Goal: Use online tool/utility: Utilize a website feature to perform a specific function

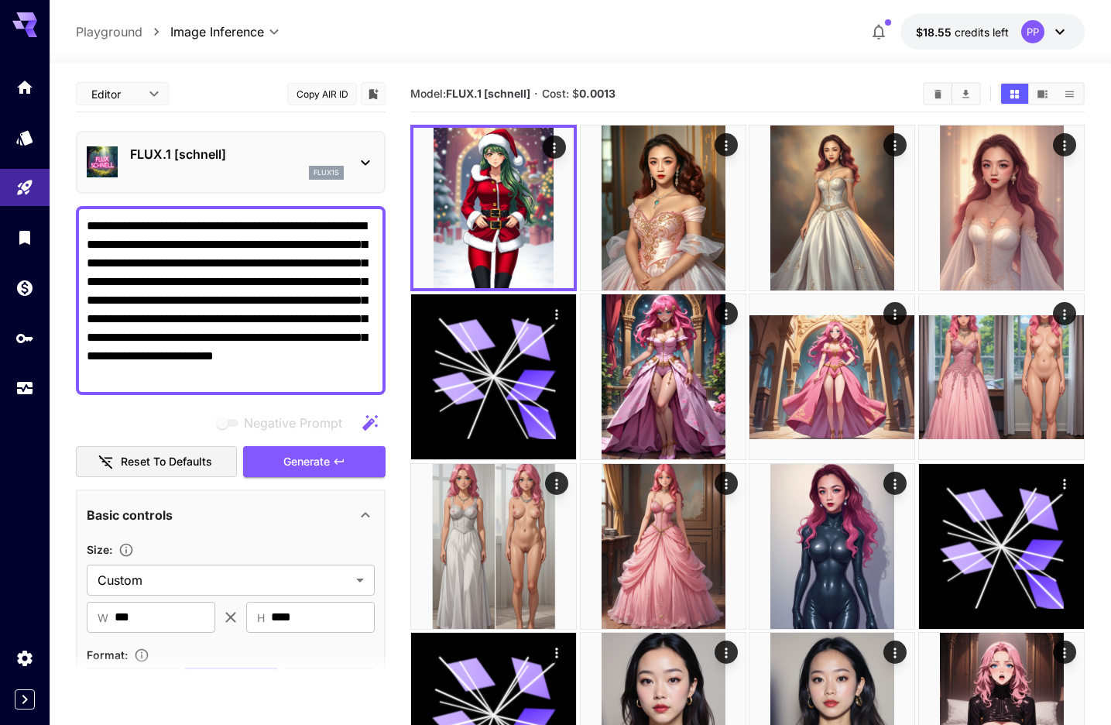
click at [347, 163] on div "FLUX.1 [schnell] flux1s" at bounding box center [231, 162] width 288 height 47
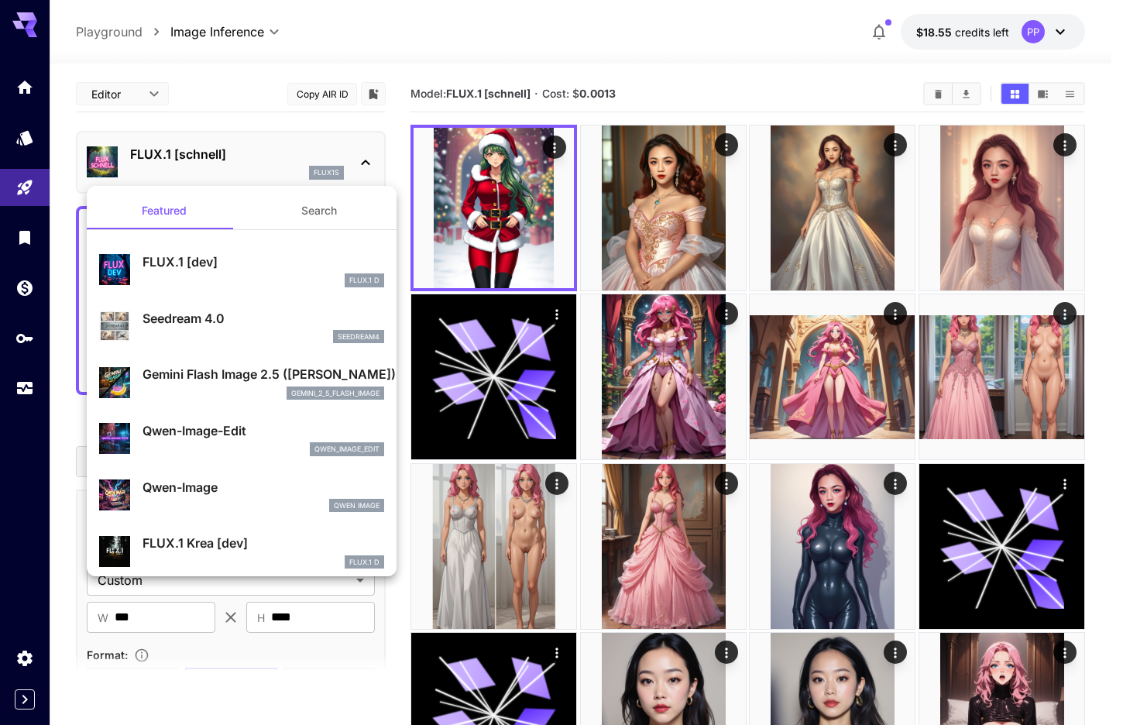
click at [314, 215] on button "Search" at bounding box center [319, 210] width 155 height 37
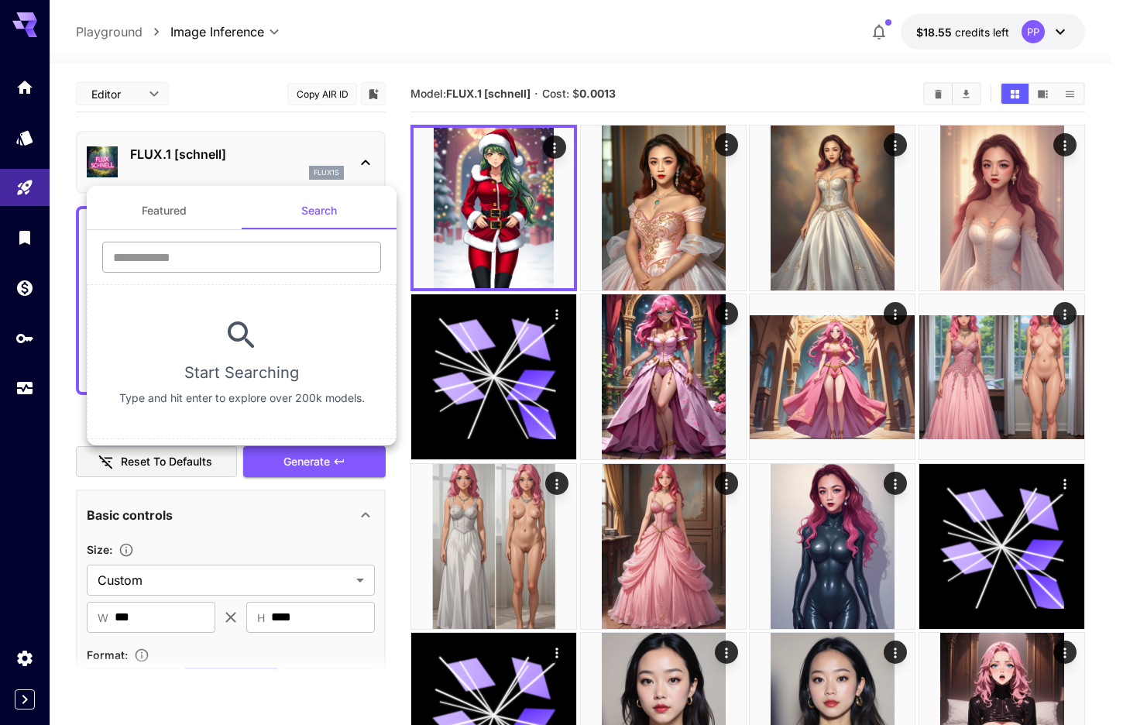
click at [278, 247] on input "text" at bounding box center [241, 257] width 279 height 31
click at [1064, 317] on div at bounding box center [561, 362] width 1123 height 725
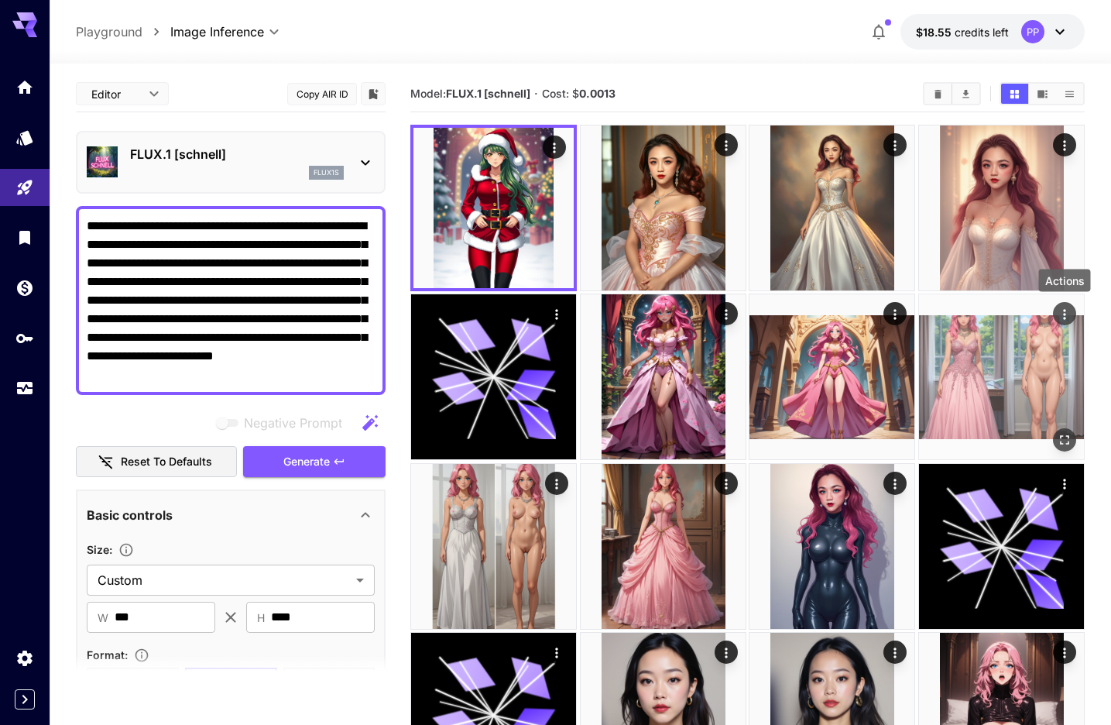
click at [1064, 315] on icon "Actions" at bounding box center [1064, 315] width 2 height 10
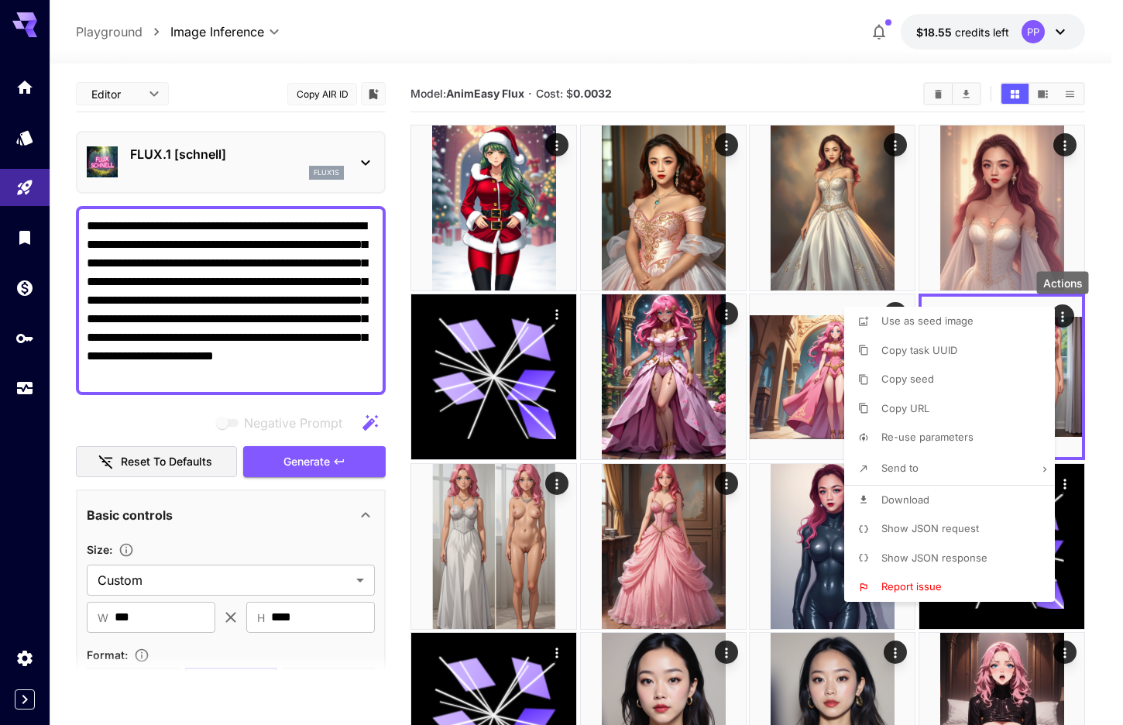
click at [956, 435] on span "Re-use parameters" at bounding box center [927, 436] width 92 height 12
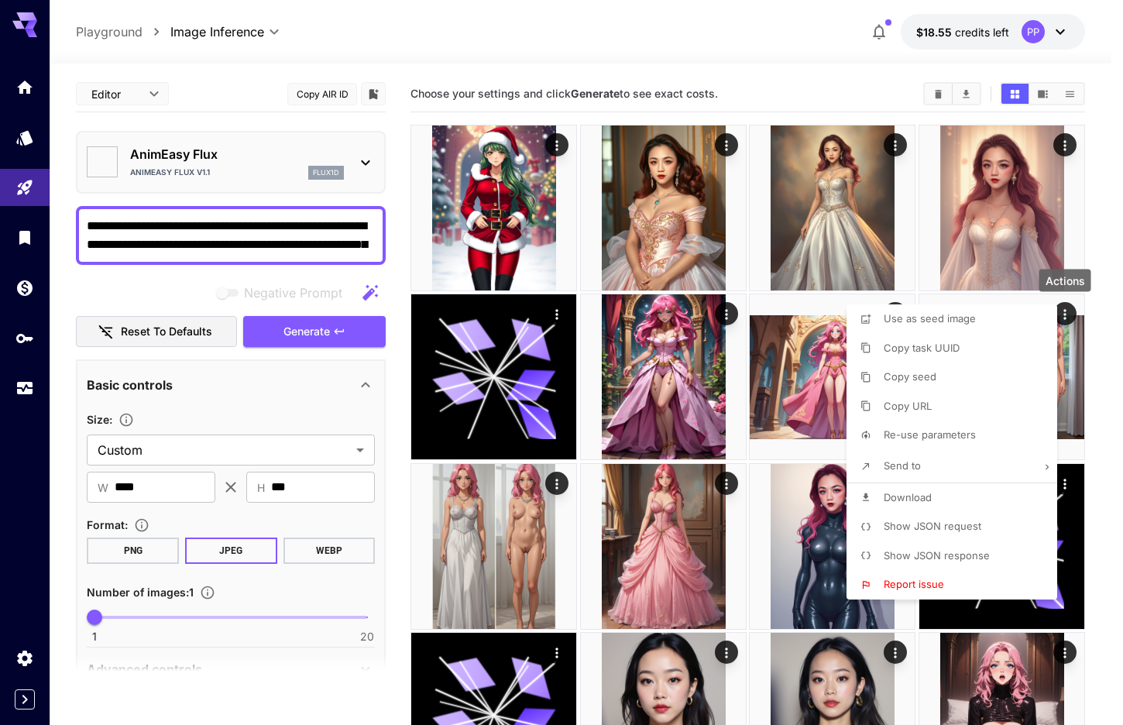
type input "**********"
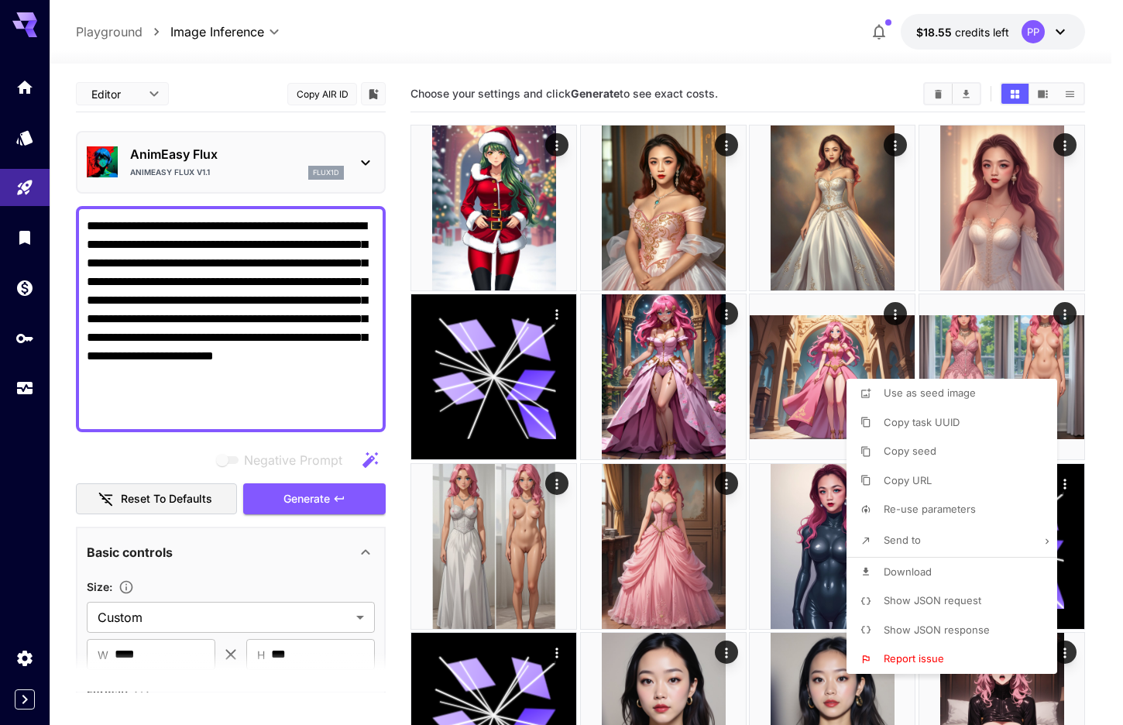
click at [393, 196] on div at bounding box center [561, 362] width 1123 height 725
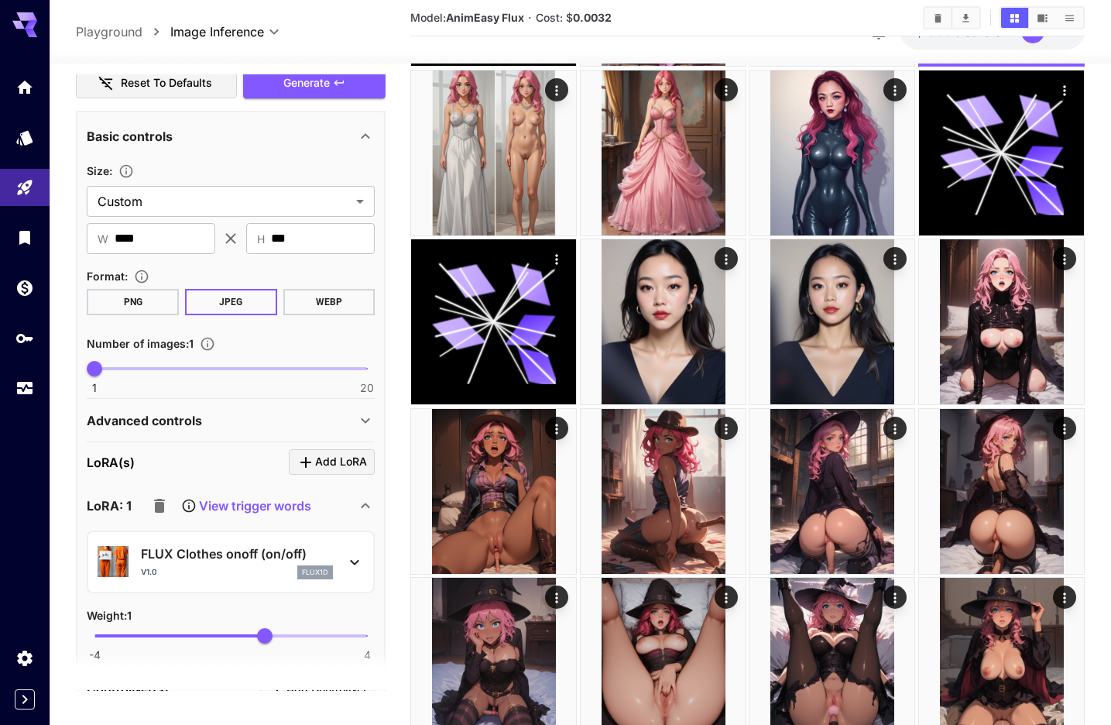
scroll to position [682, 0]
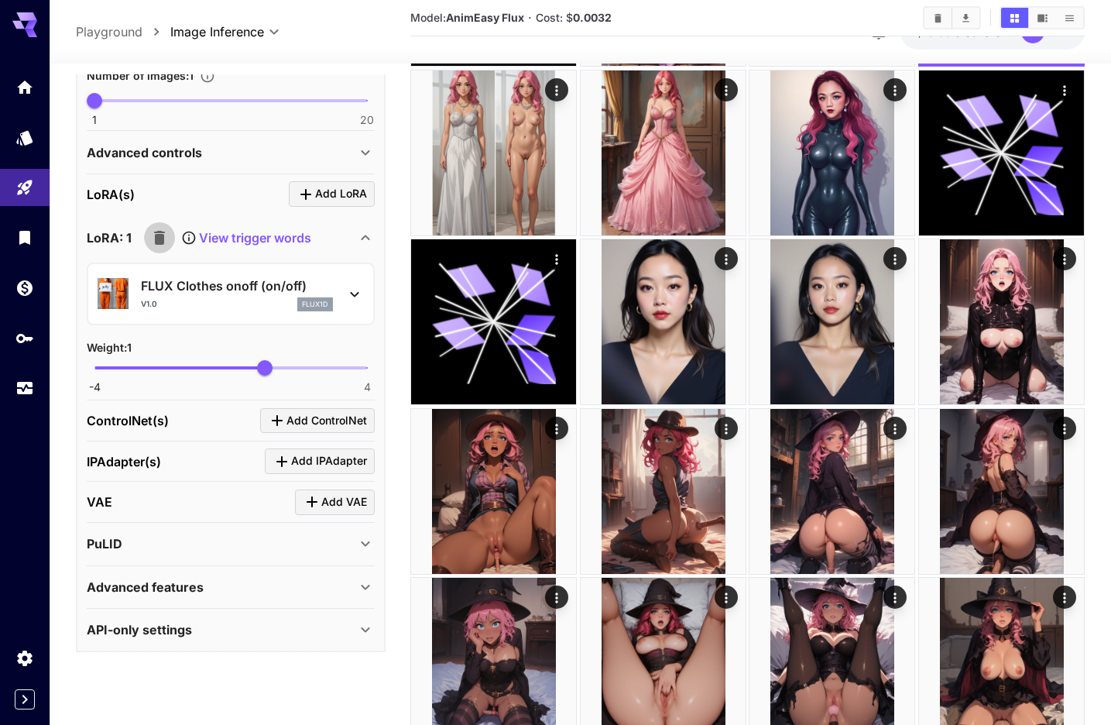
click at [159, 231] on icon "button" at bounding box center [159, 238] width 11 height 14
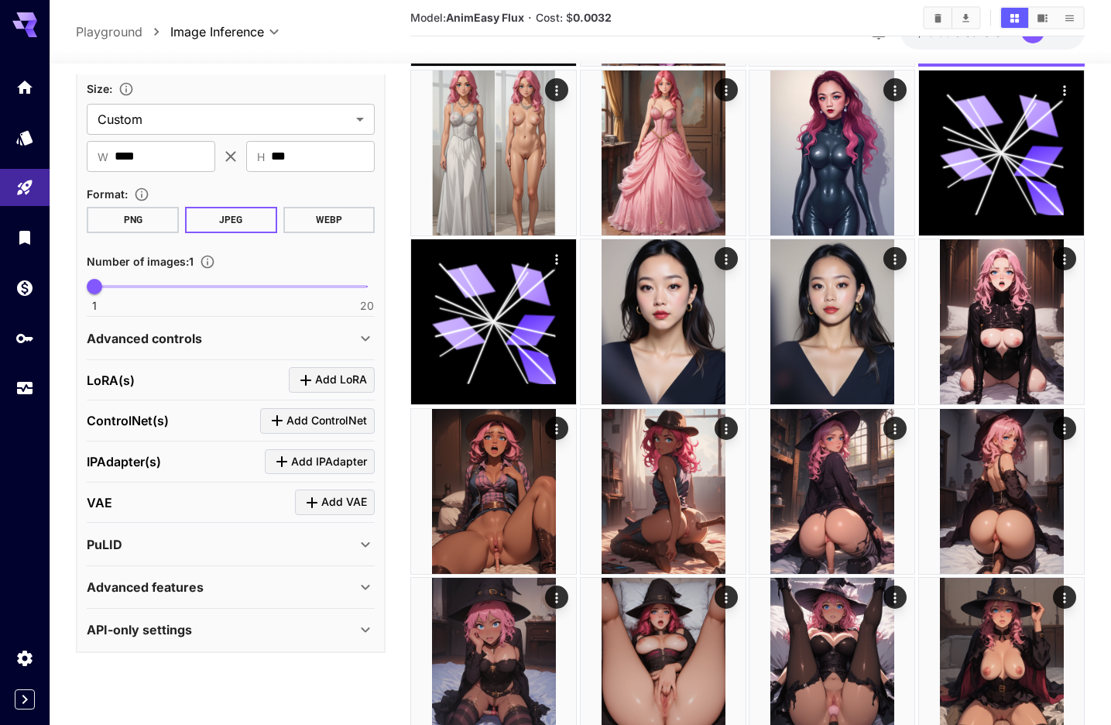
scroll to position [0, 0]
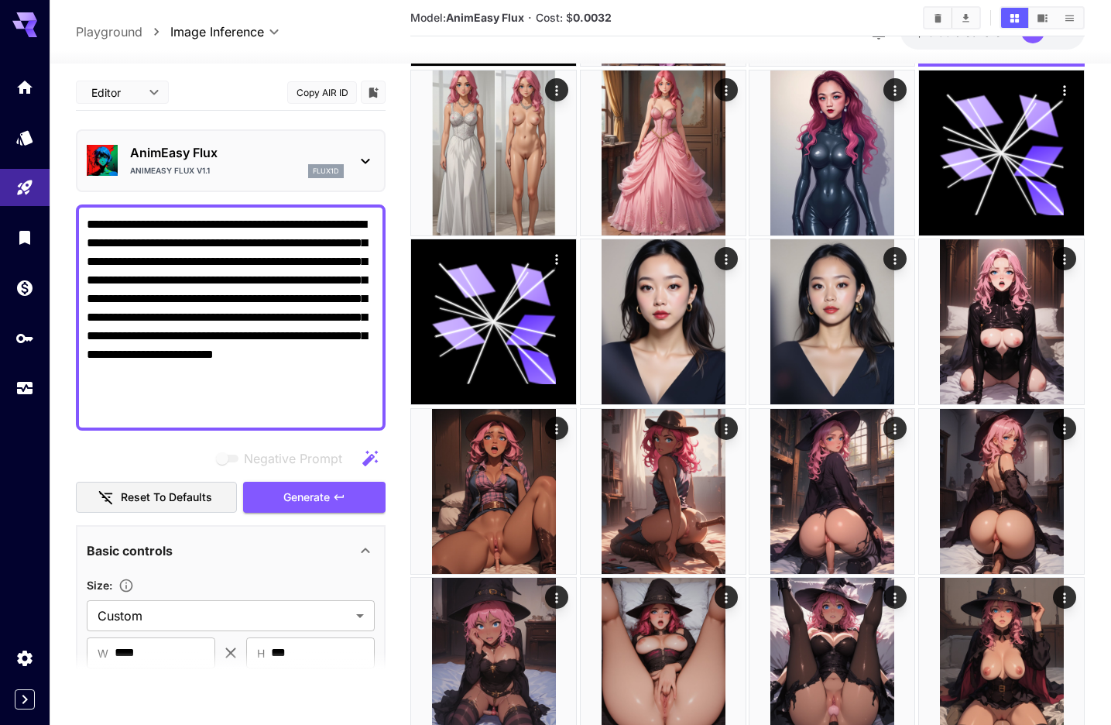
drag, startPoint x: 342, startPoint y: 228, endPoint x: 53, endPoint y: 202, distance: 290.0
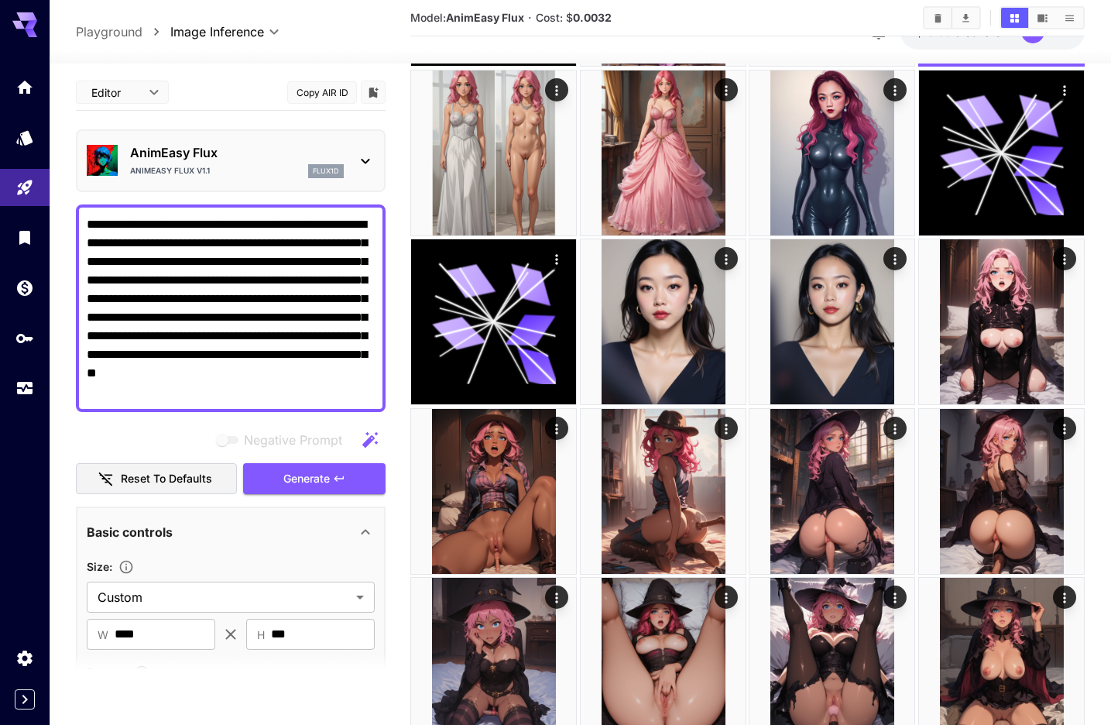
drag, startPoint x: 154, startPoint y: 259, endPoint x: 31, endPoint y: 208, distance: 133.0
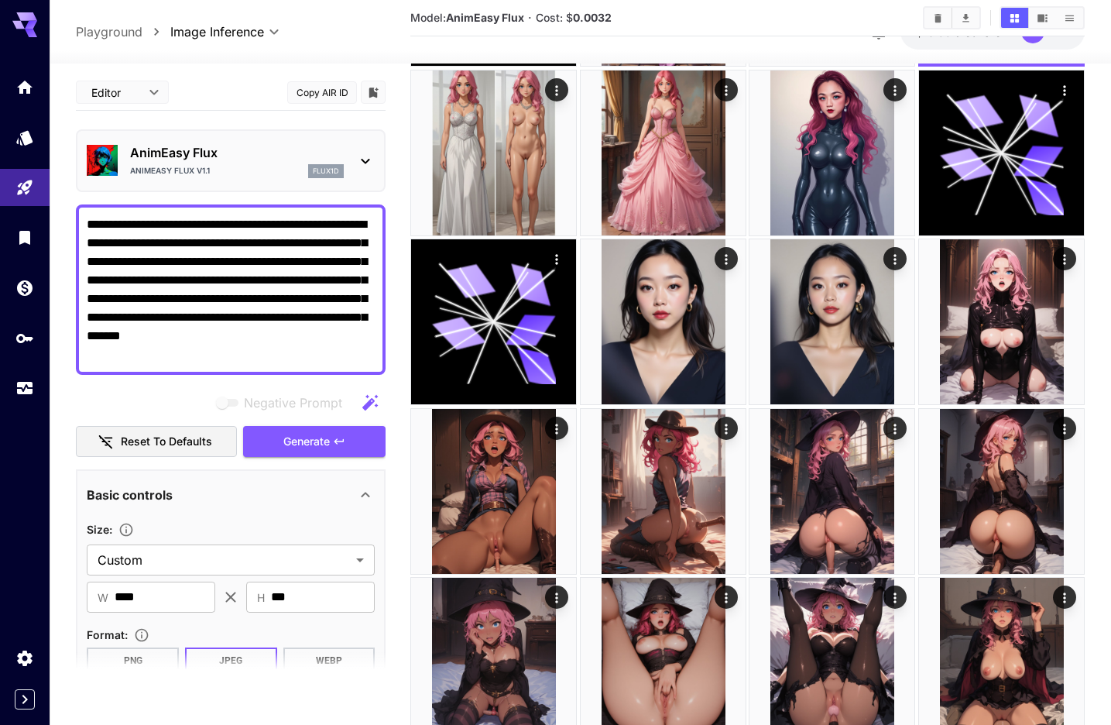
click at [297, 259] on textarea "**********" at bounding box center [231, 289] width 288 height 149
paste textarea "**********"
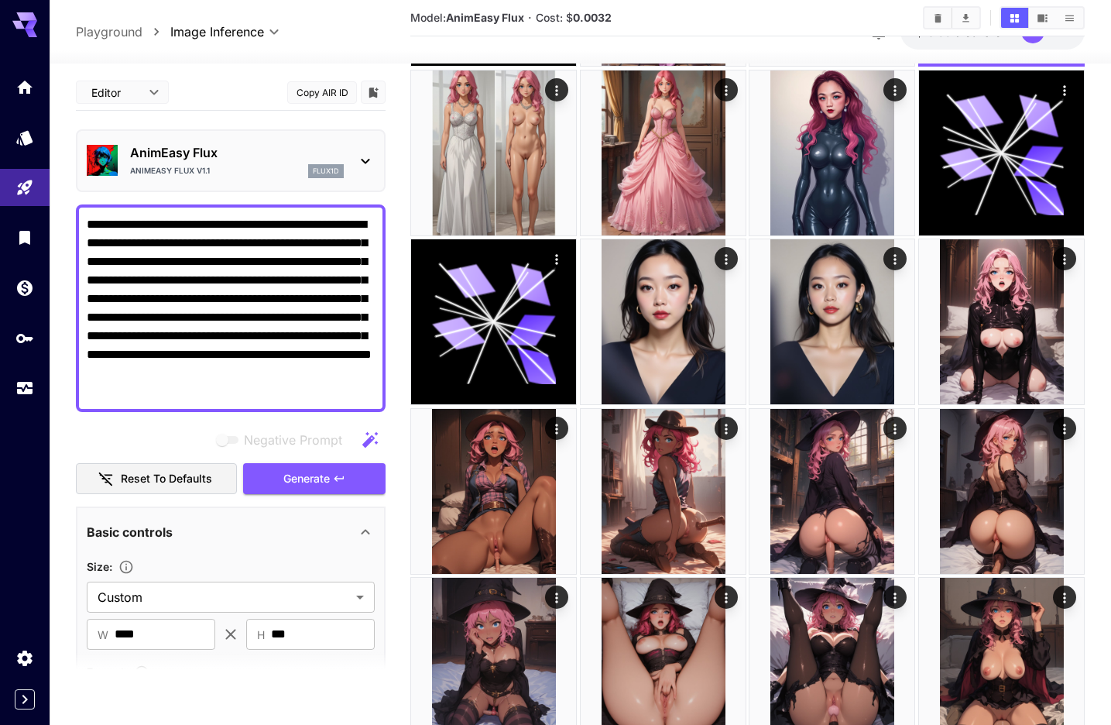
click at [323, 265] on textarea "**********" at bounding box center [231, 308] width 288 height 186
drag, startPoint x: 119, startPoint y: 259, endPoint x: 299, endPoint y: 249, distance: 179.9
click at [299, 249] on textarea "**********" at bounding box center [231, 308] width 288 height 186
type textarea "**********"
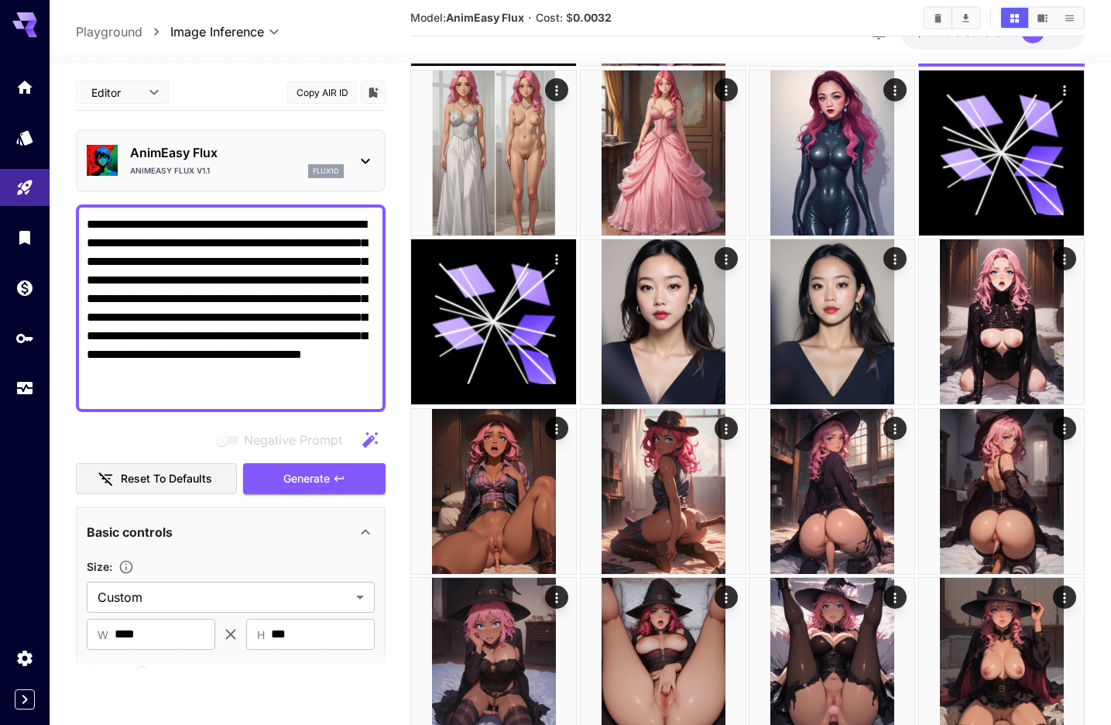
scroll to position [328, 0]
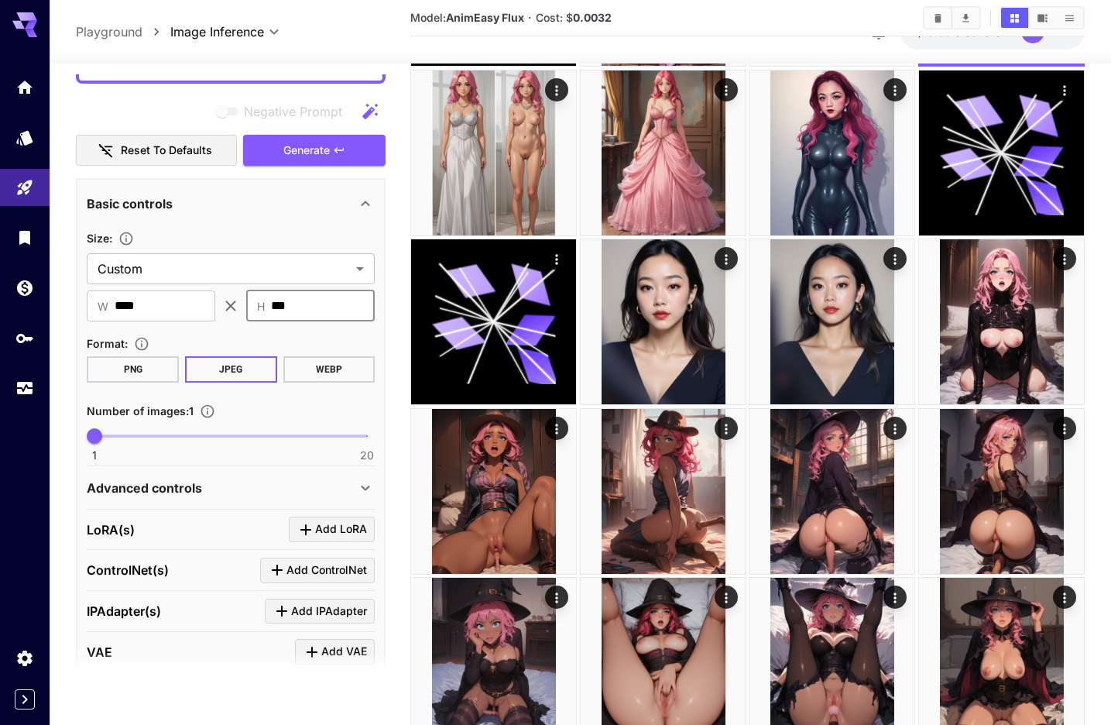
drag, startPoint x: 309, startPoint y: 307, endPoint x: 272, endPoint y: 299, distance: 38.0
click at [272, 299] on input "***" at bounding box center [323, 305] width 104 height 31
drag, startPoint x: 168, startPoint y: 310, endPoint x: 87, endPoint y: 303, distance: 80.9
click at [89, 303] on div "​ W **** ​" at bounding box center [151, 305] width 129 height 31
paste input "text"
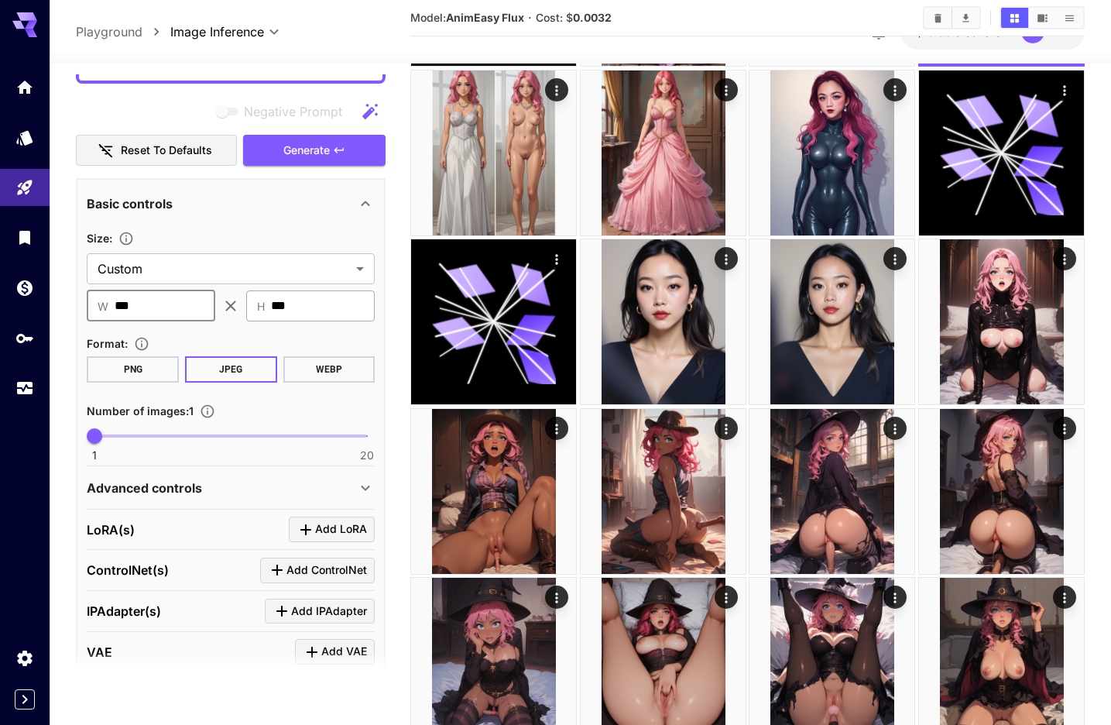
type input "***"
click at [290, 302] on input "***" at bounding box center [323, 305] width 104 height 31
type input "****"
click at [382, 379] on div "**********" at bounding box center [231, 489] width 310 height 623
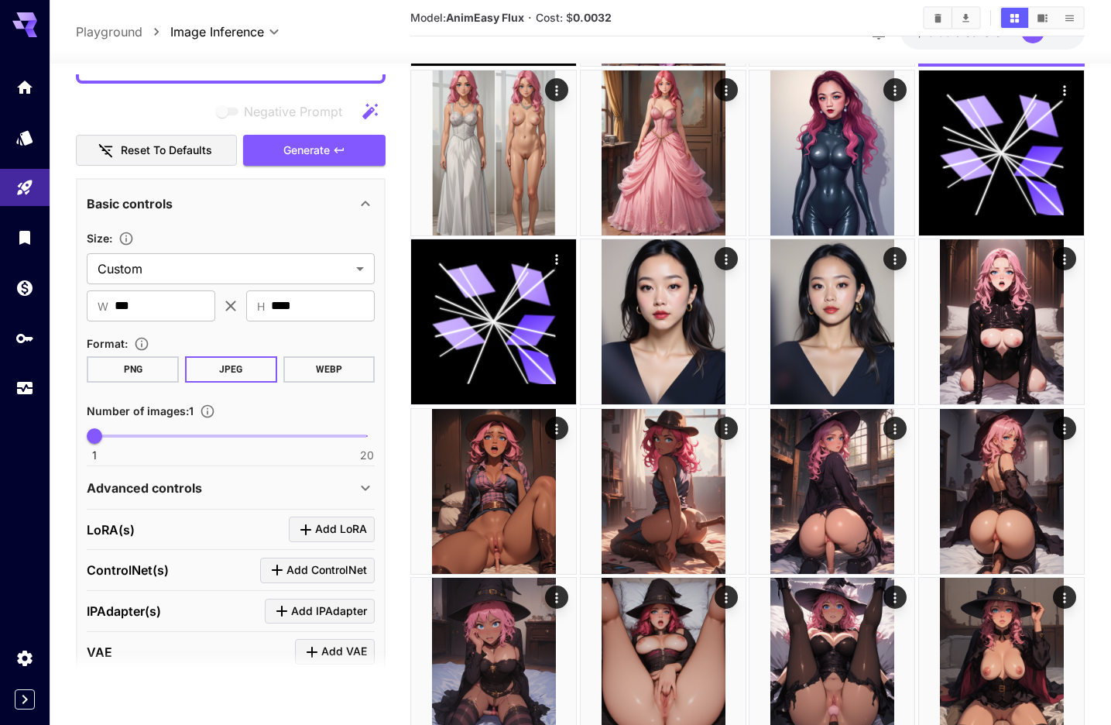
scroll to position [478, 0]
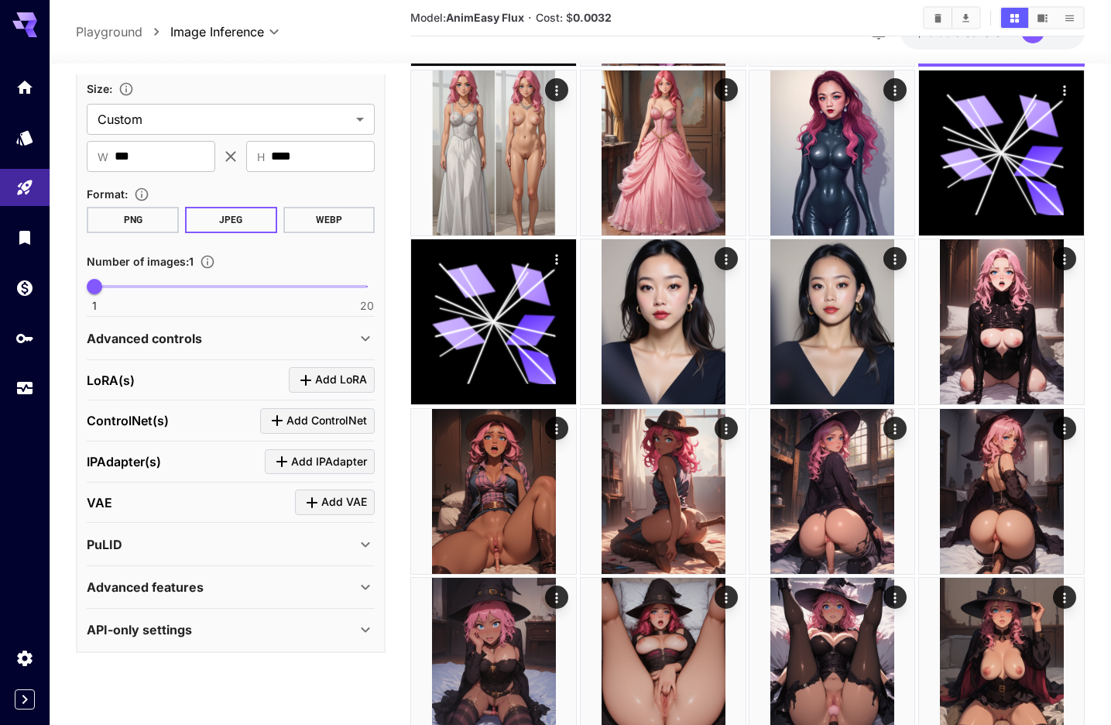
click at [289, 588] on div "Advanced features" at bounding box center [221, 587] width 269 height 19
click at [289, 587] on div "Advanced features" at bounding box center [221, 587] width 269 height 19
click at [369, 338] on icon at bounding box center [365, 338] width 19 height 19
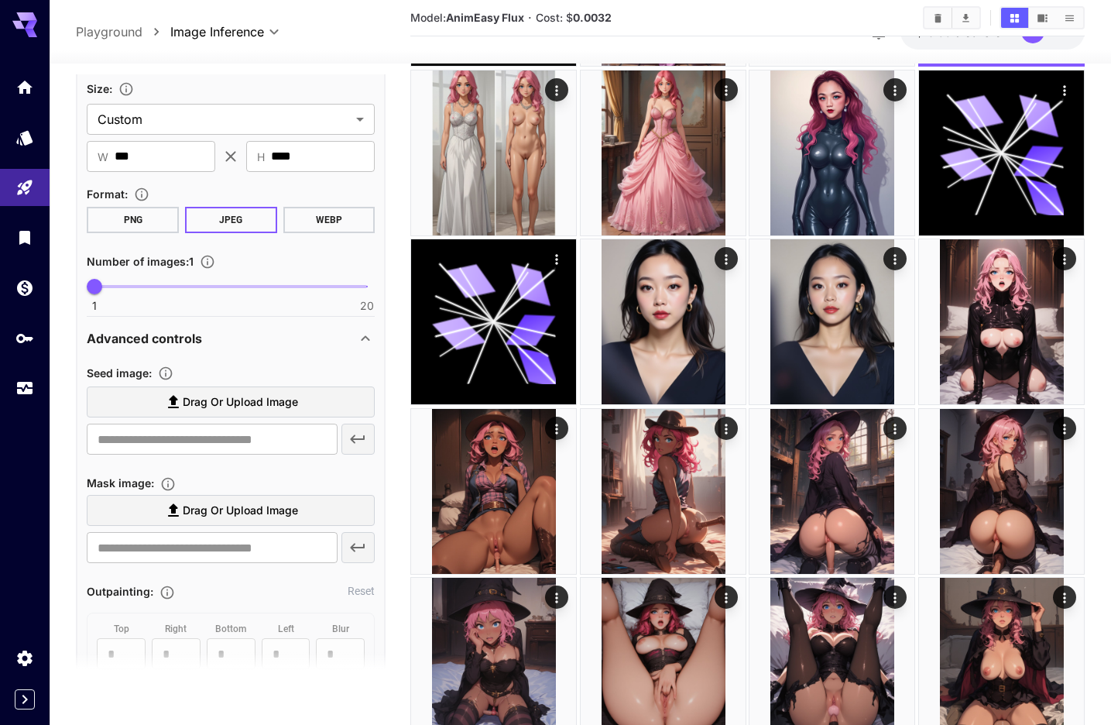
click at [369, 338] on icon at bounding box center [366, 337] width 9 height 5
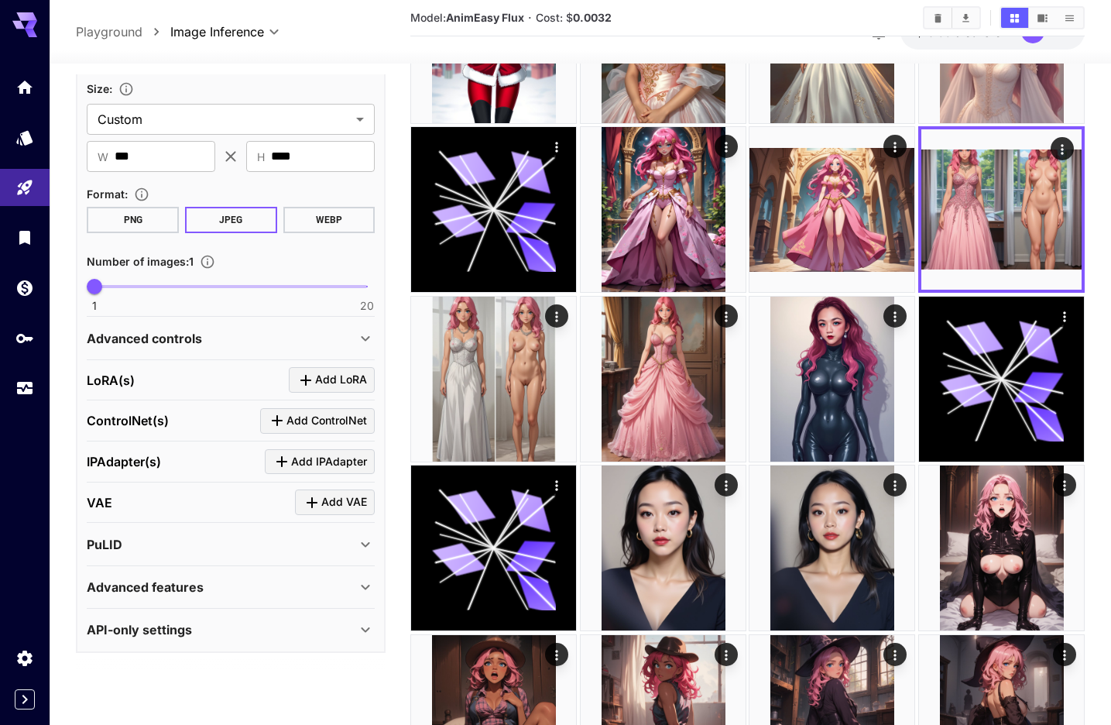
scroll to position [0, 0]
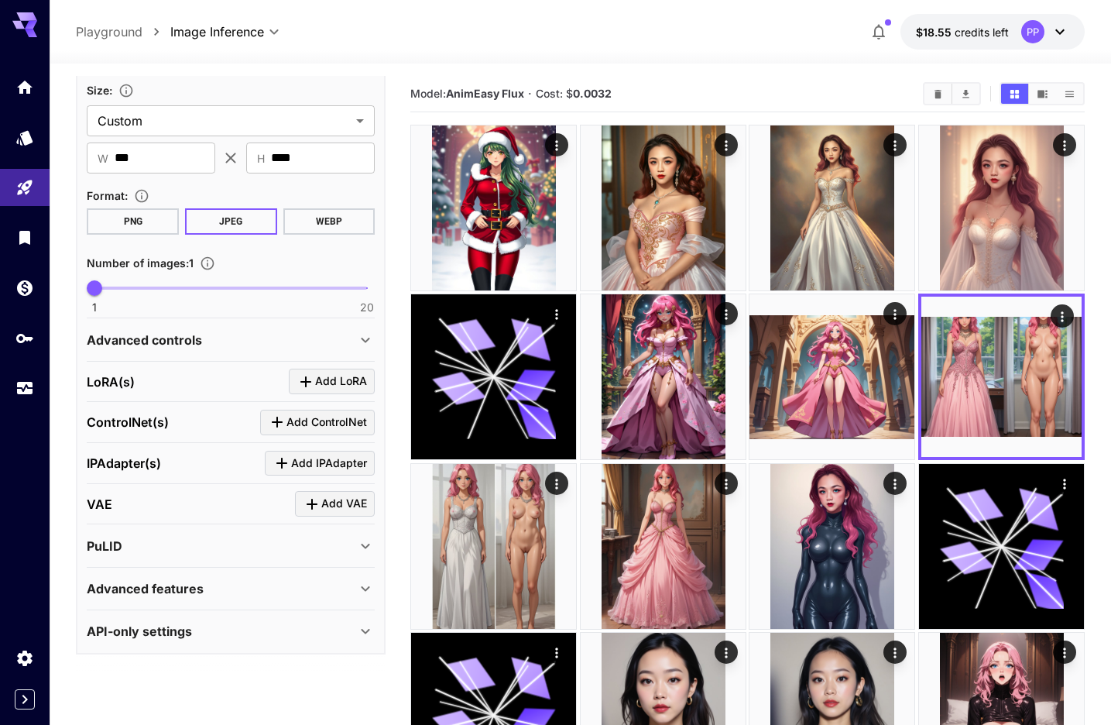
click at [324, 588] on div "Advanced features" at bounding box center [221, 588] width 269 height 19
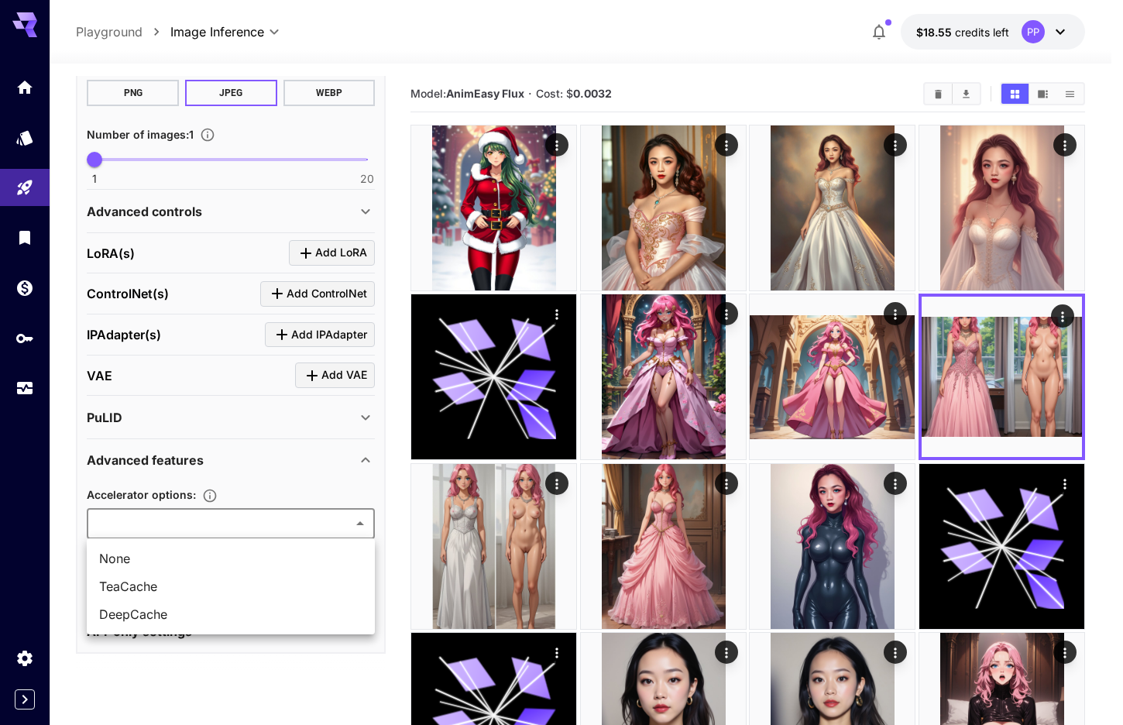
click at [360, 461] on div at bounding box center [561, 362] width 1123 height 725
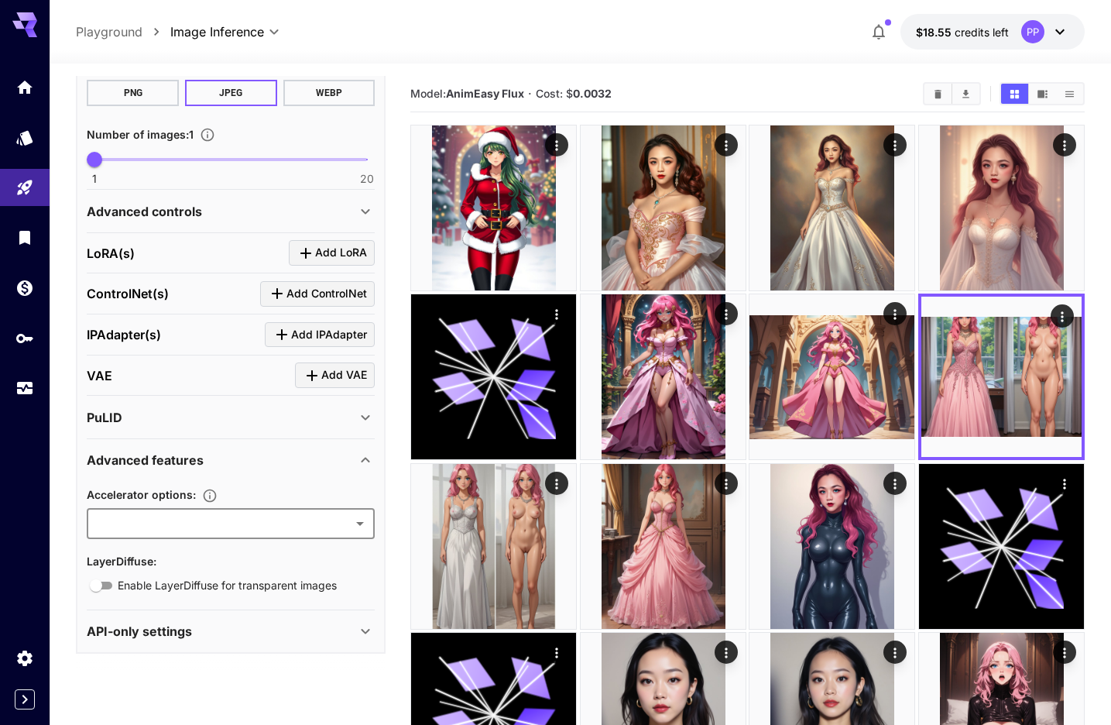
click at [365, 451] on icon at bounding box center [365, 460] width 19 height 19
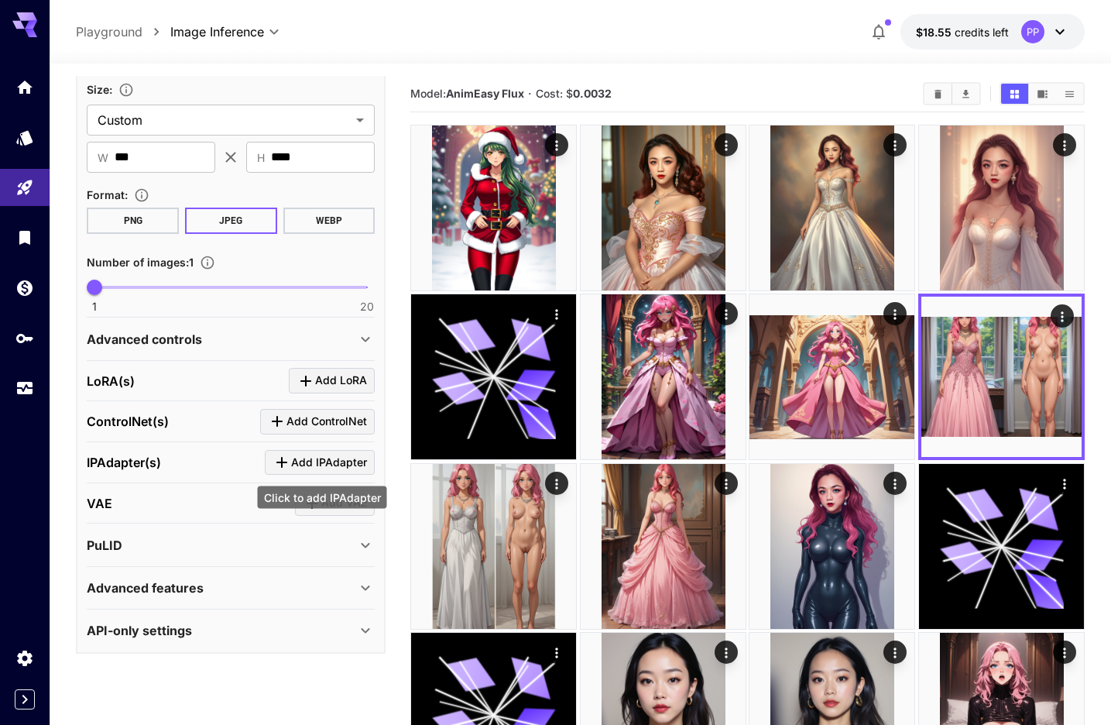
scroll to position [478, 0]
click at [331, 349] on div "Advanced controls" at bounding box center [231, 339] width 288 height 37
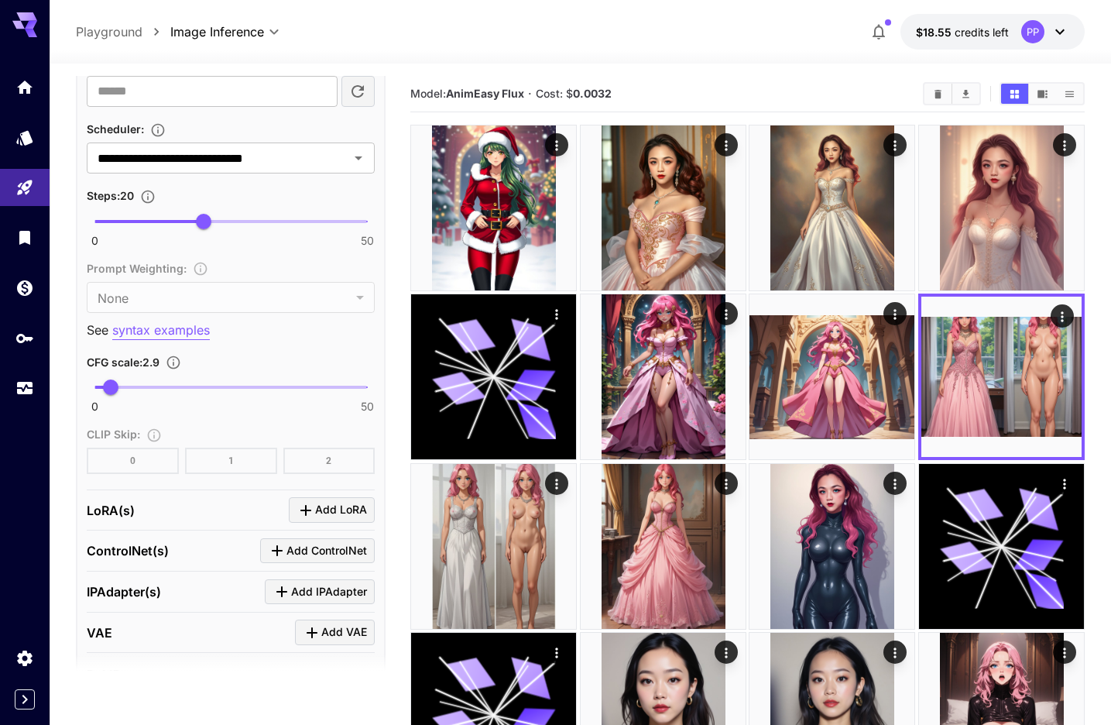
scroll to position [1185, 0]
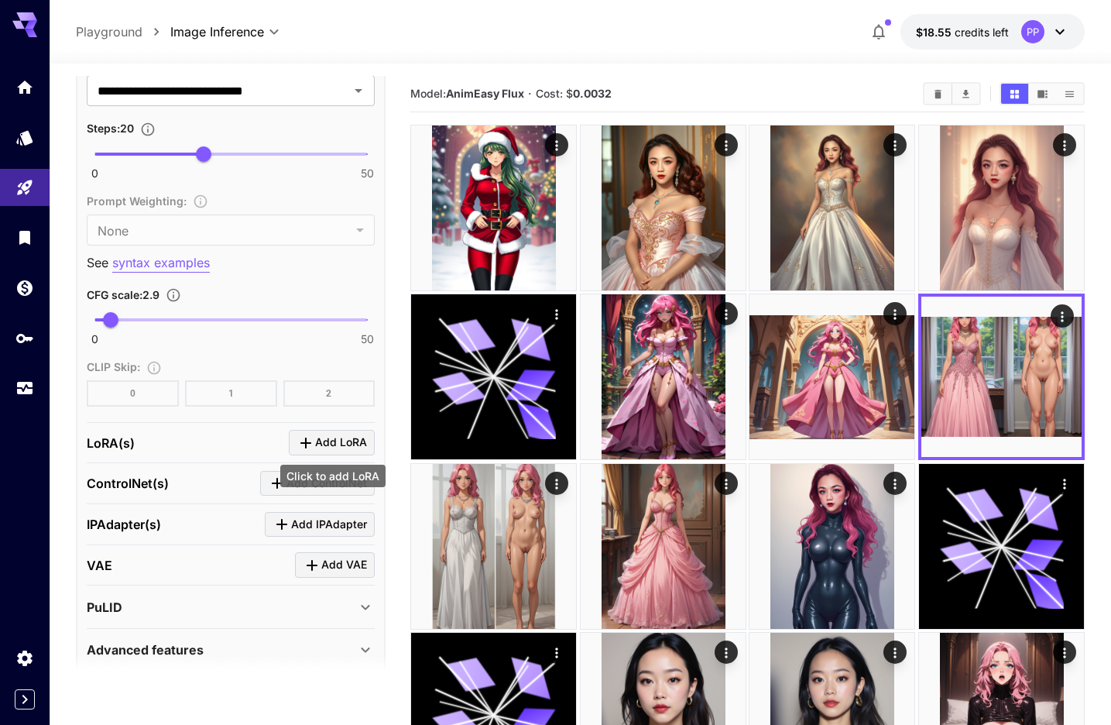
click at [283, 482] on div "Click to add LoRA" at bounding box center [332, 476] width 105 height 22
click at [269, 483] on icon "Click to add ControlNet" at bounding box center [277, 483] width 19 height 19
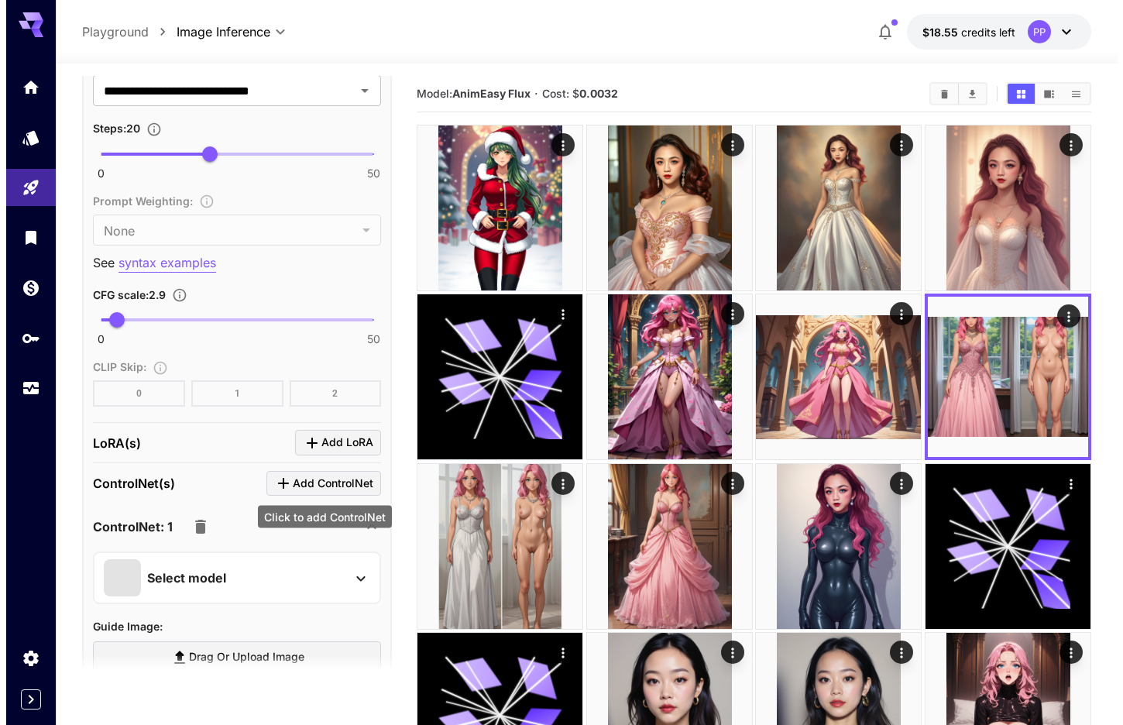
scroll to position [1379, 0]
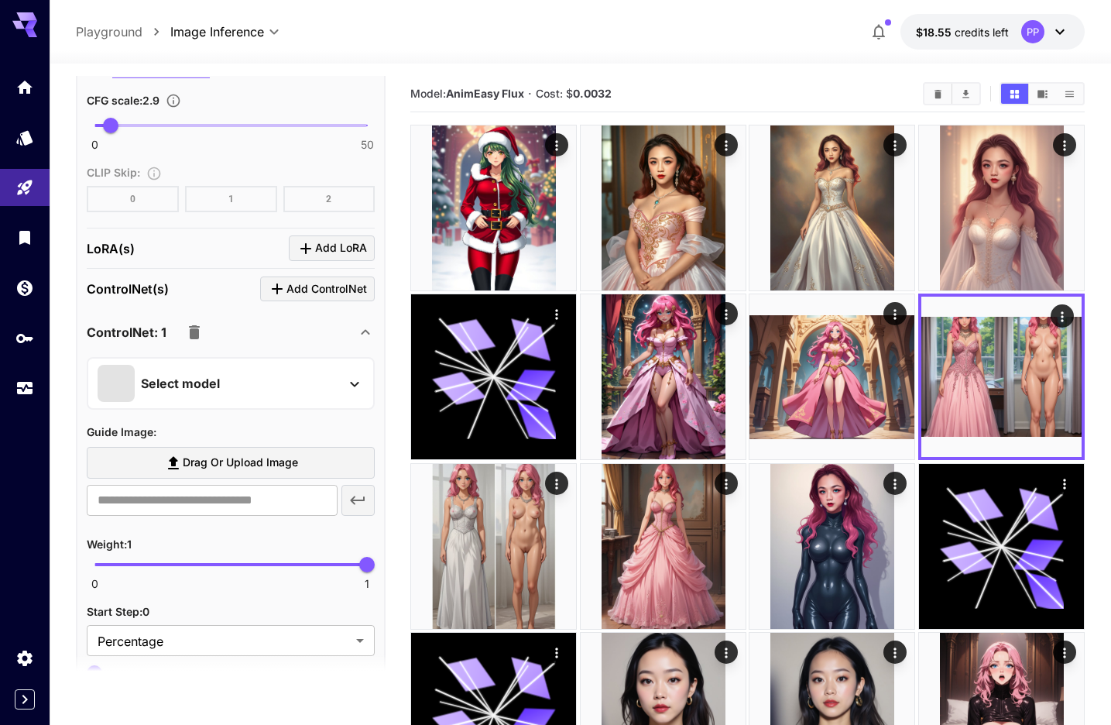
click at [336, 386] on div "Select model" at bounding box center [219, 383] width 242 height 37
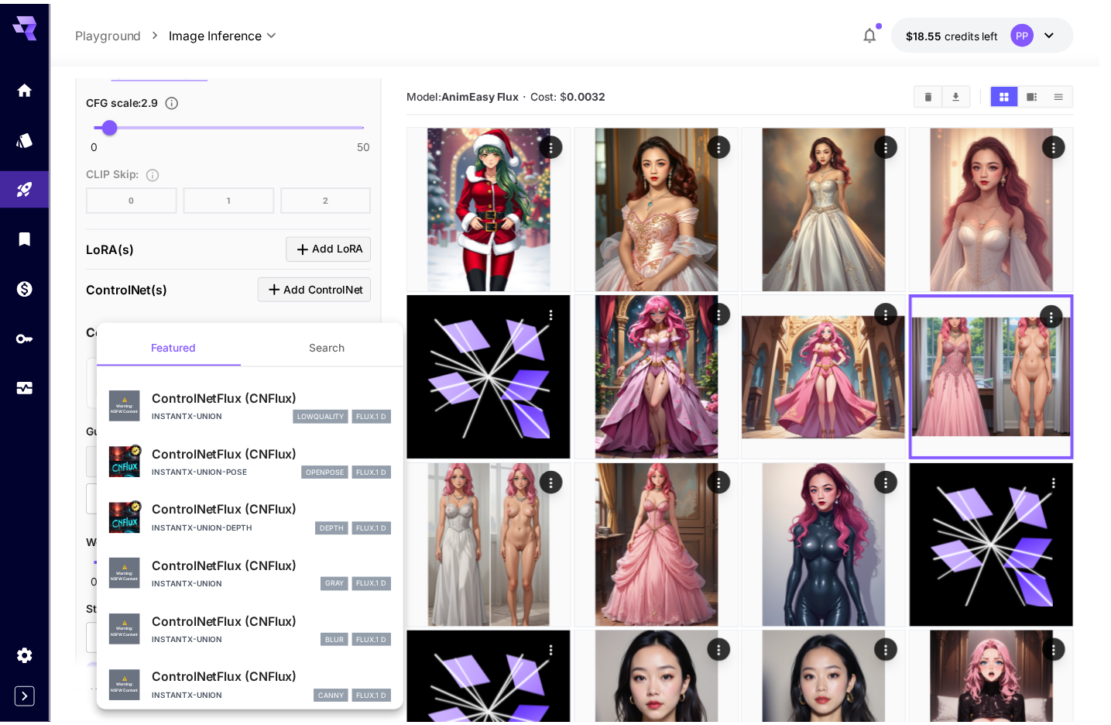
scroll to position [66, 0]
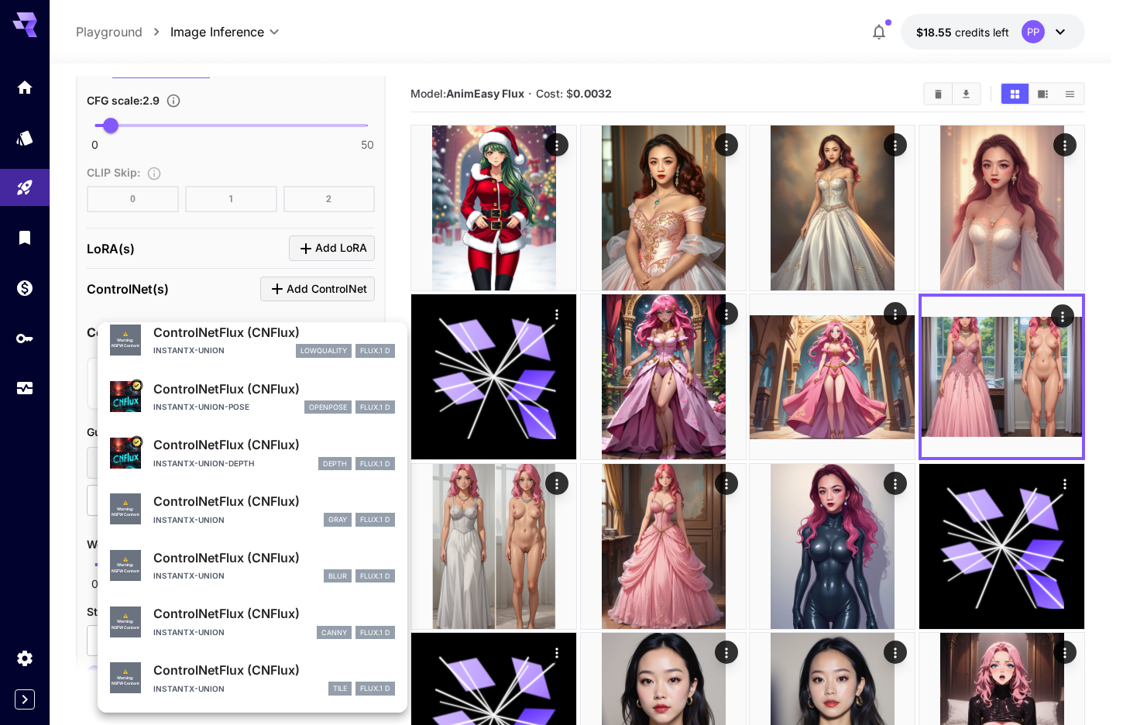
click at [387, 304] on div at bounding box center [561, 362] width 1123 height 725
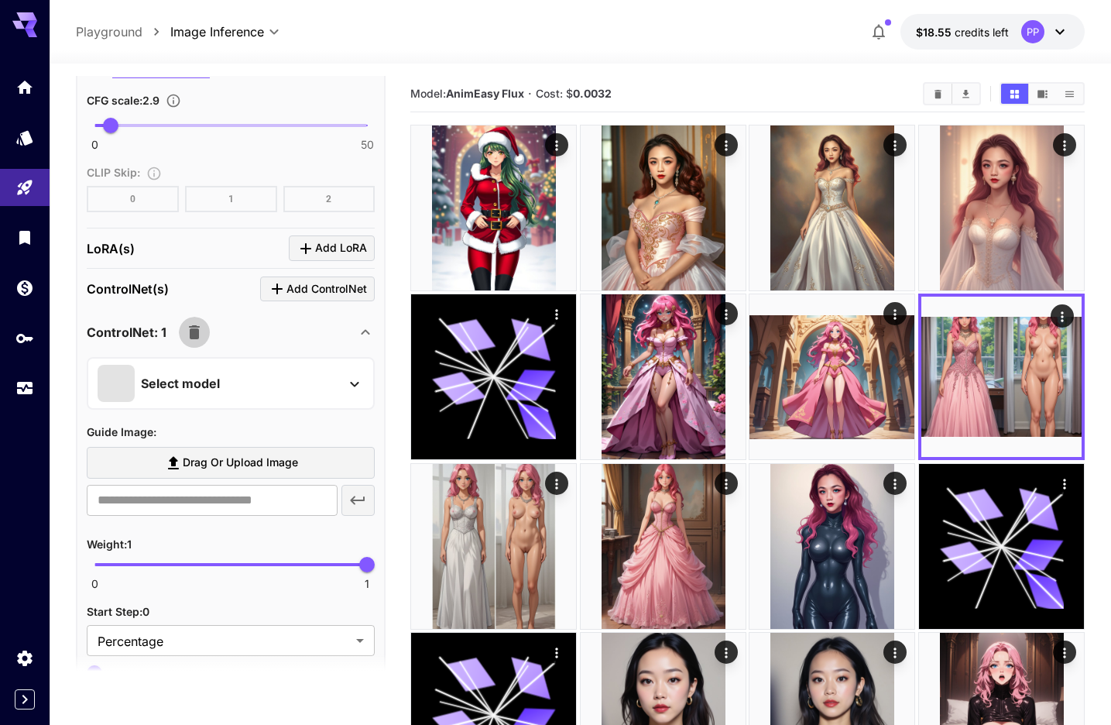
click at [198, 336] on icon "button" at bounding box center [194, 332] width 19 height 19
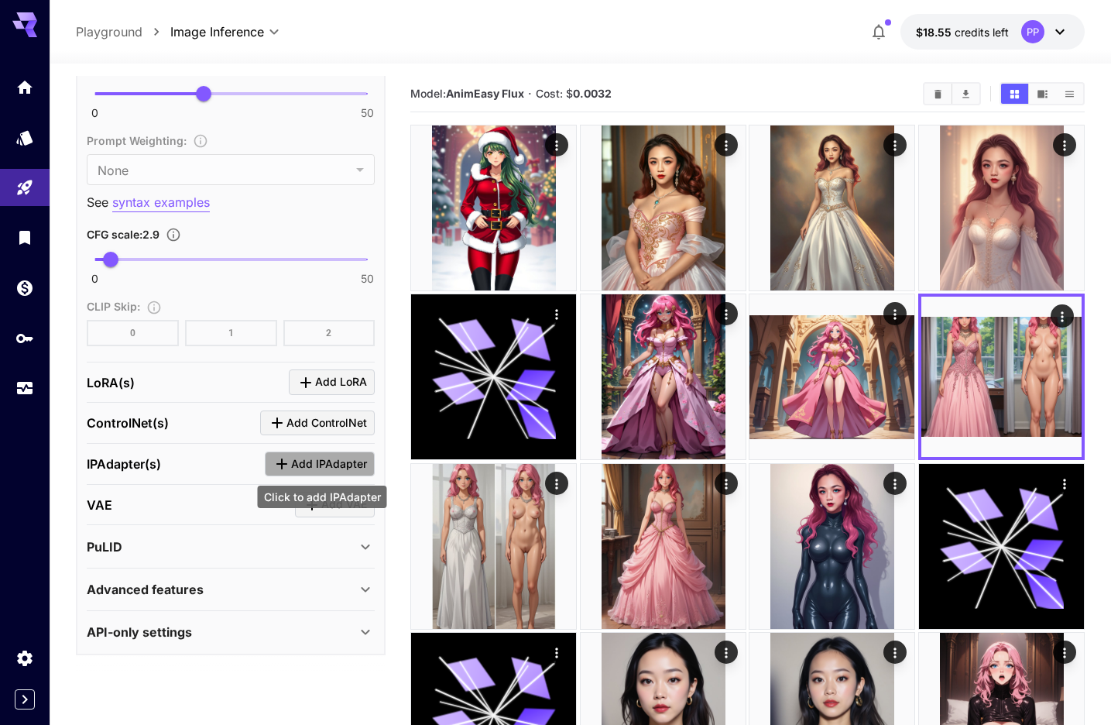
click at [310, 462] on span "Add IPAdapter" at bounding box center [329, 463] width 76 height 19
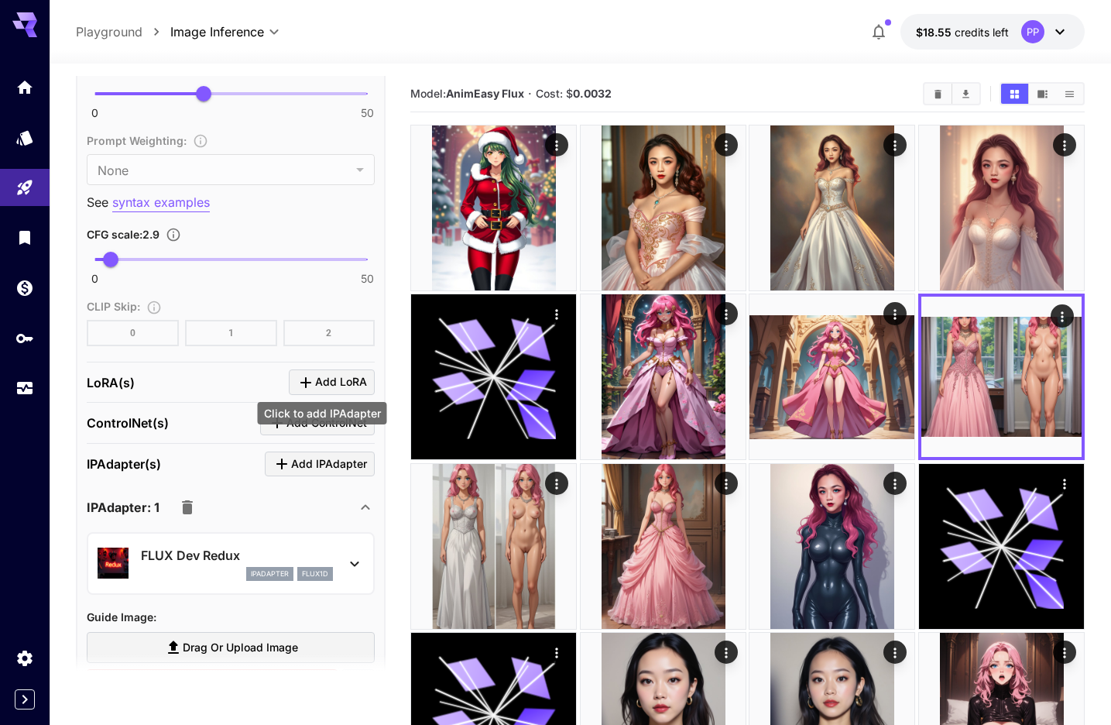
scroll to position [1329, 0]
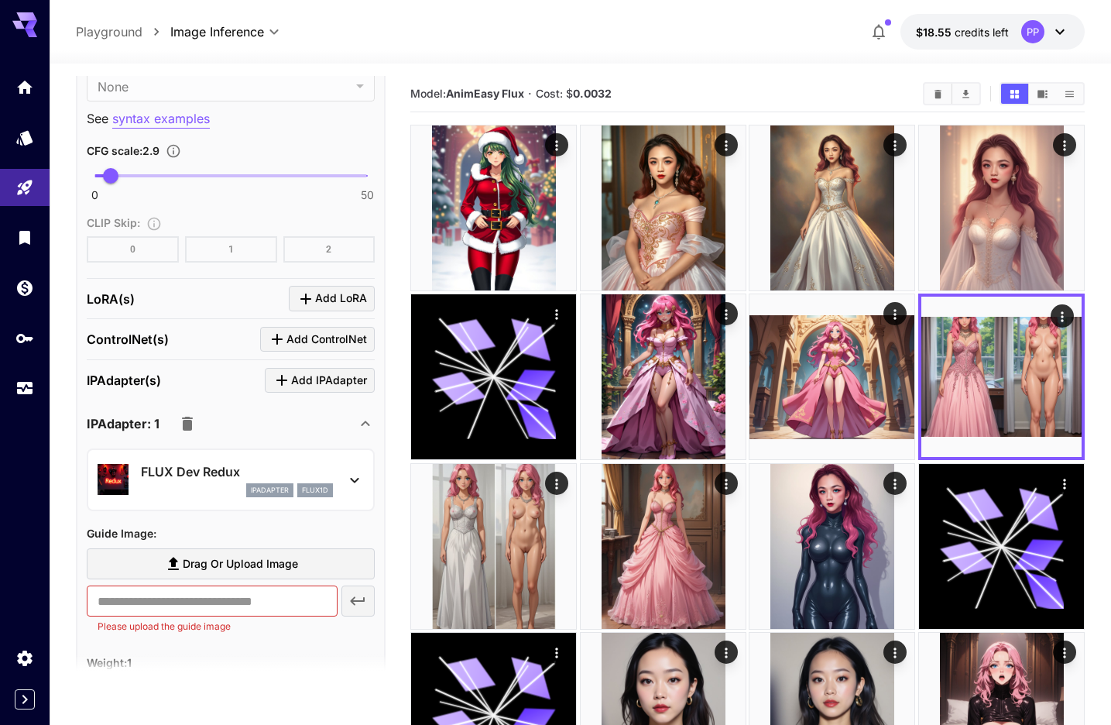
click at [358, 464] on div "FLUX Dev Redux ipAdapter flux1d" at bounding box center [231, 479] width 266 height 47
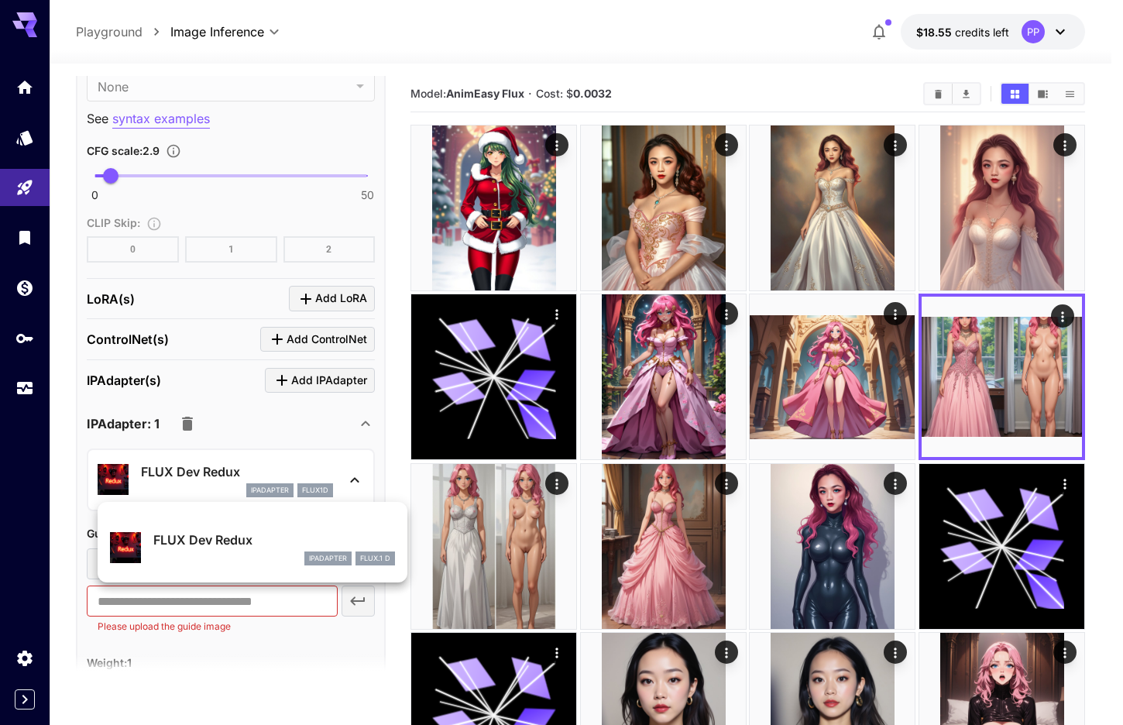
click at [358, 464] on div at bounding box center [561, 362] width 1123 height 725
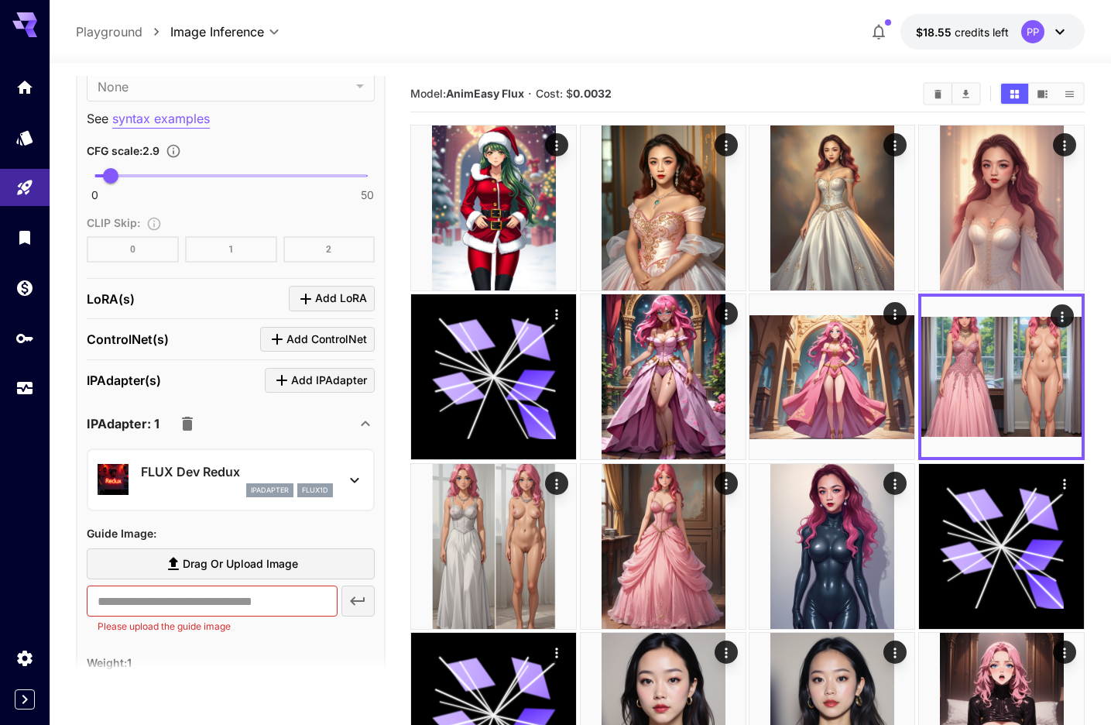
scroll to position [1366, 0]
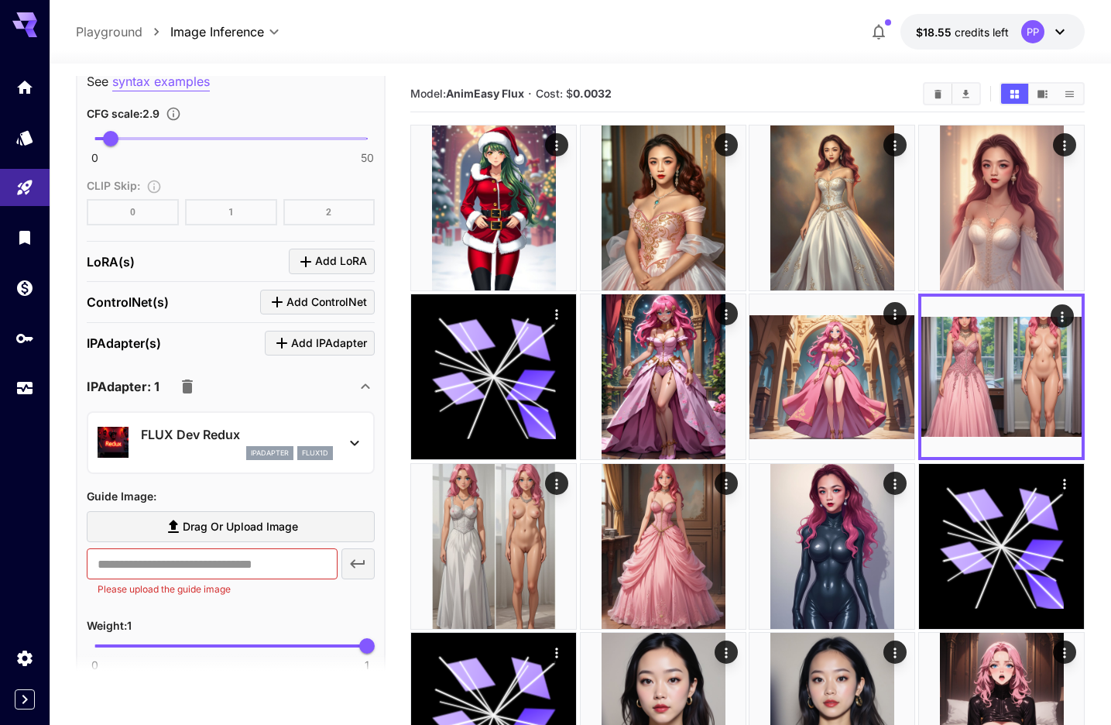
click at [348, 439] on icon at bounding box center [354, 443] width 19 height 19
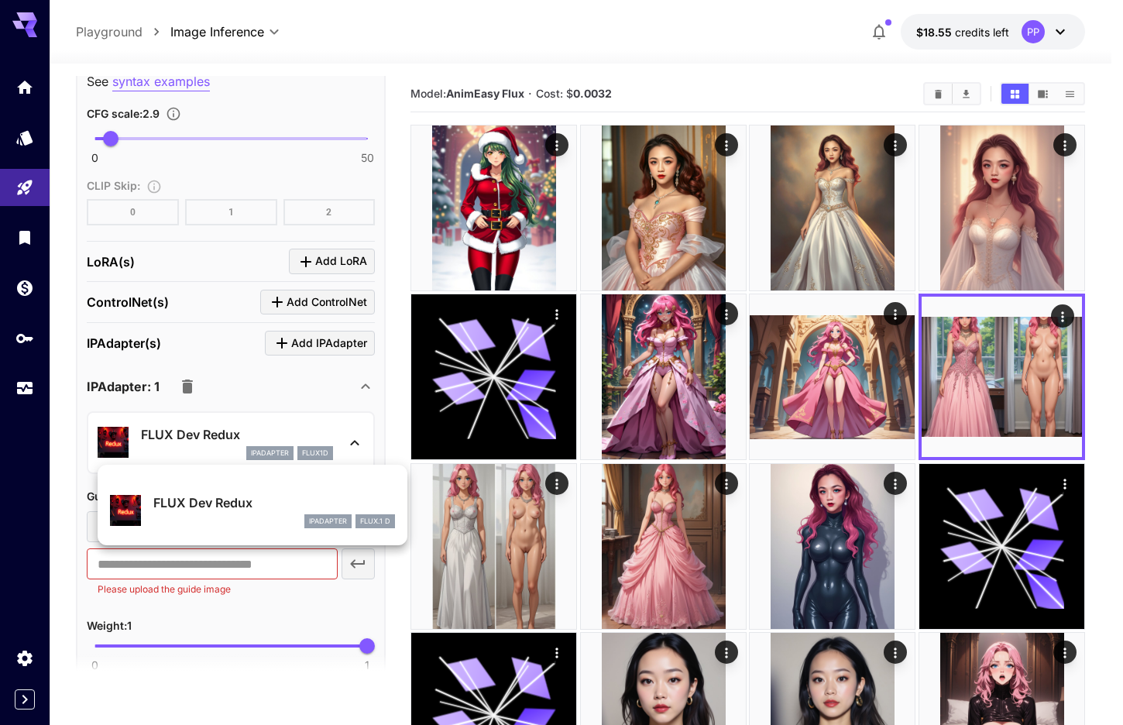
click at [348, 439] on div at bounding box center [561, 362] width 1123 height 725
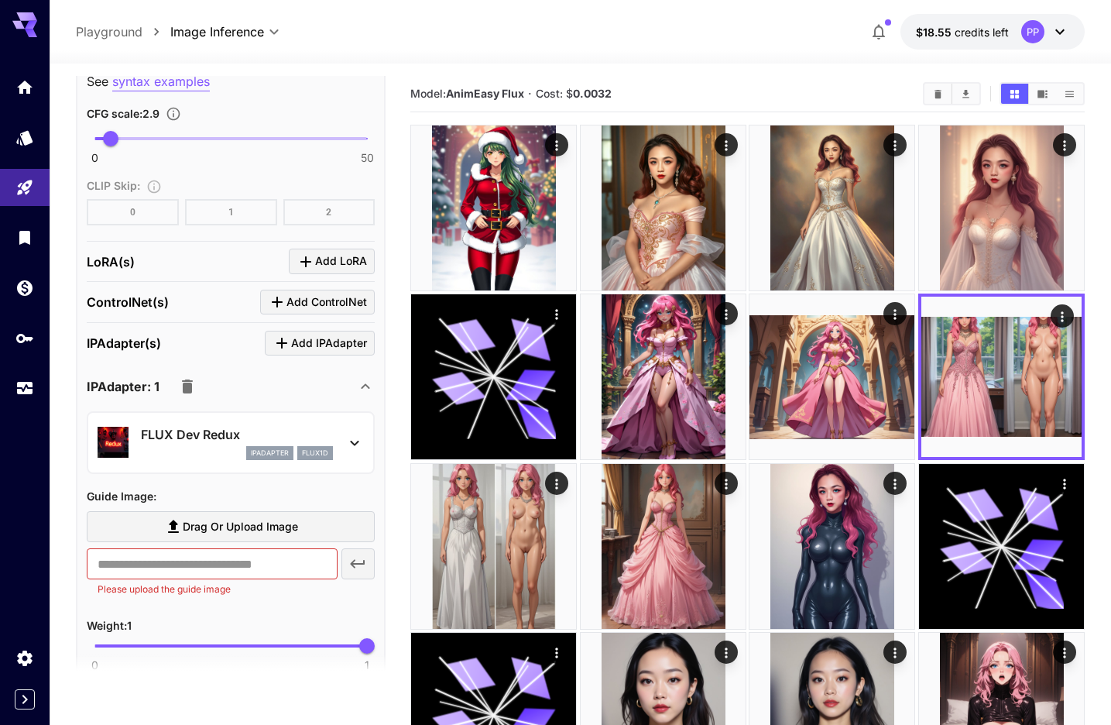
scroll to position [1560, 0]
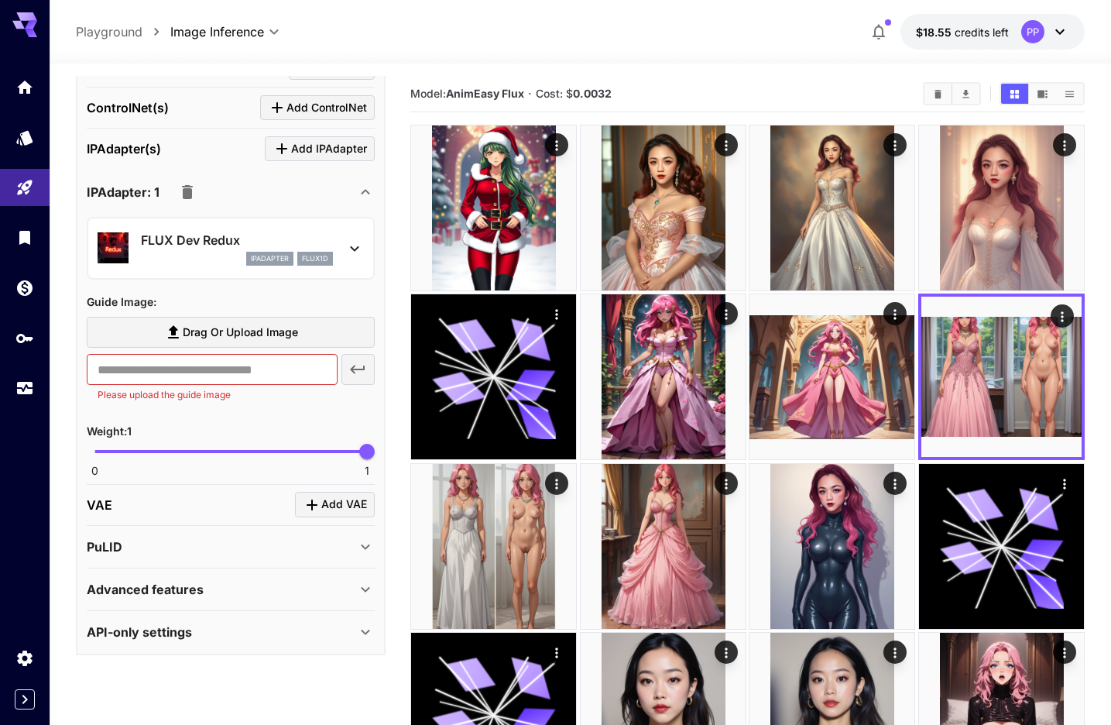
click at [187, 186] on icon "button" at bounding box center [187, 192] width 19 height 19
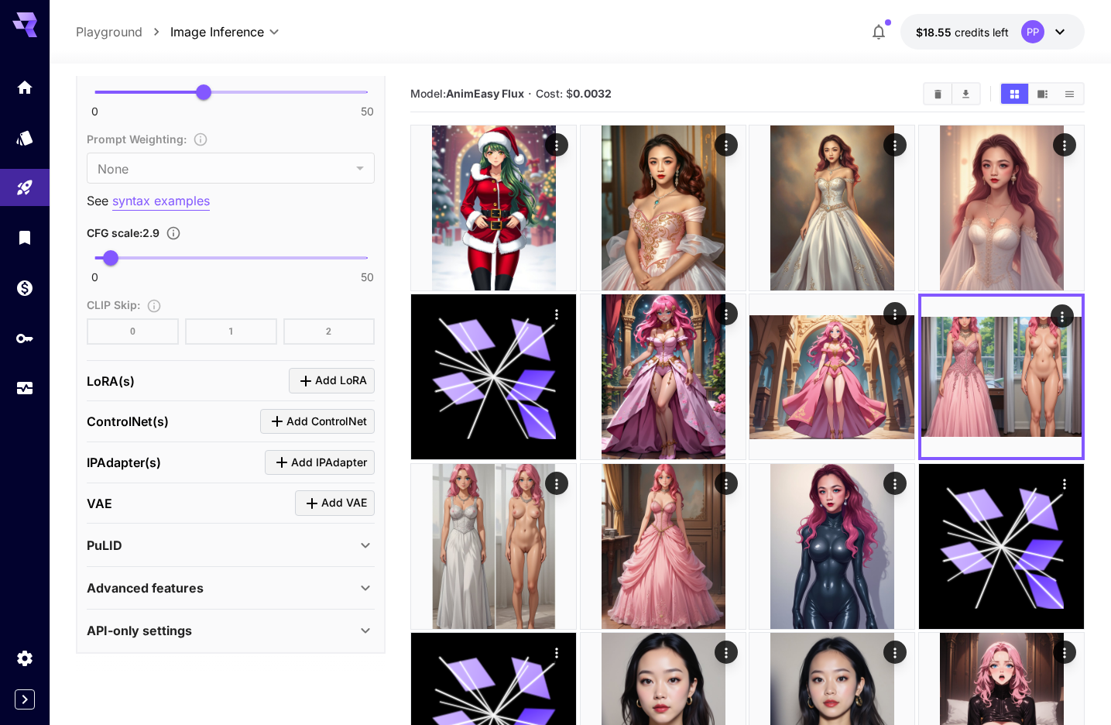
scroll to position [1245, 0]
click at [313, 458] on div "Click to add ControlNet" at bounding box center [319, 456] width 134 height 22
click at [306, 467] on div "Click to add ControlNet" at bounding box center [319, 456] width 134 height 22
click at [272, 468] on button "Add IPAdapter" at bounding box center [320, 464] width 110 height 26
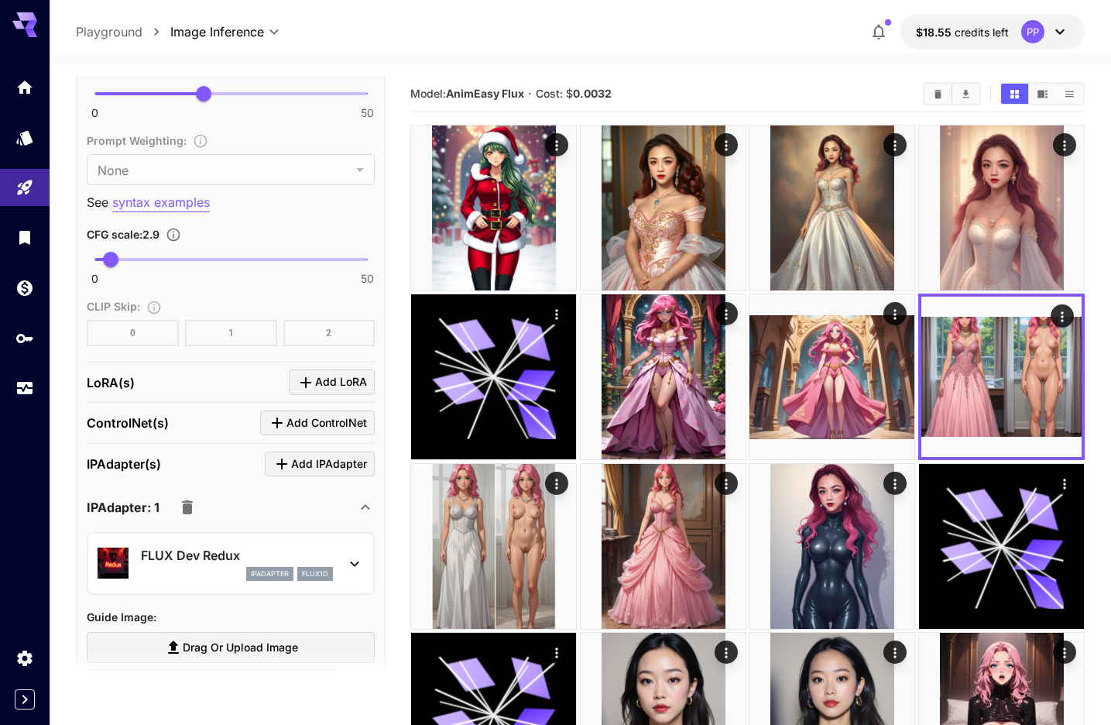
scroll to position [1442, 0]
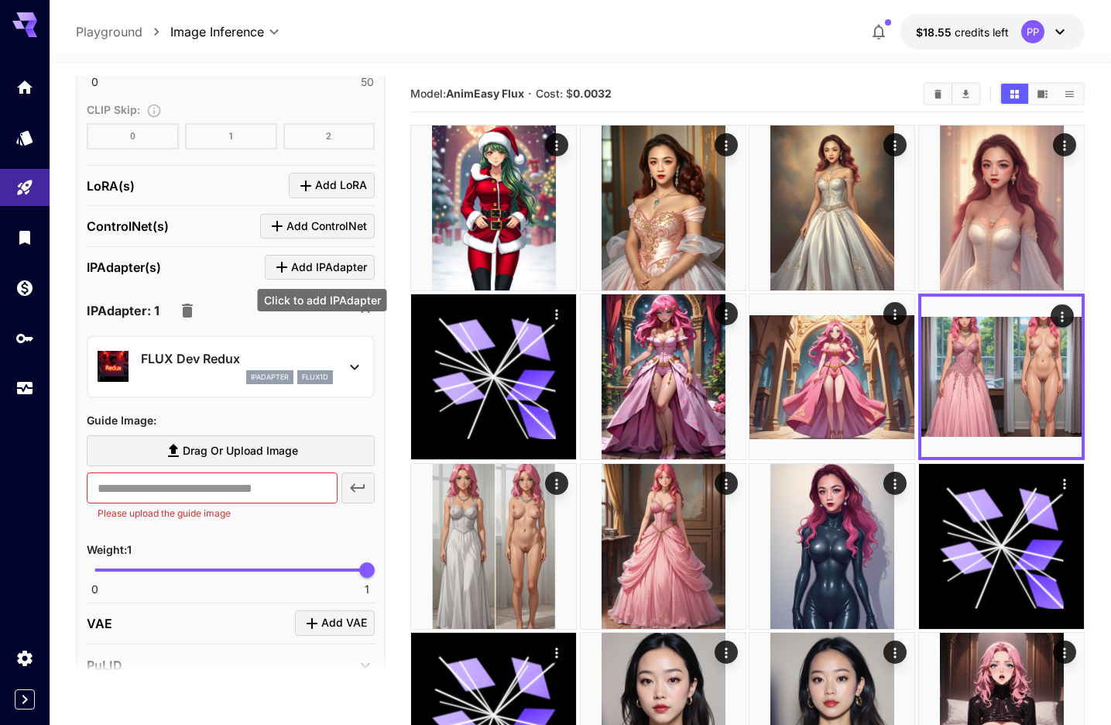
click at [308, 267] on span "Add IPAdapter" at bounding box center [329, 267] width 76 height 19
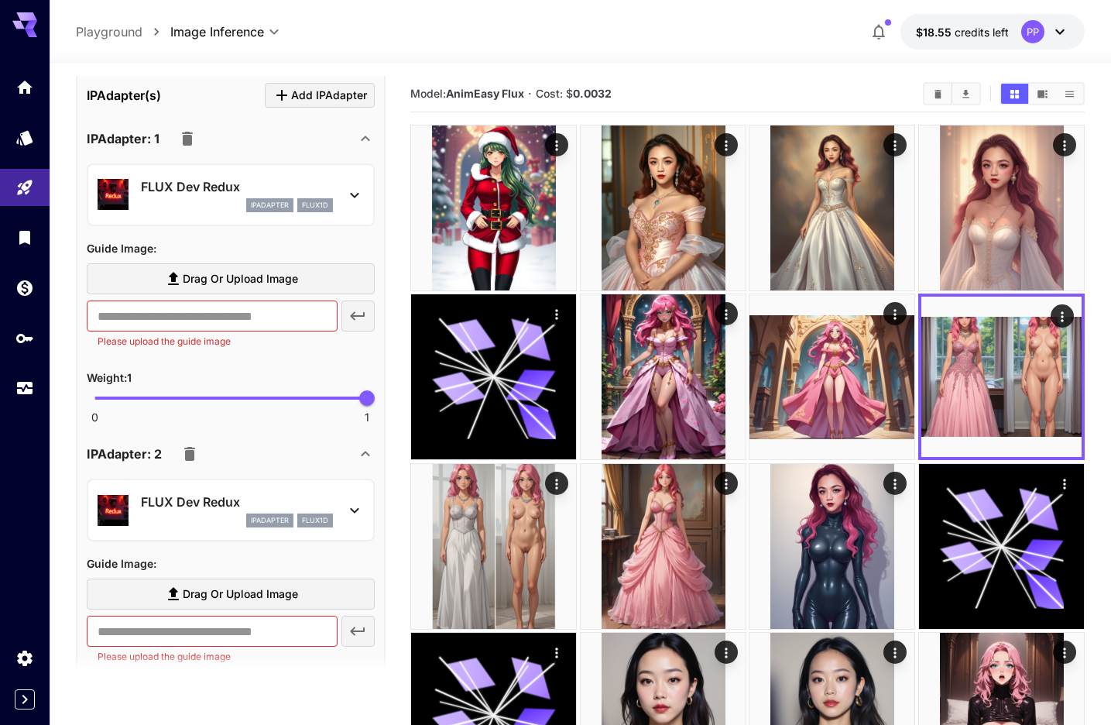
click at [340, 500] on div "FLUX Dev Redux ipAdapter flux1d" at bounding box center [231, 509] width 266 height 47
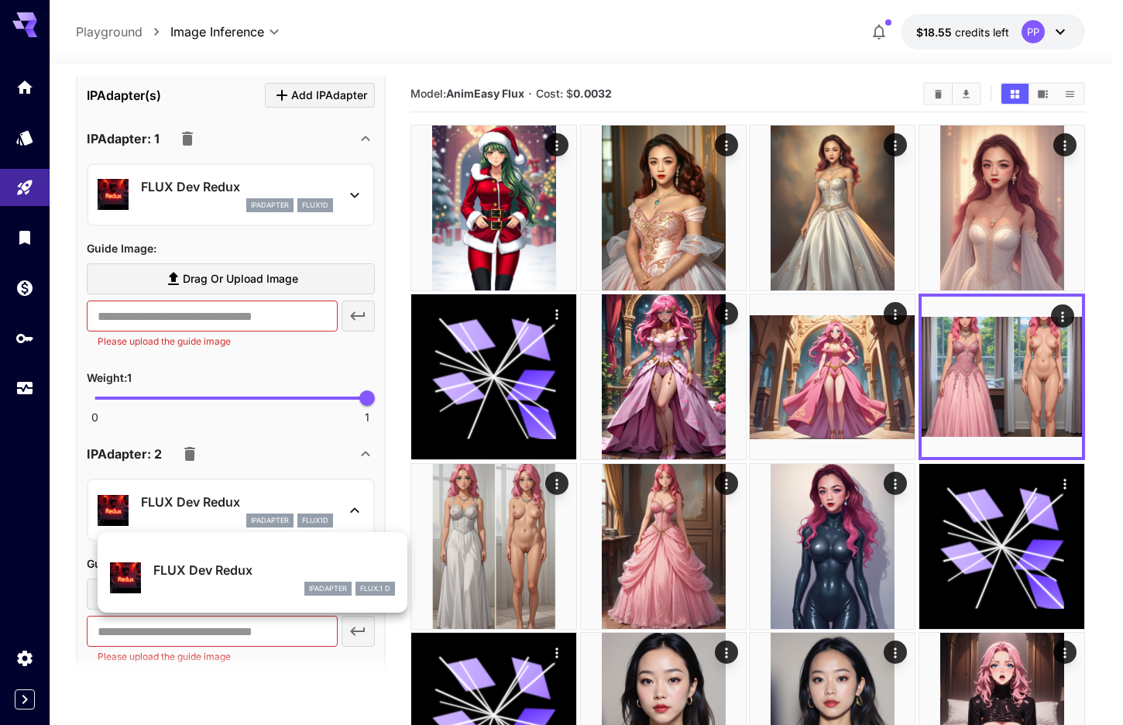
click at [340, 500] on div at bounding box center [561, 362] width 1123 height 725
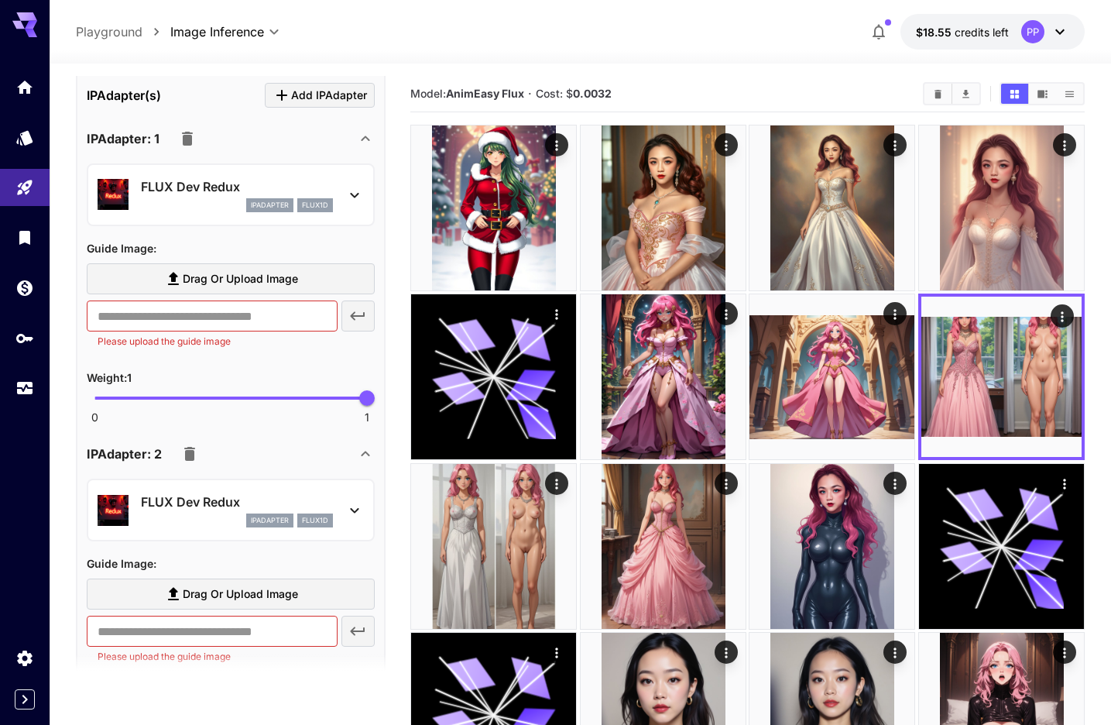
click at [188, 458] on icon "button" at bounding box center [189, 454] width 11 height 14
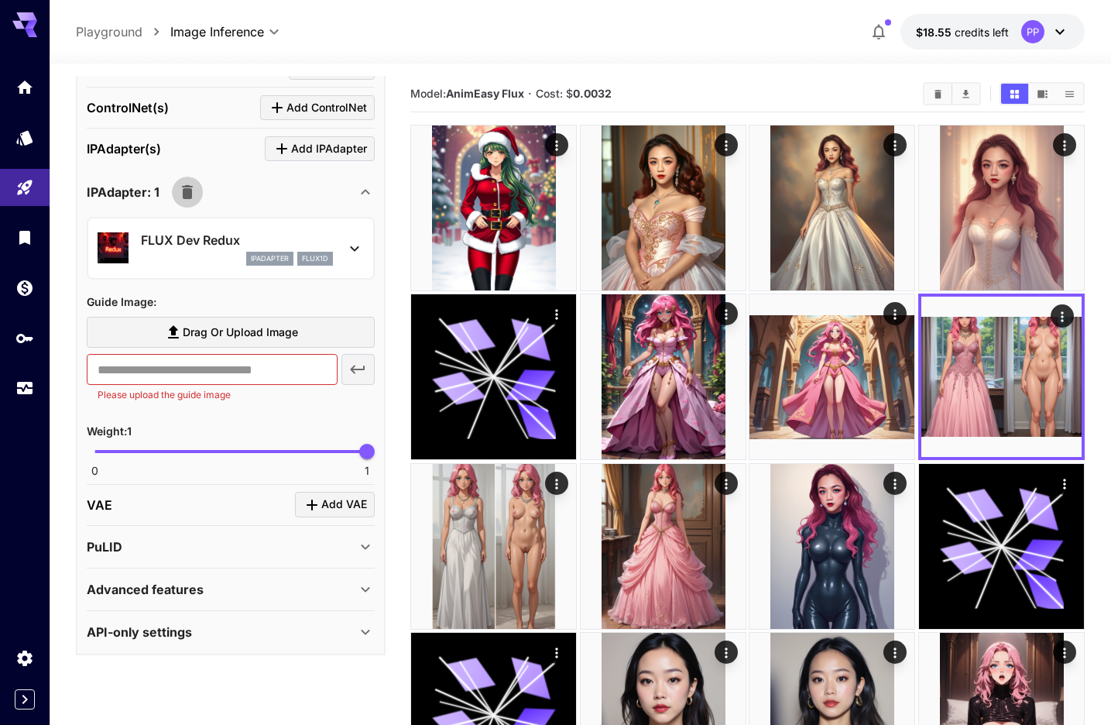
click at [193, 192] on icon "button" at bounding box center [187, 192] width 19 height 19
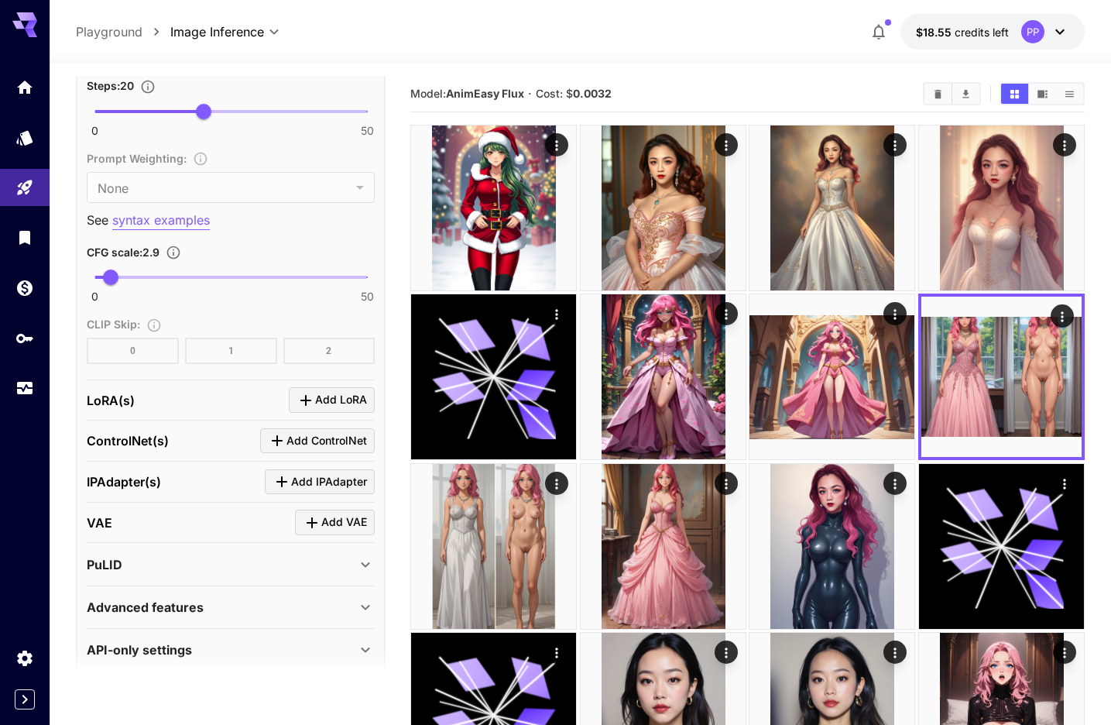
scroll to position [1245, 0]
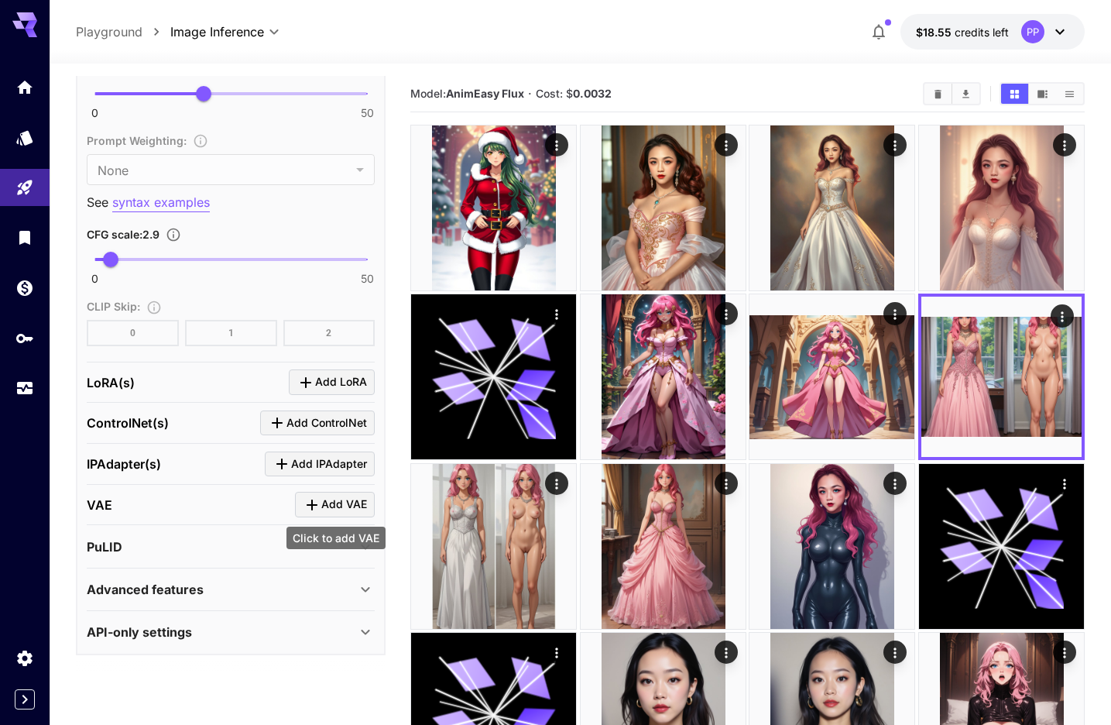
click at [324, 499] on span "Add VAE" at bounding box center [344, 504] width 46 height 19
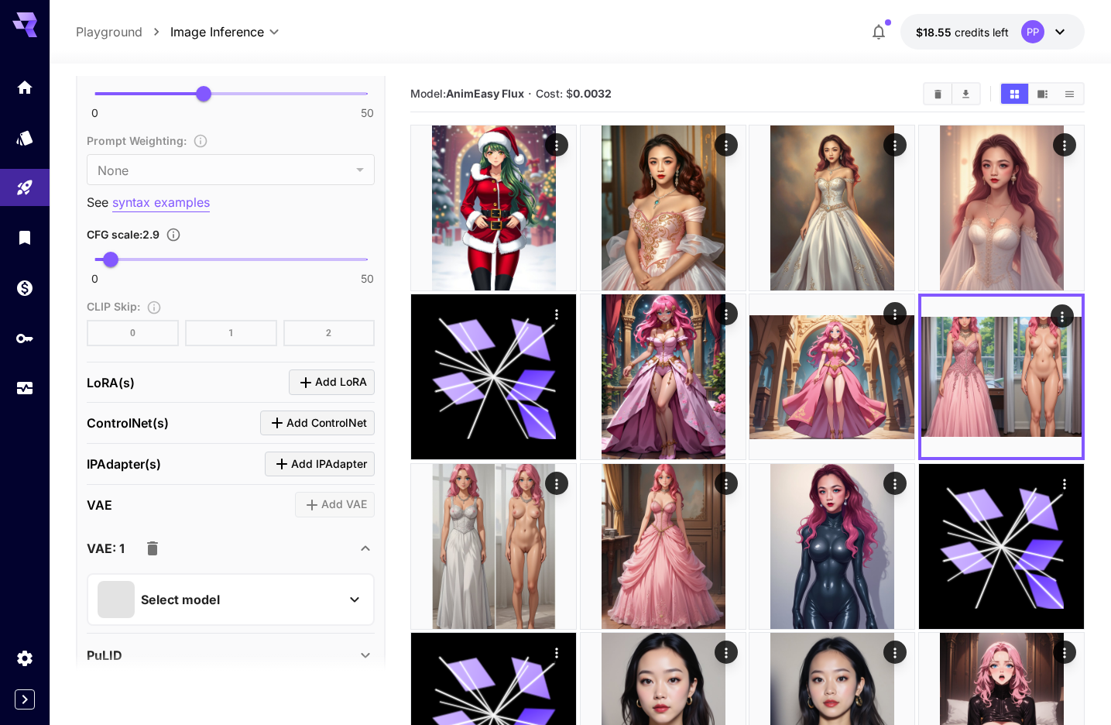
scroll to position [1353, 0]
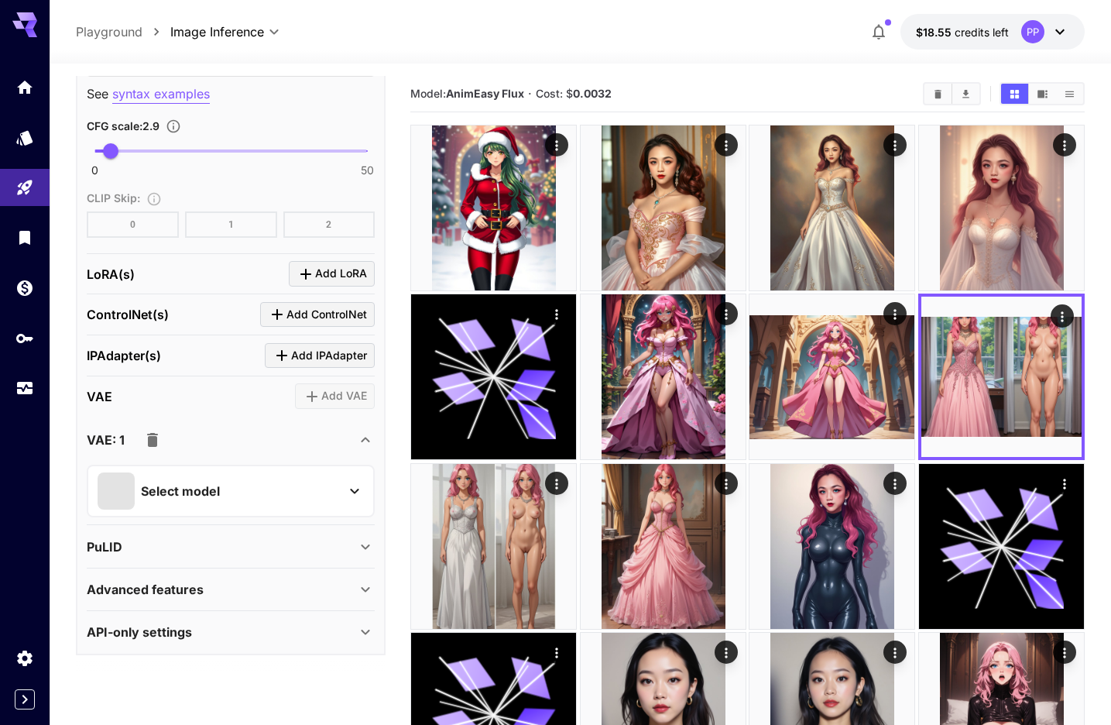
click at [304, 475] on div "Select model" at bounding box center [219, 490] width 242 height 37
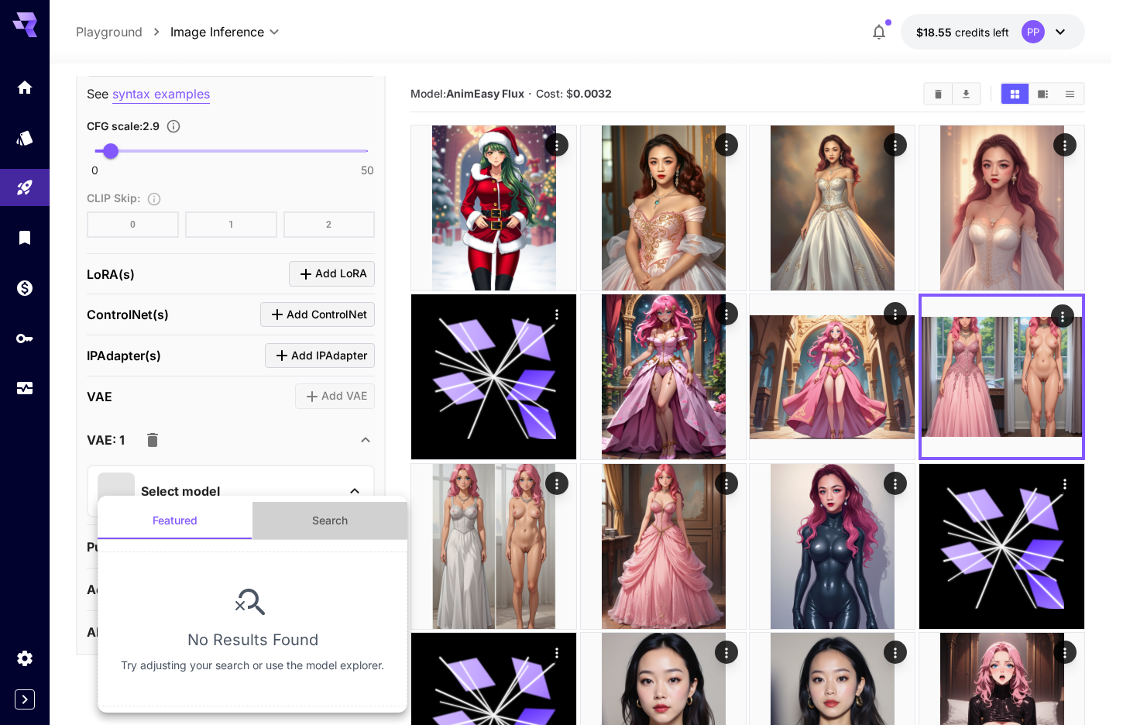
click at [325, 513] on button "Search" at bounding box center [329, 520] width 155 height 37
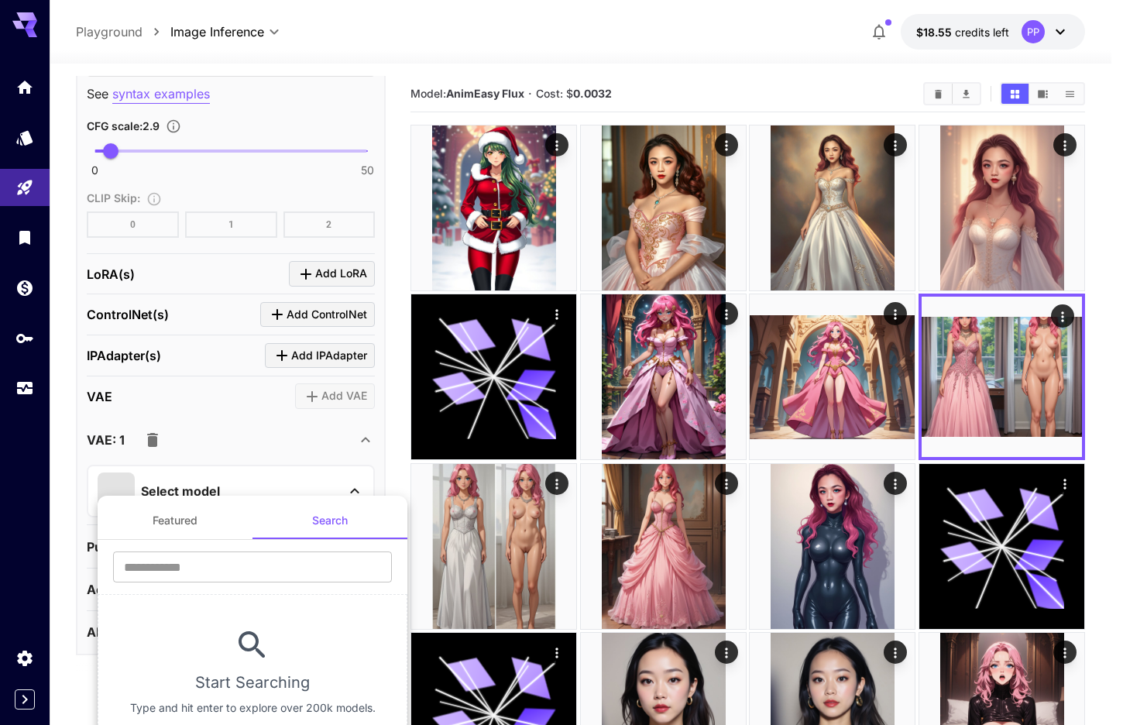
click at [259, 420] on div at bounding box center [561, 362] width 1123 height 725
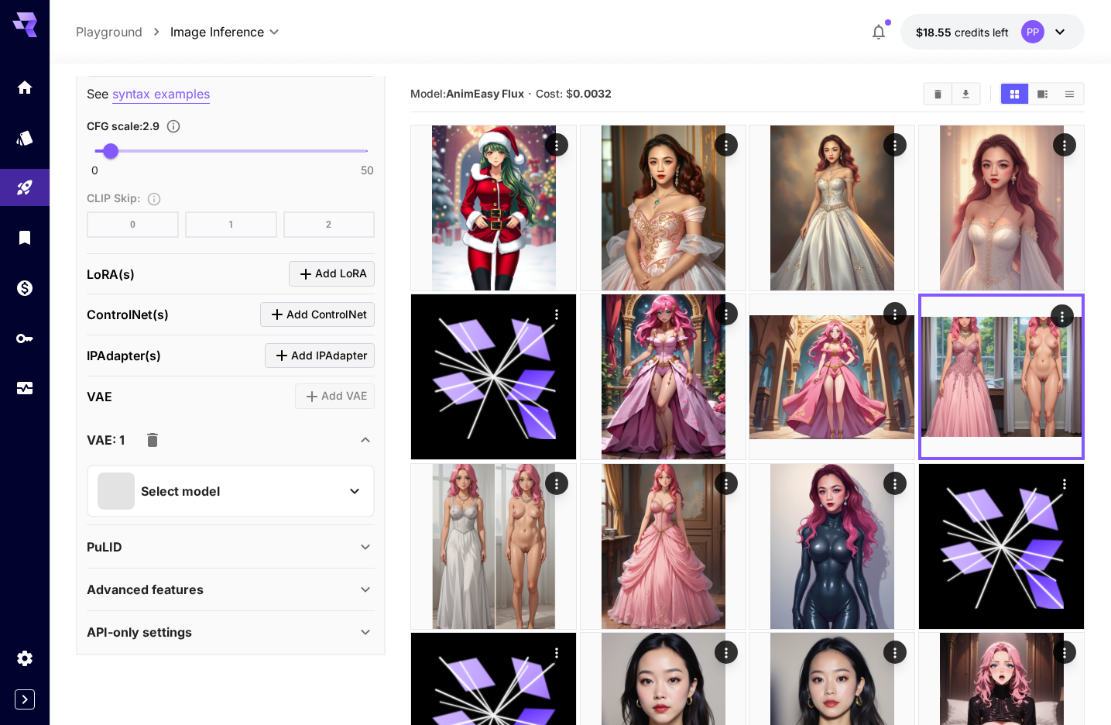
click at [164, 437] on button "button" at bounding box center [152, 439] width 31 height 31
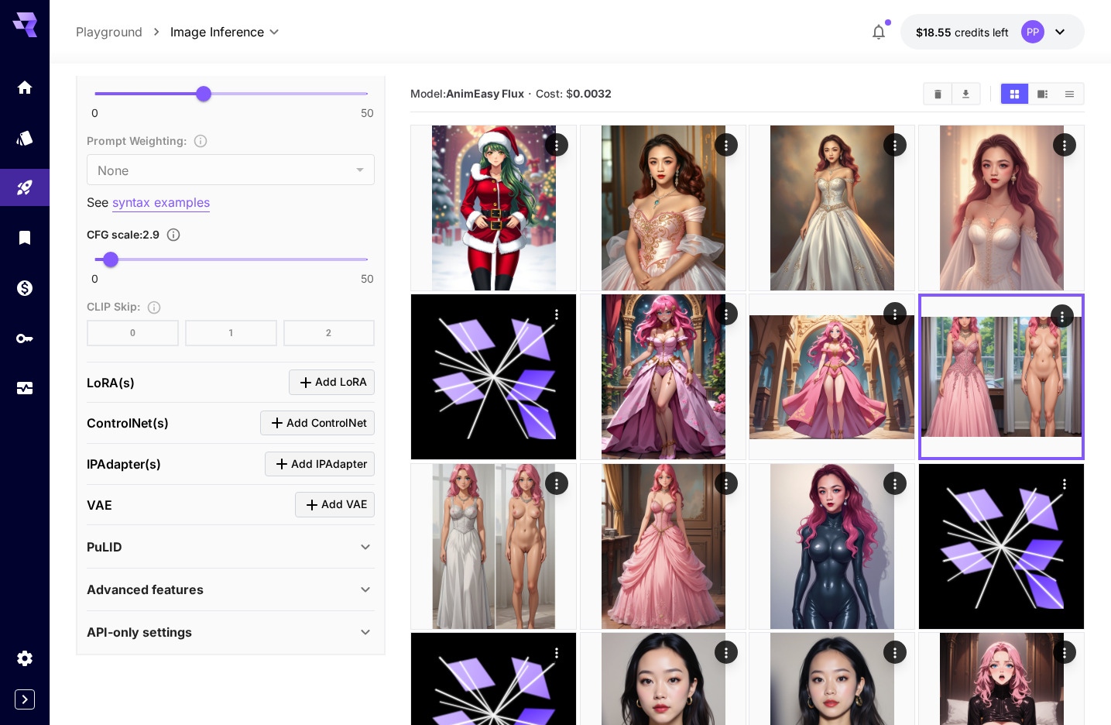
click at [288, 426] on span "Add ControlNet" at bounding box center [326, 422] width 81 height 19
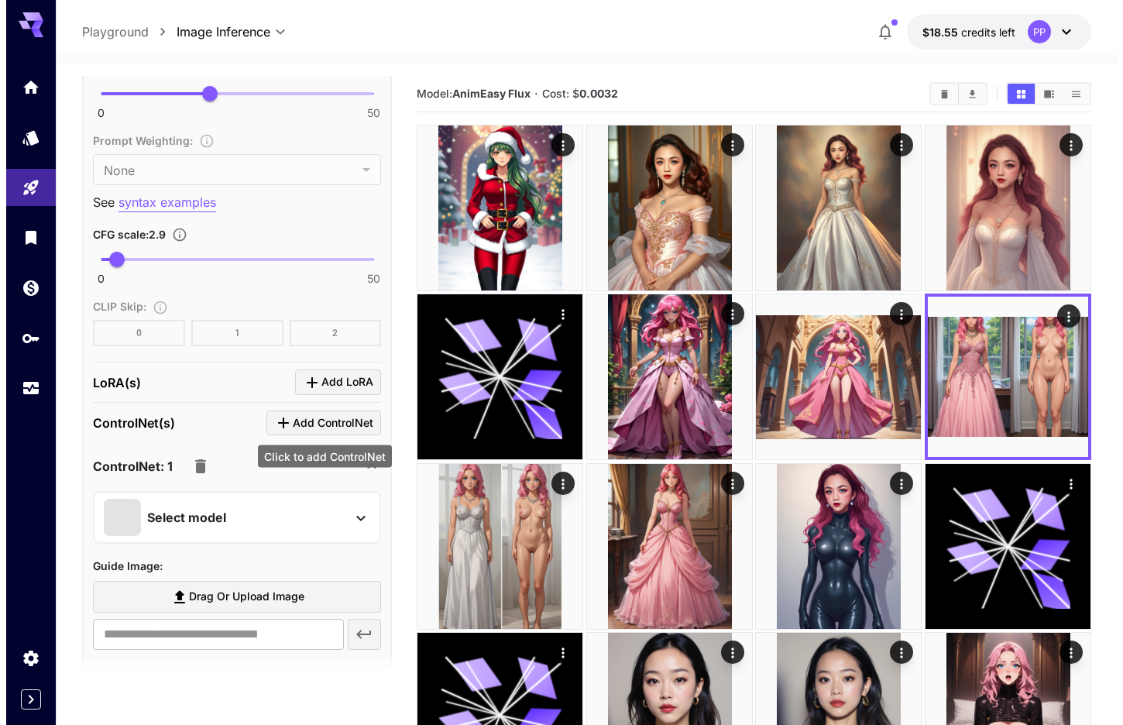
scroll to position [1295, 0]
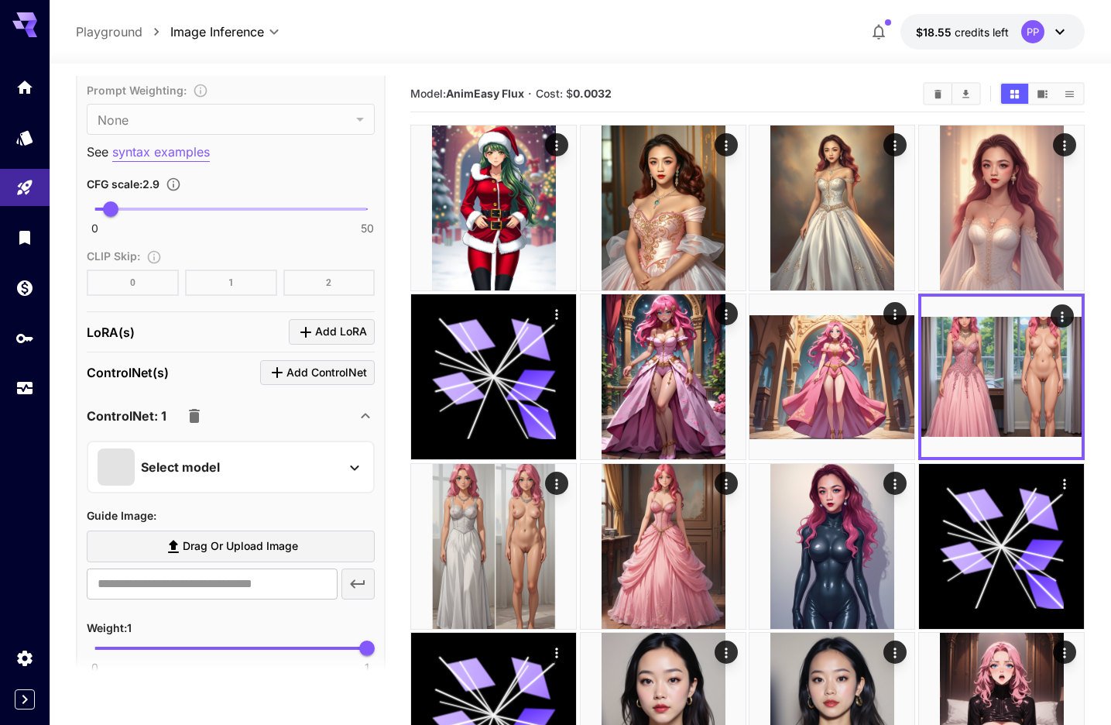
click at [276, 471] on div "Select model" at bounding box center [219, 466] width 242 height 37
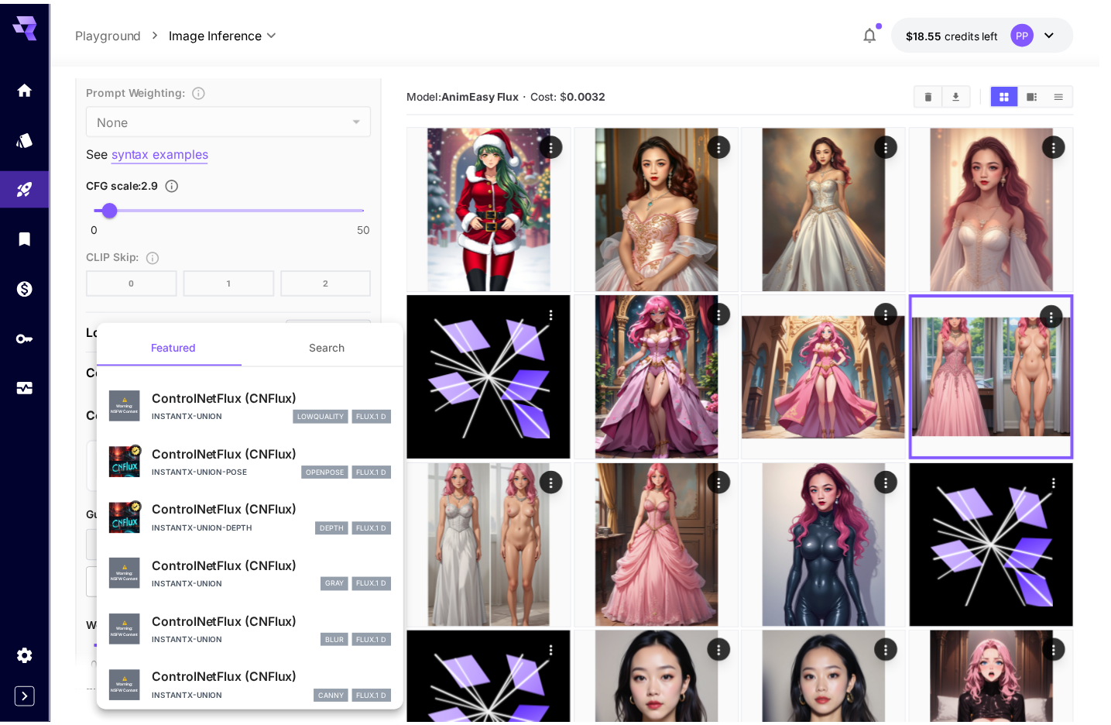
scroll to position [66, 0]
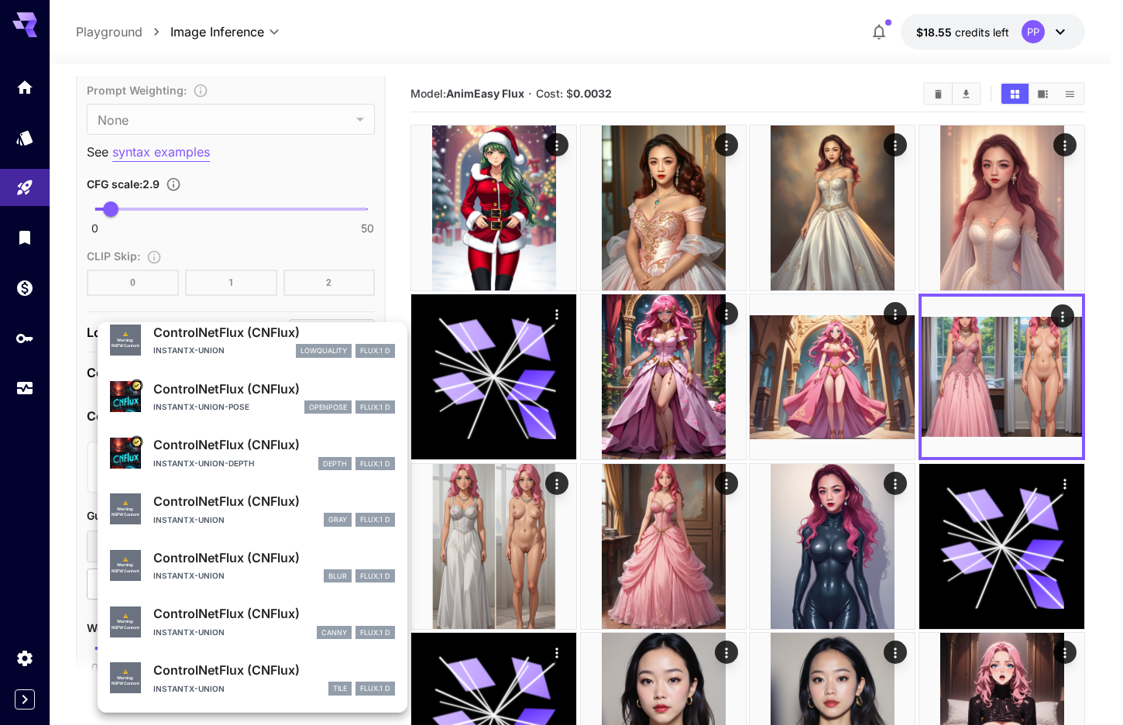
click at [851, 91] on div at bounding box center [561, 362] width 1123 height 725
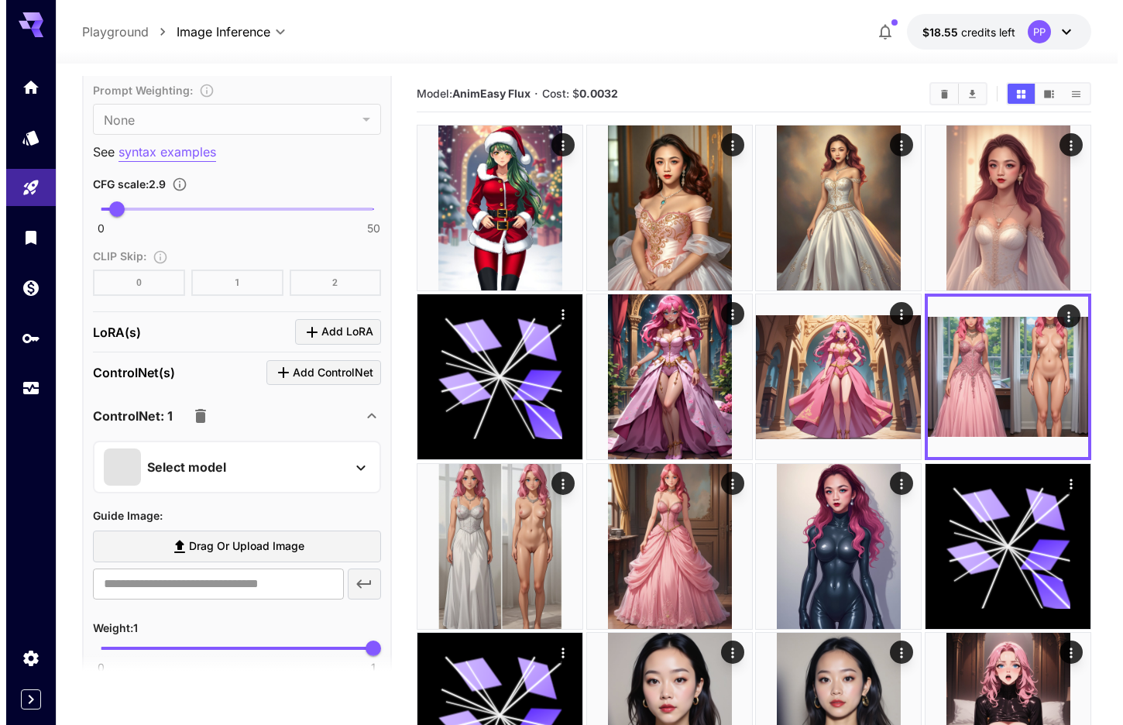
scroll to position [1331, 0]
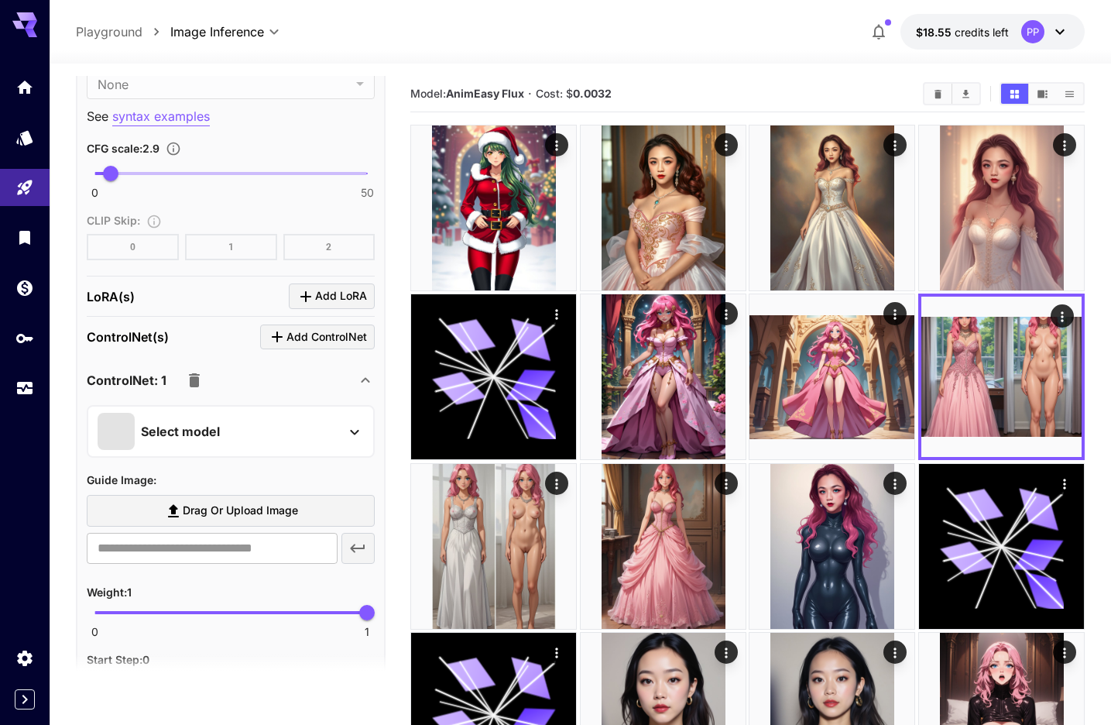
click at [345, 431] on icon at bounding box center [354, 432] width 19 height 19
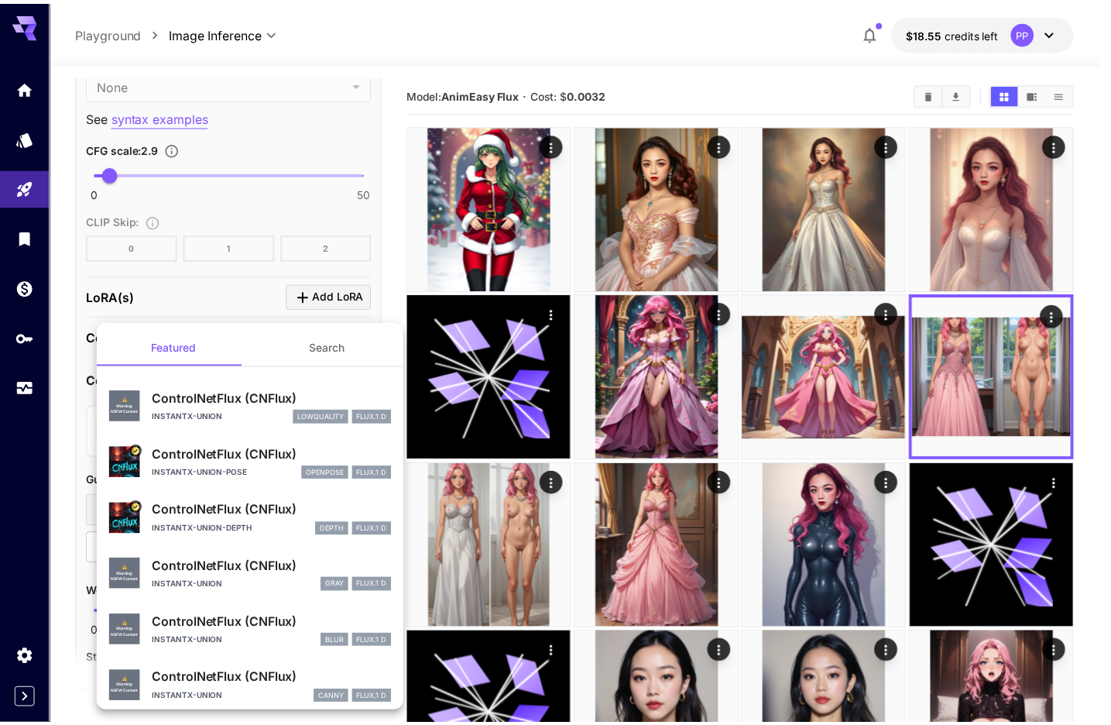
scroll to position [66, 0]
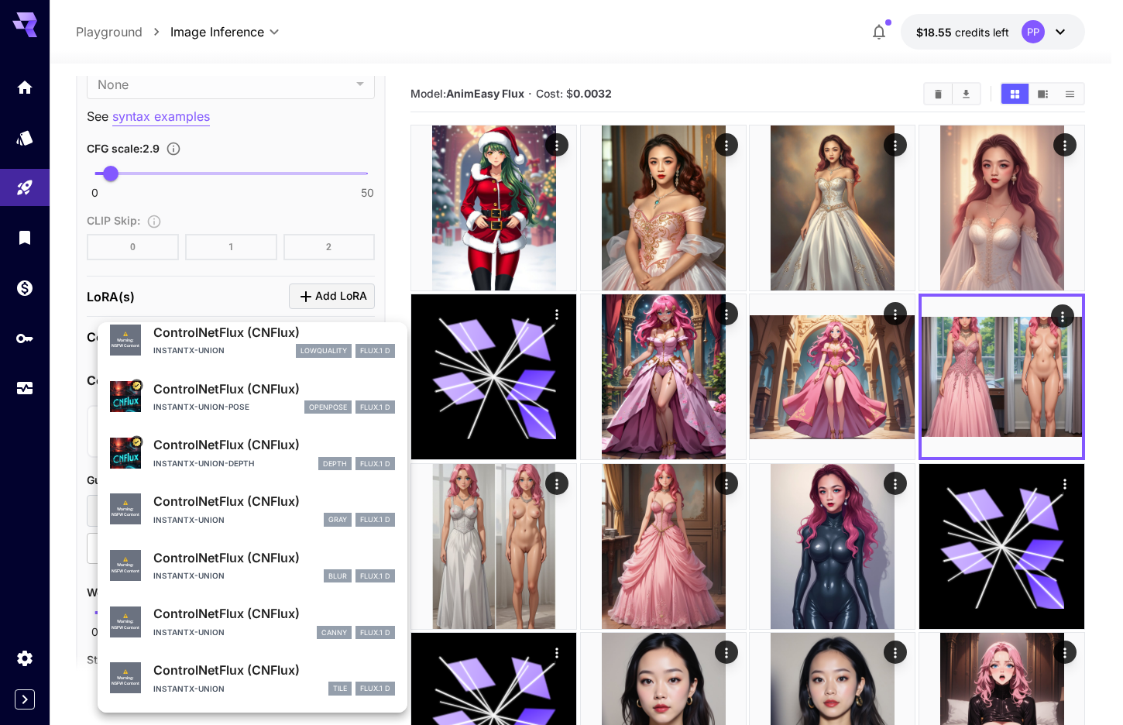
click at [394, 214] on div at bounding box center [561, 362] width 1123 height 725
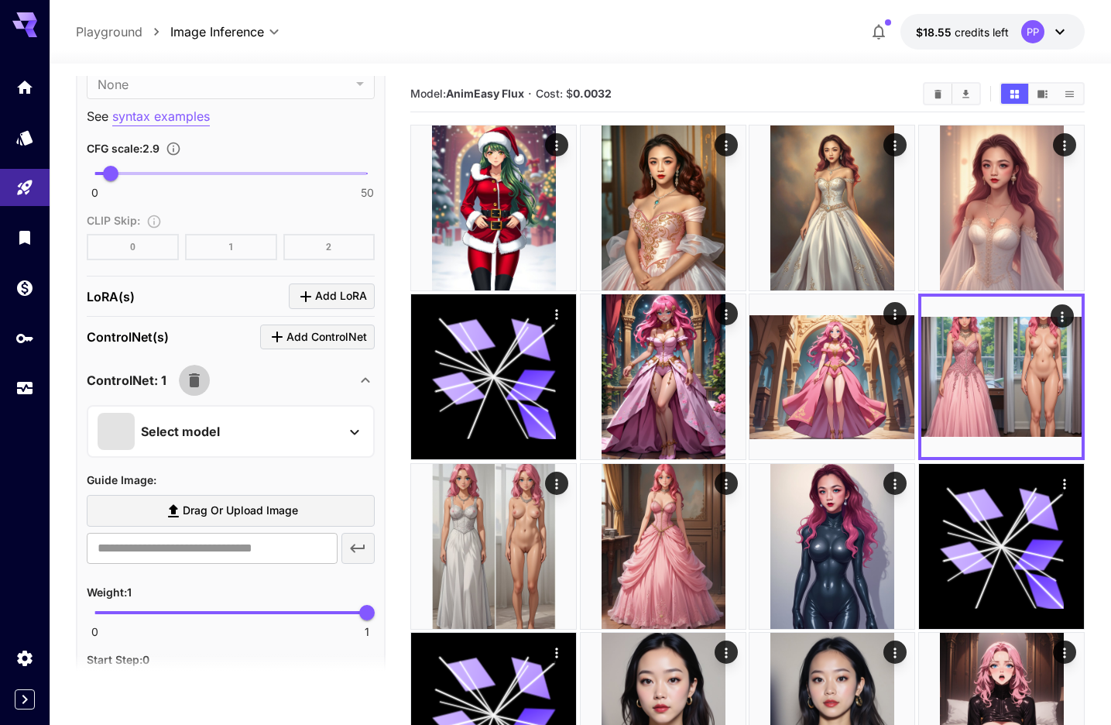
click at [194, 384] on icon "button" at bounding box center [194, 380] width 11 height 14
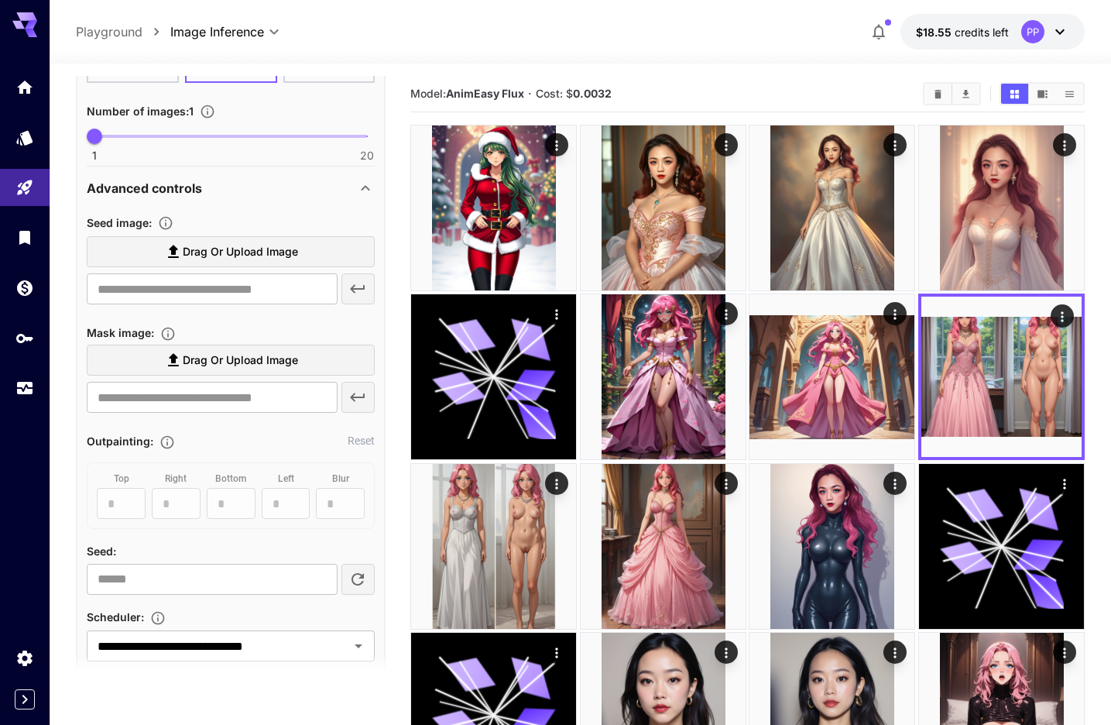
scroll to position [335, 0]
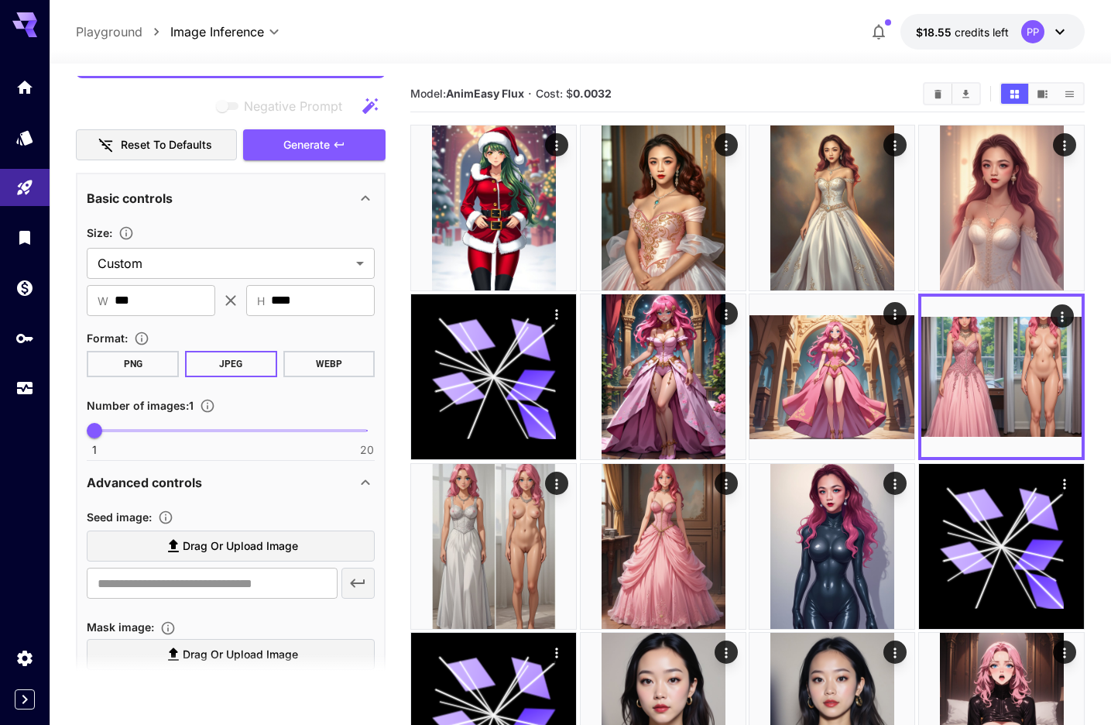
click at [358, 481] on icon at bounding box center [365, 482] width 19 height 19
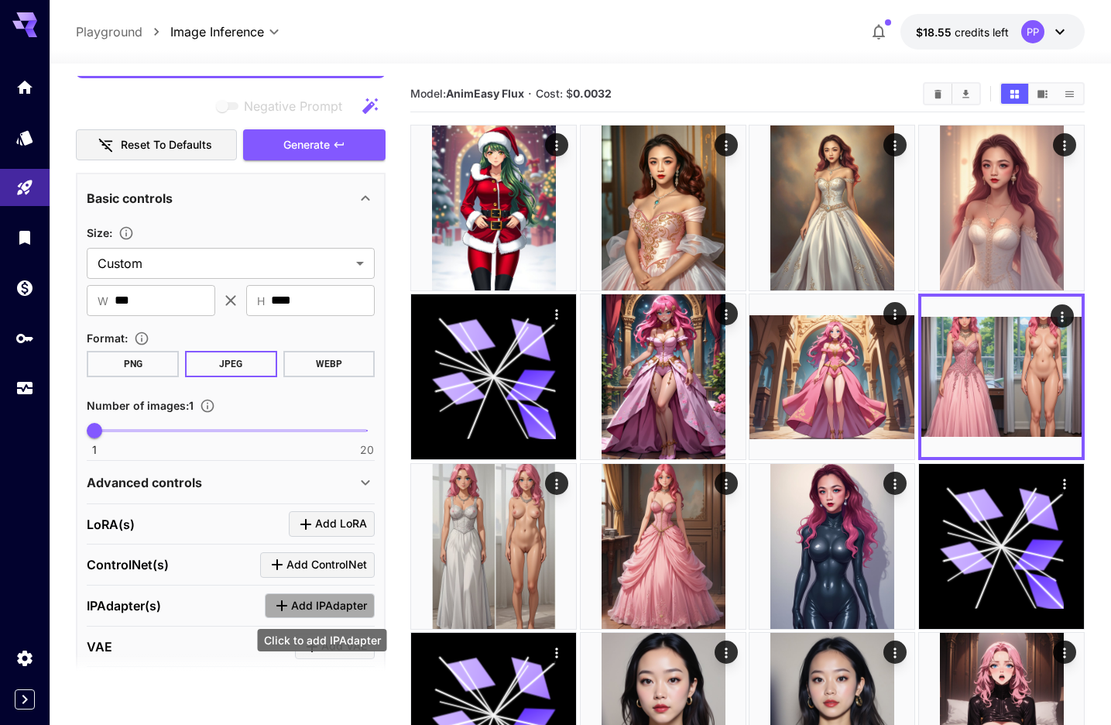
click at [291, 606] on icon "Click to add IPAdapter" at bounding box center [282, 605] width 19 height 19
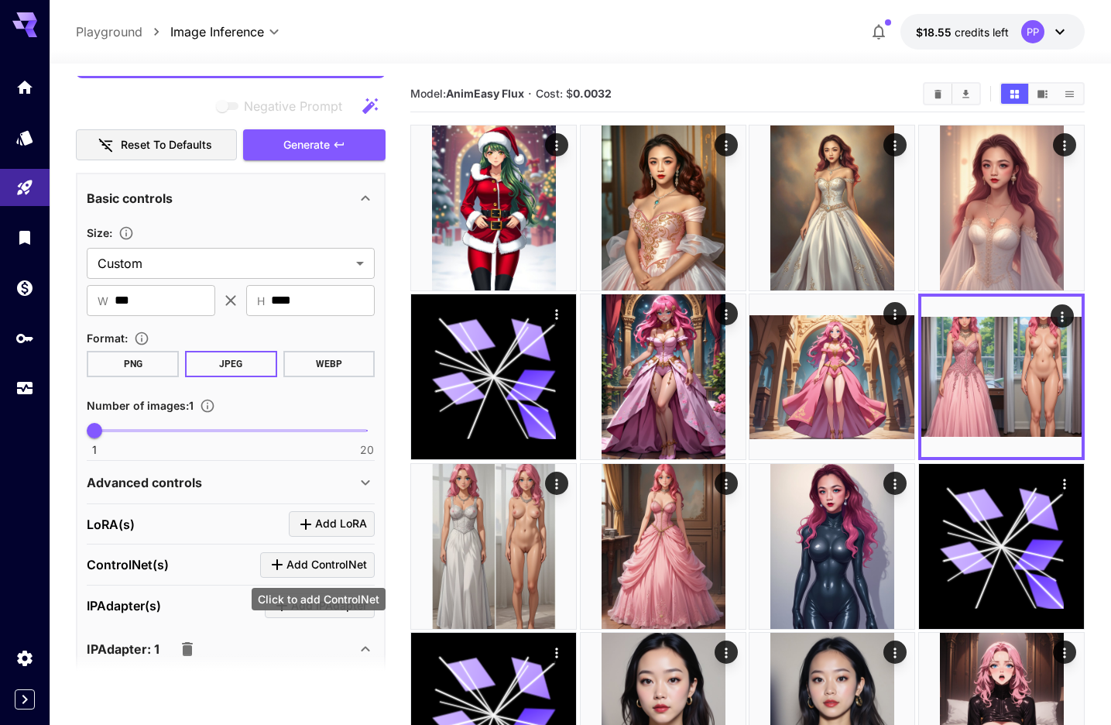
scroll to position [496, 0]
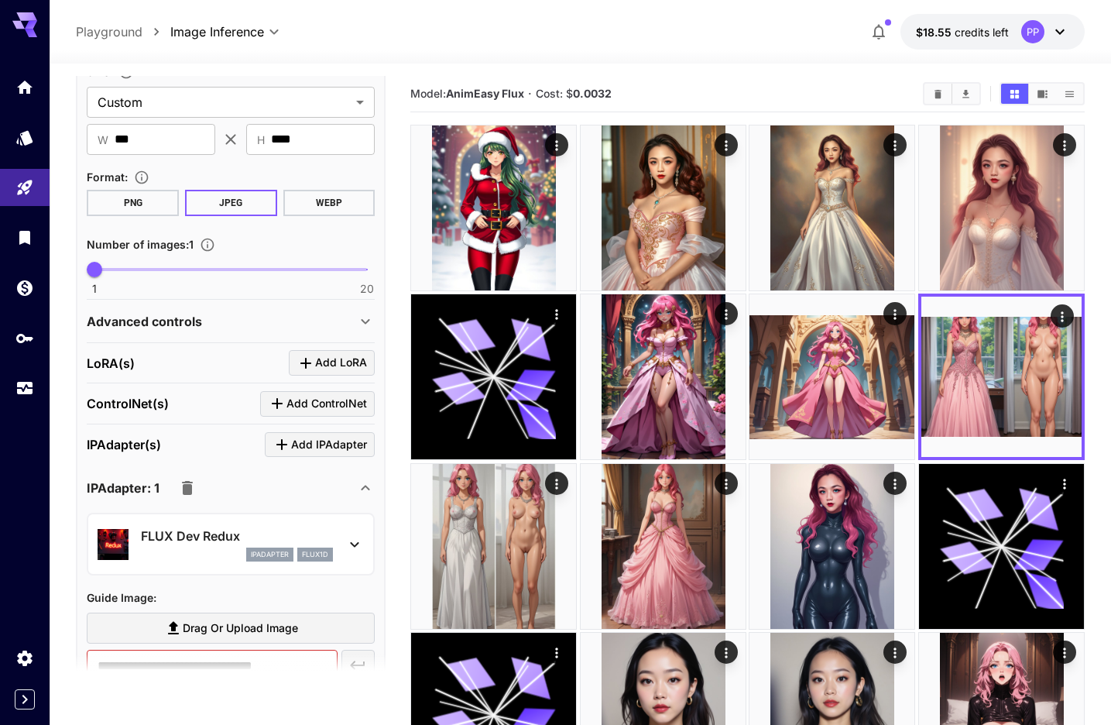
click at [247, 540] on p "FLUX Dev Redux" at bounding box center [237, 535] width 192 height 19
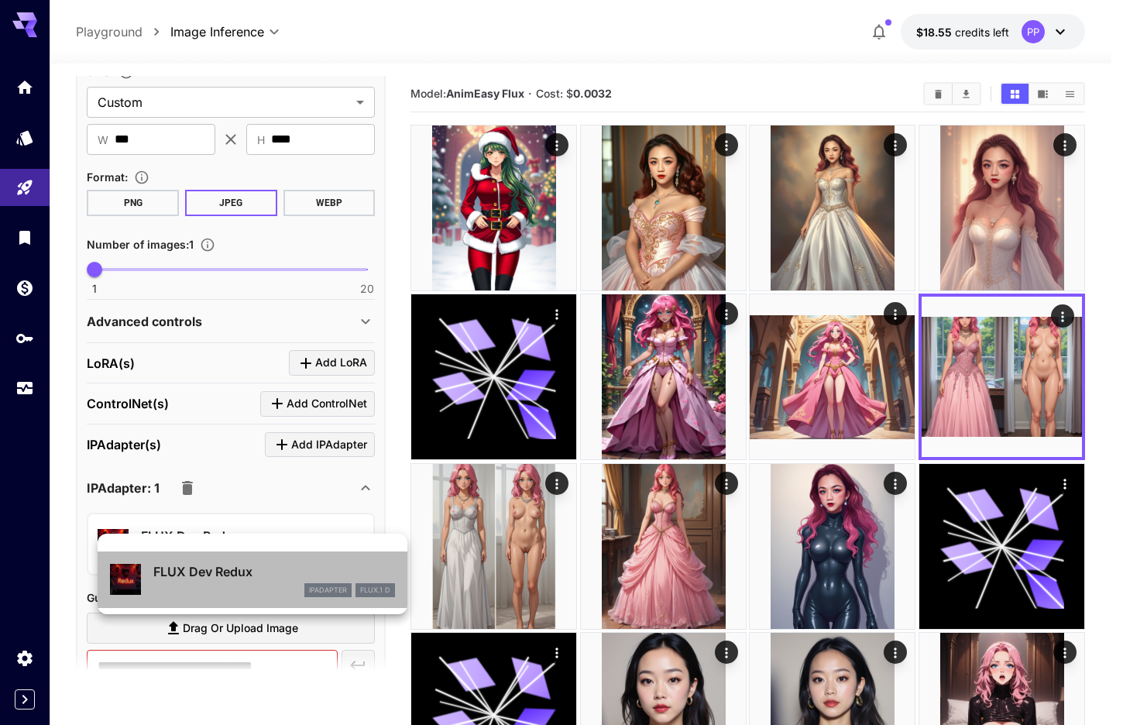
click at [328, 584] on div "ipAdapter" at bounding box center [327, 590] width 47 height 14
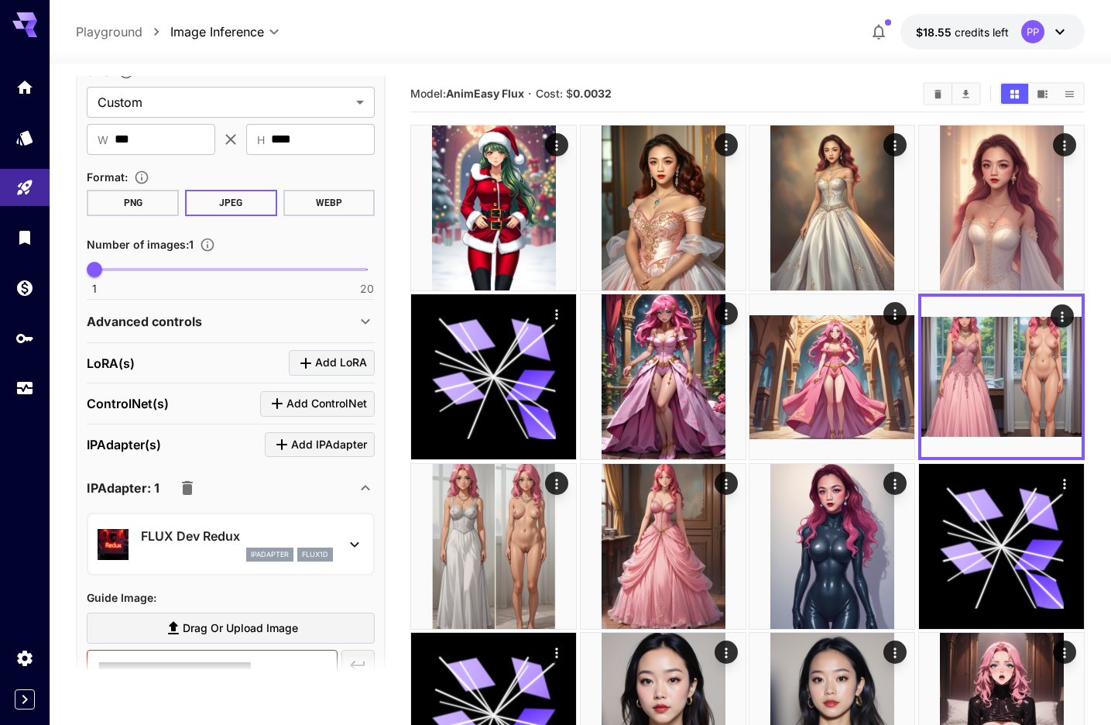
click at [183, 493] on icon "button" at bounding box center [187, 488] width 11 height 14
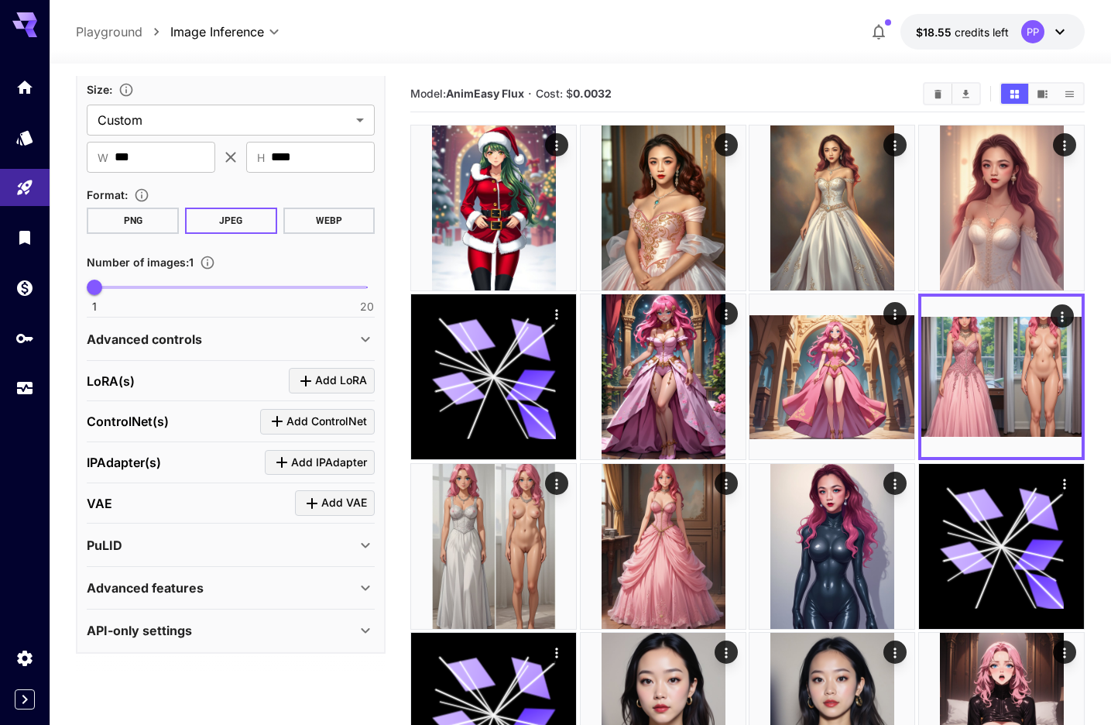
scroll to position [478, 0]
click at [345, 461] on span "Add IPAdapter" at bounding box center [329, 463] width 76 height 19
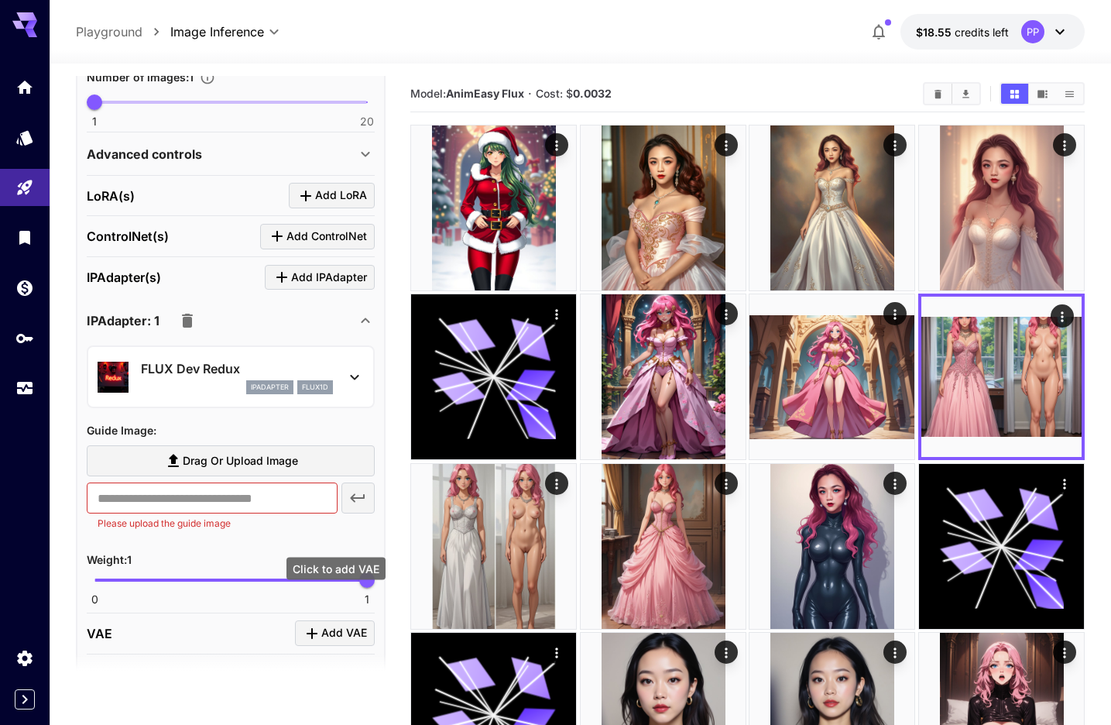
scroll to position [762, 0]
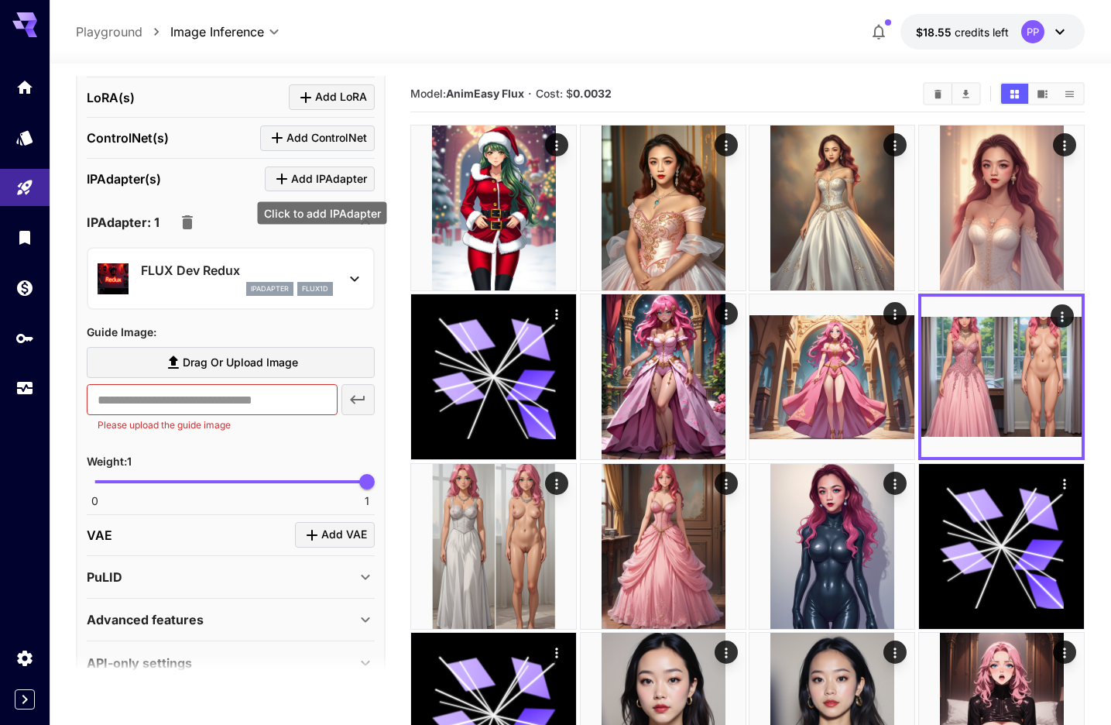
click at [345, 182] on span "Add IPAdapter" at bounding box center [329, 179] width 76 height 19
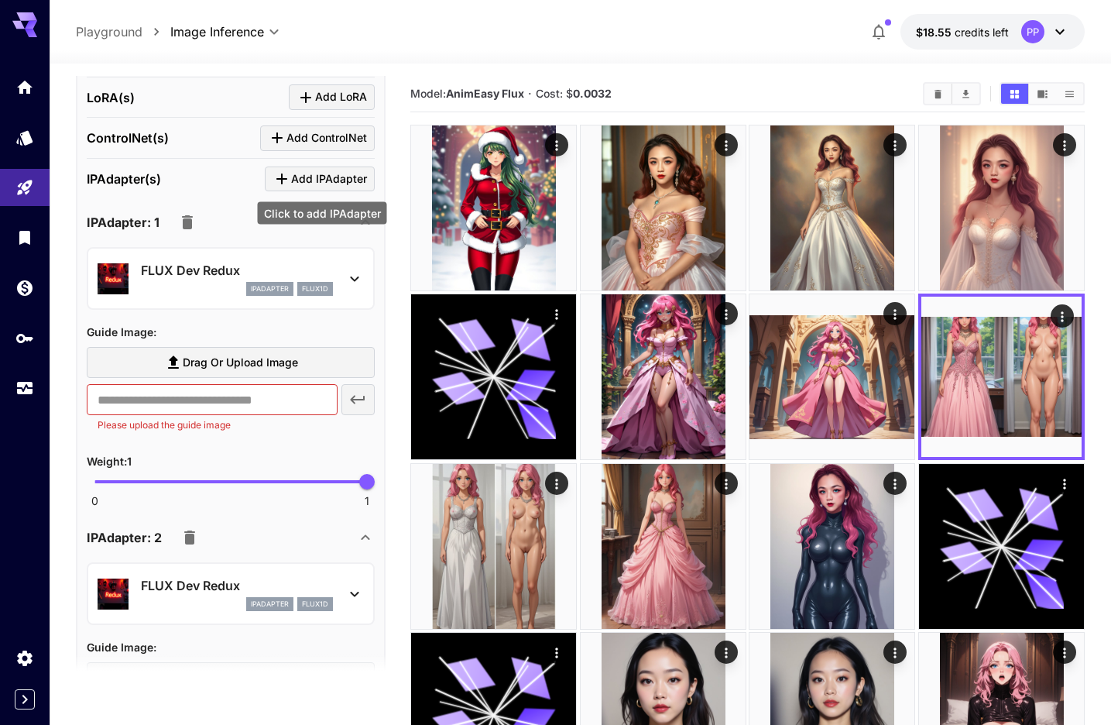
click at [345, 182] on span "Add IPAdapter" at bounding box center [329, 179] width 76 height 19
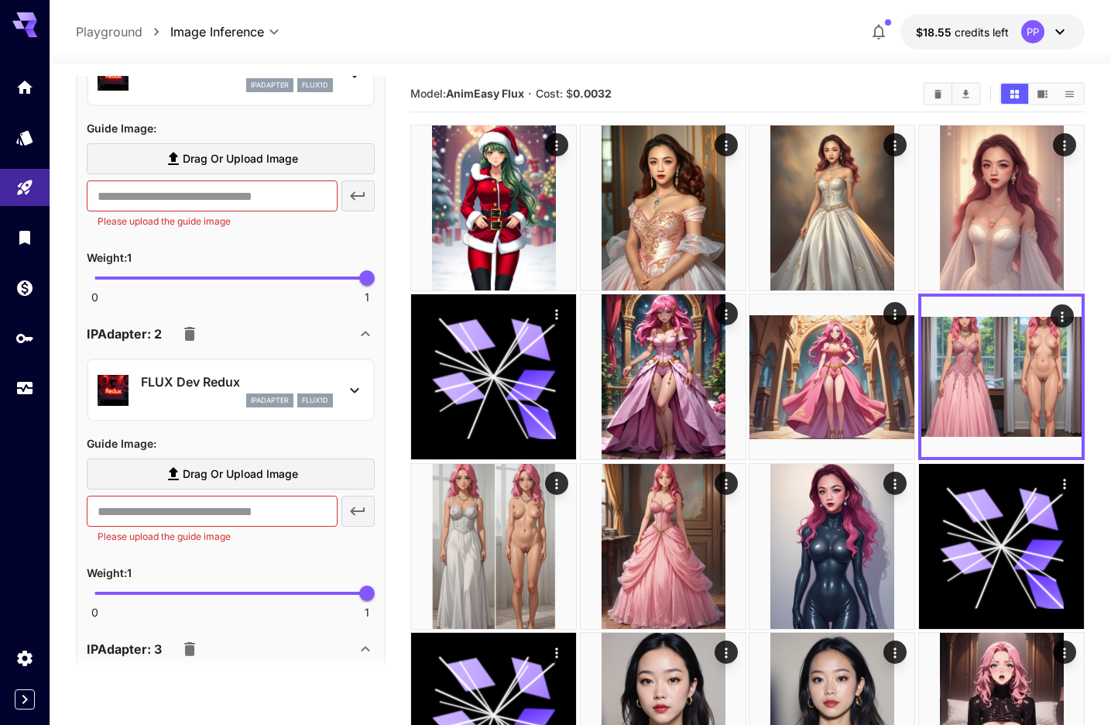
scroll to position [1064, 0]
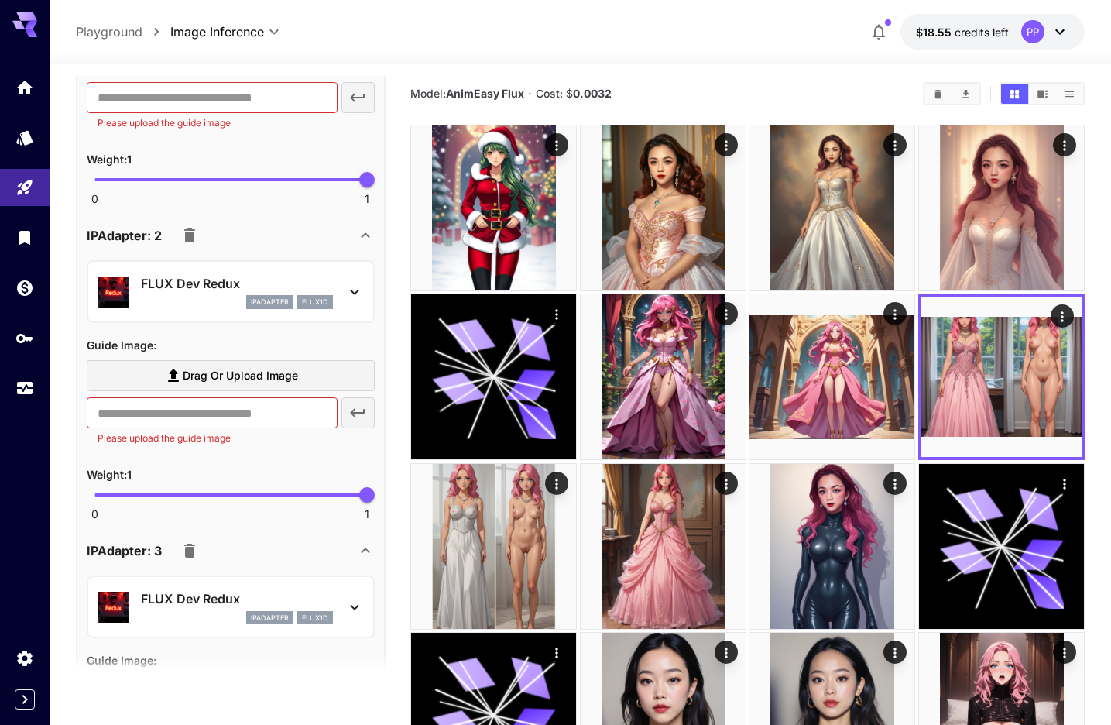
click at [251, 575] on div "FLUX Dev Redux ipAdapter flux1d" at bounding box center [231, 606] width 288 height 63
click at [231, 598] on p "FLUX Dev Redux" at bounding box center [237, 598] width 192 height 19
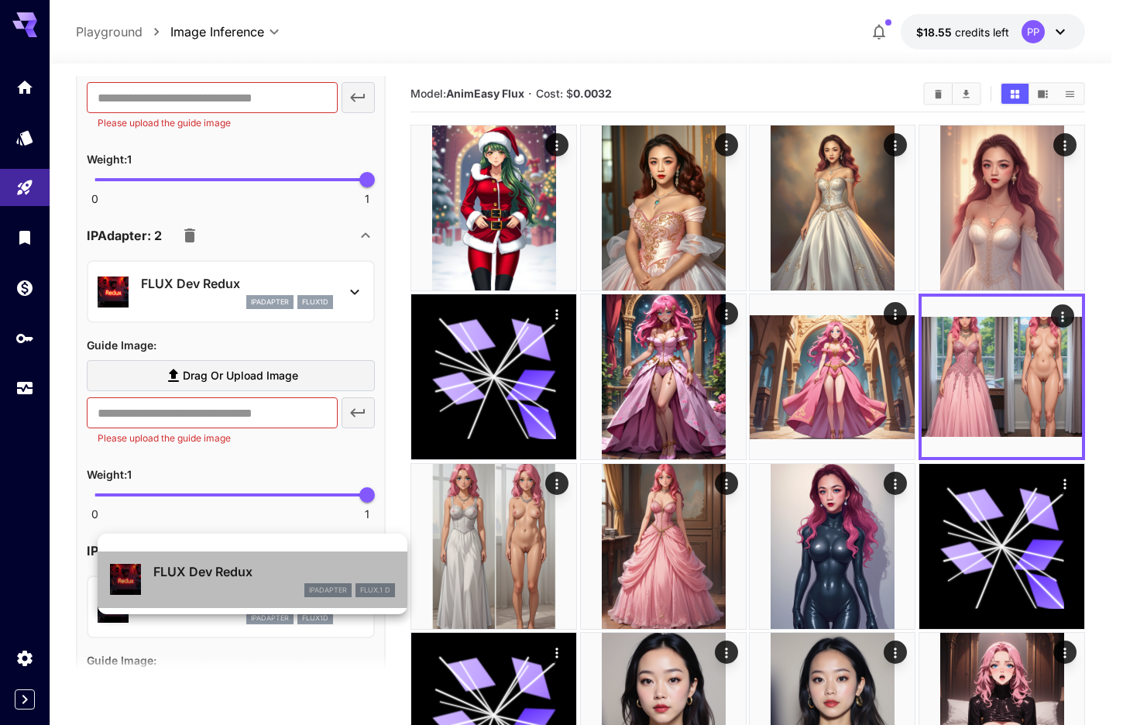
click at [253, 574] on p "FLUX Dev Redux" at bounding box center [274, 571] width 242 height 19
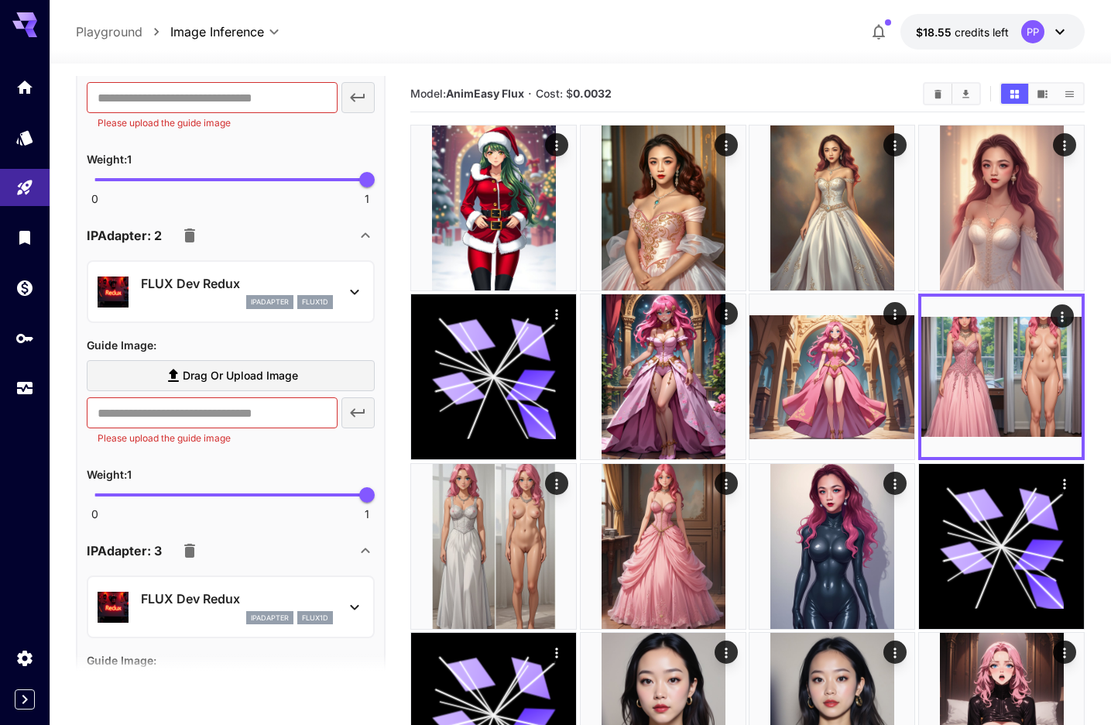
click at [185, 548] on icon "button" at bounding box center [189, 550] width 11 height 14
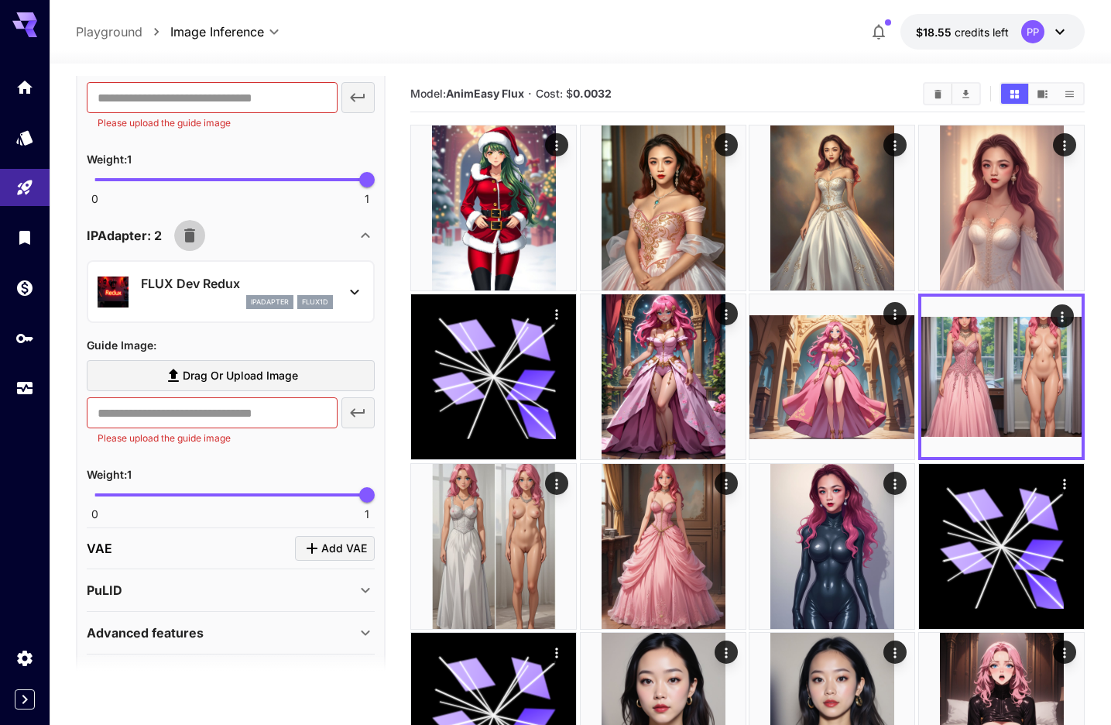
click at [190, 235] on icon "button" at bounding box center [189, 235] width 11 height 14
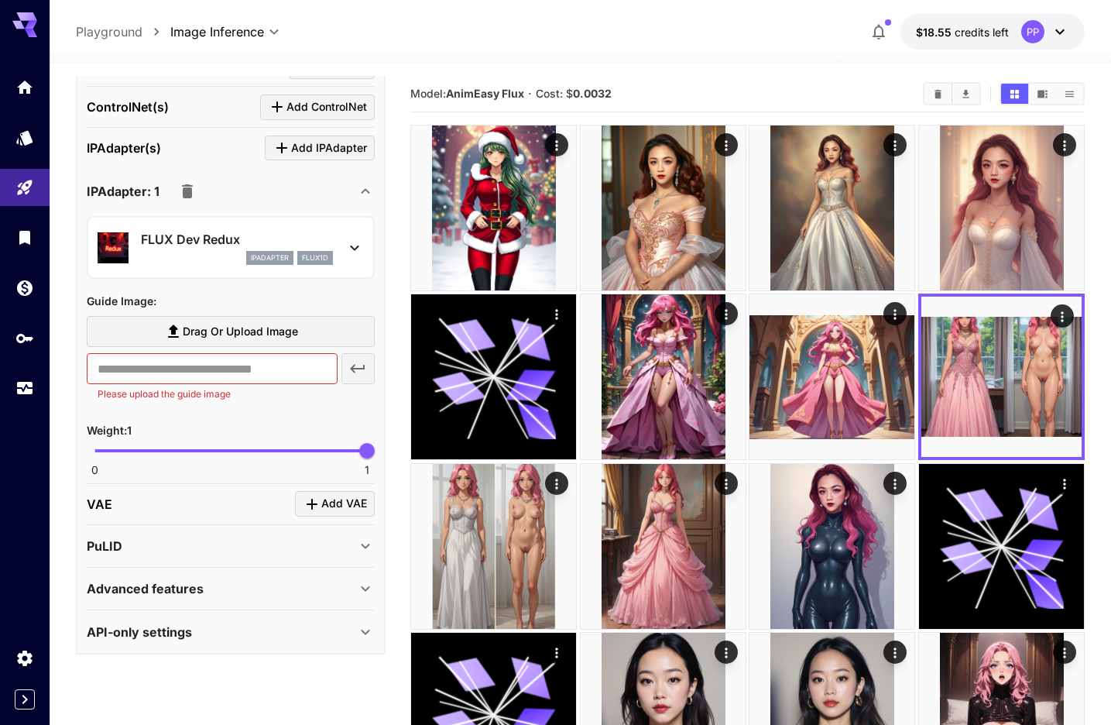
scroll to position [0, 0]
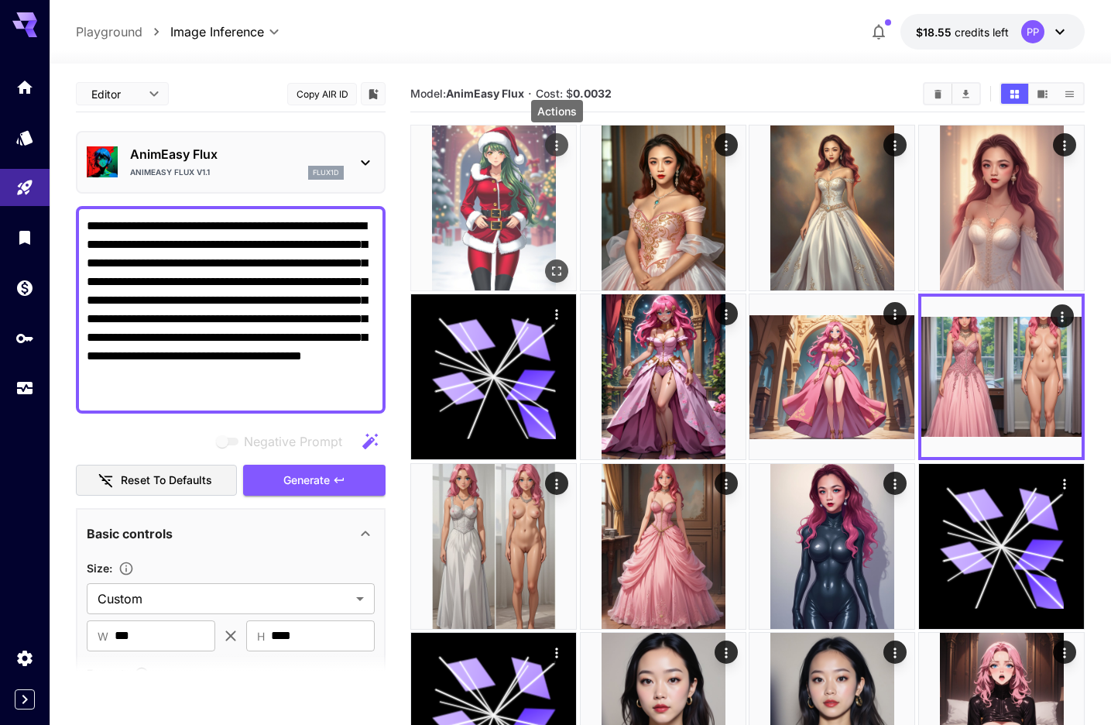
click at [566, 141] on button "Actions" at bounding box center [557, 144] width 23 height 23
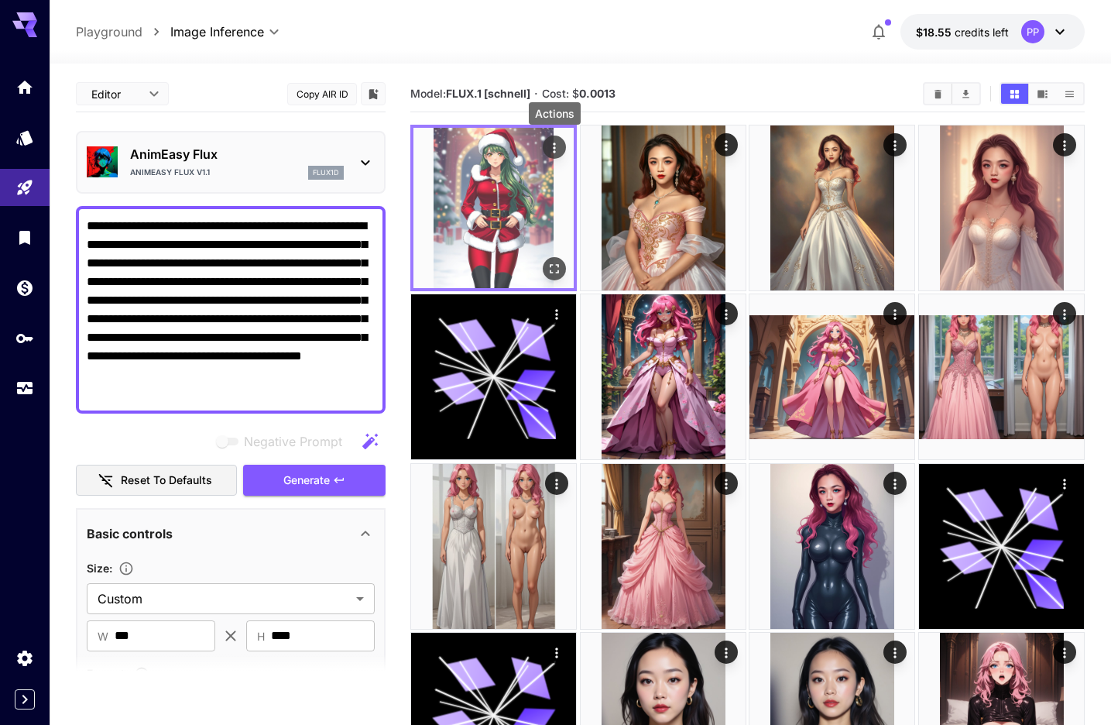
click at [562, 142] on icon "Actions" at bounding box center [554, 147] width 15 height 15
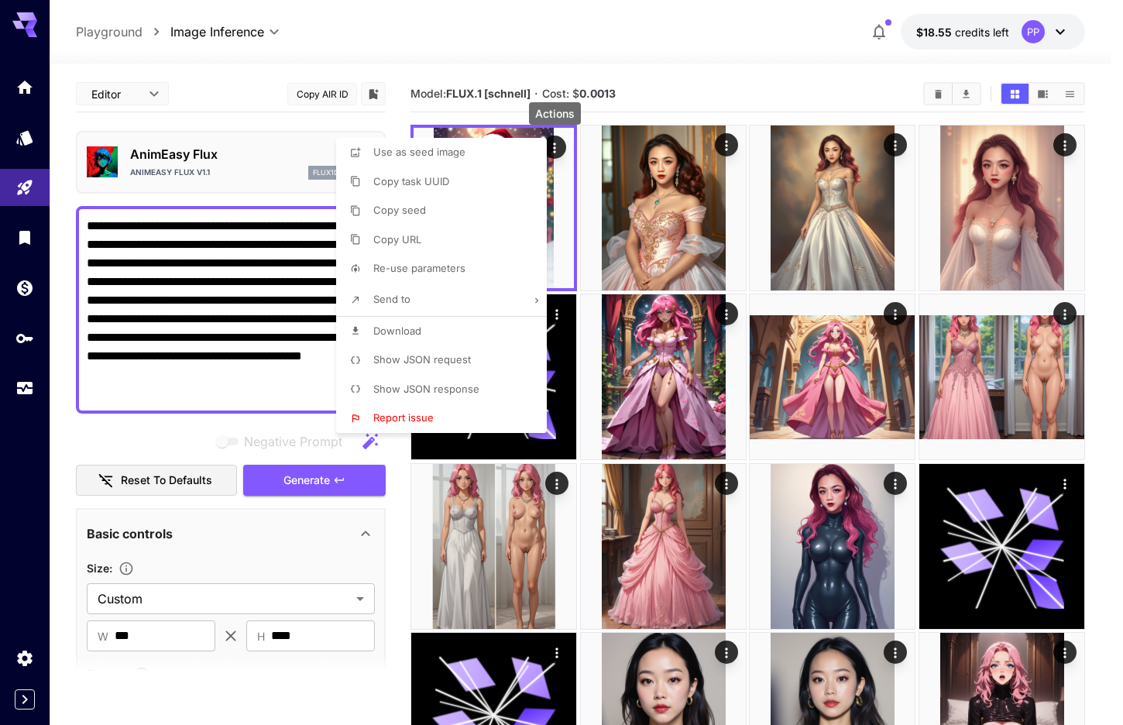
click at [422, 364] on span "Show JSON request" at bounding box center [422, 359] width 98 height 12
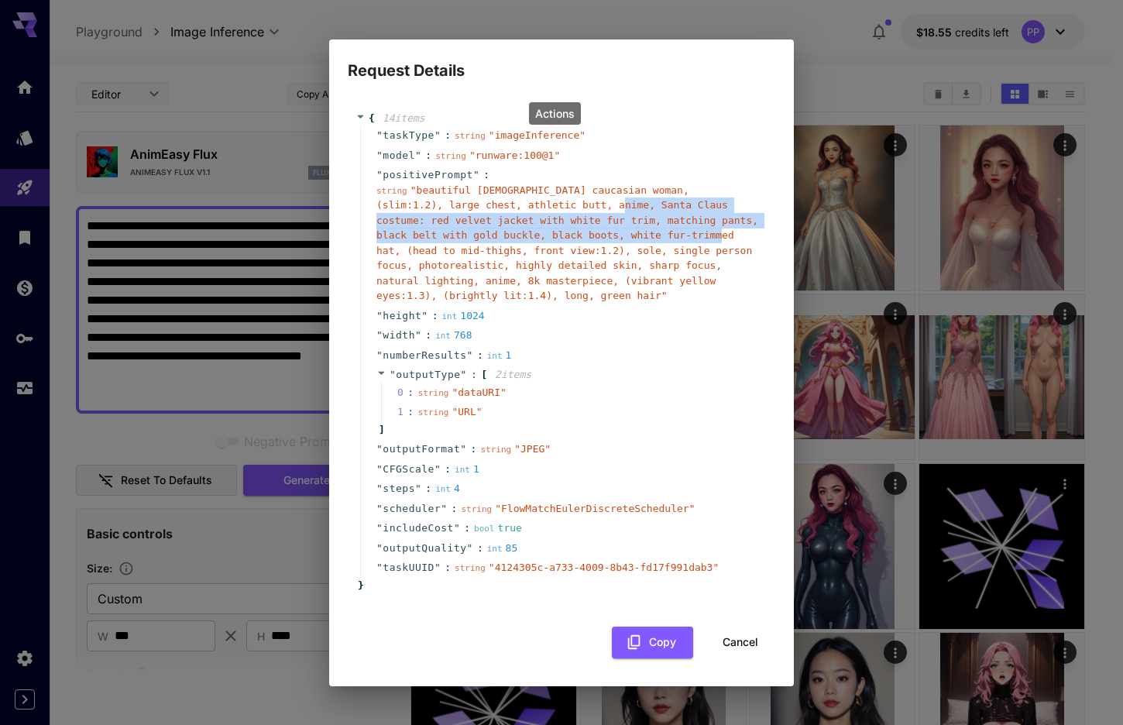
drag, startPoint x: 555, startPoint y: 202, endPoint x: 666, endPoint y: 240, distance: 117.0
click at [666, 240] on span "" beautiful 26-year-old caucasian woman, (slim:1.2), large chest, athletic butt…" at bounding box center [567, 243] width 382 height 118
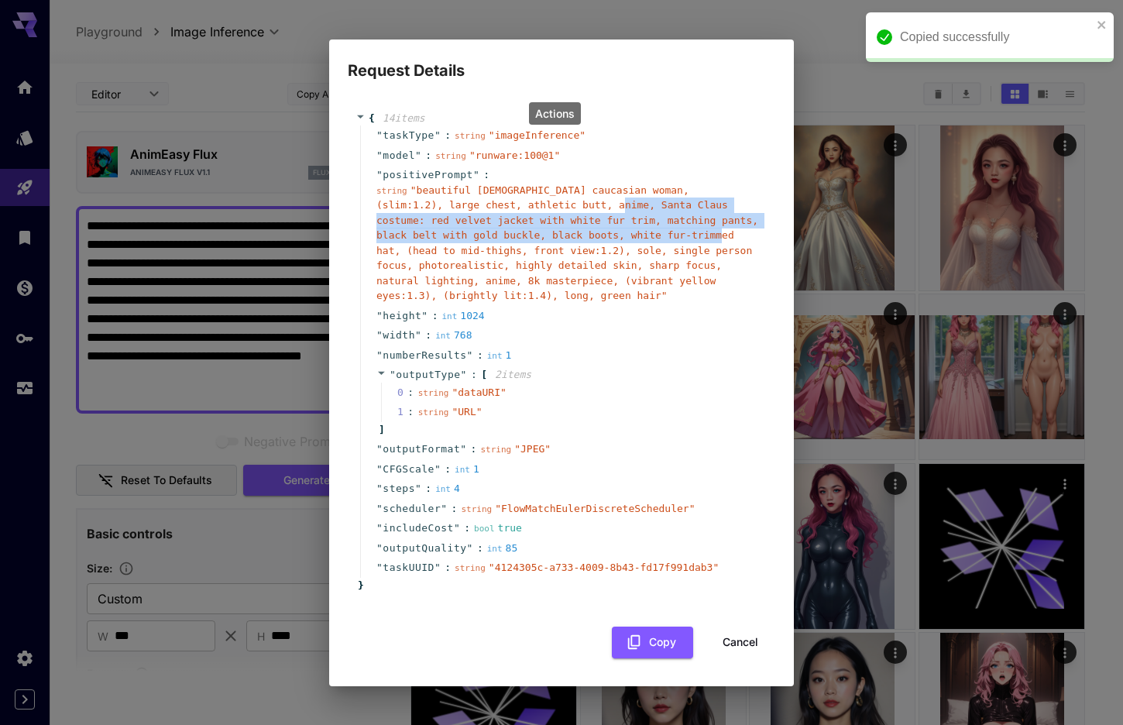
copy span "anta Claus costume: red velvet jacket with white fur trim, matching pants, blac…"
click at [713, 642] on button "Cancel" at bounding box center [740, 642] width 70 height 32
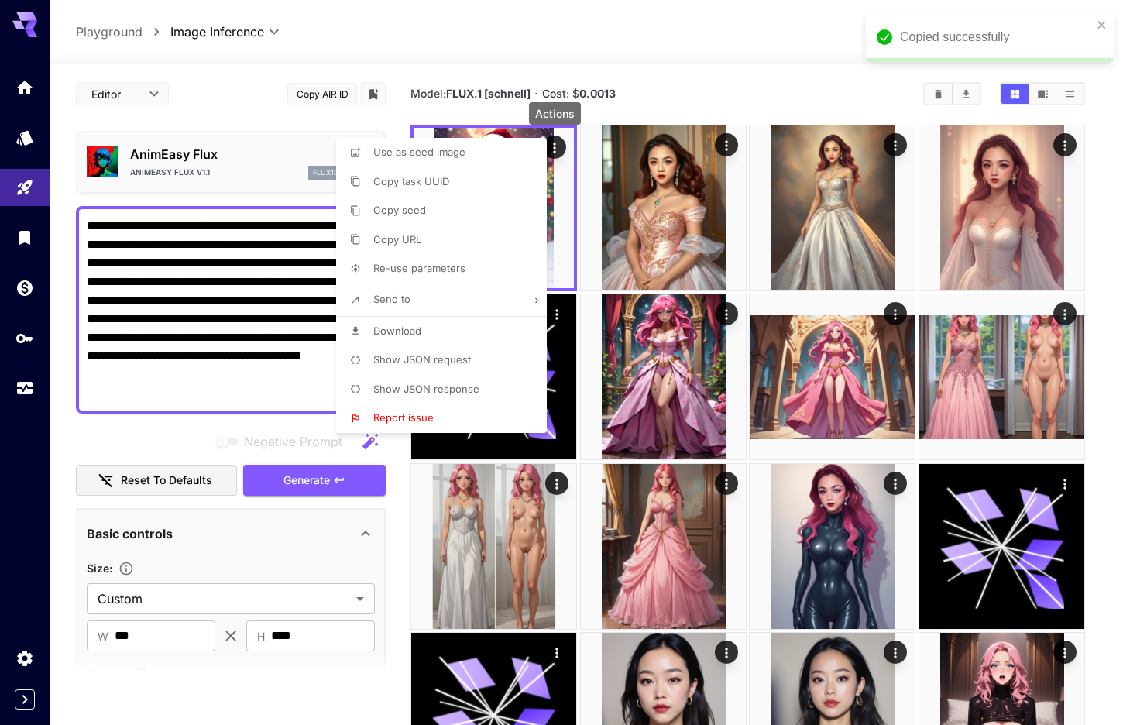
click at [273, 286] on div at bounding box center [561, 362] width 1123 height 725
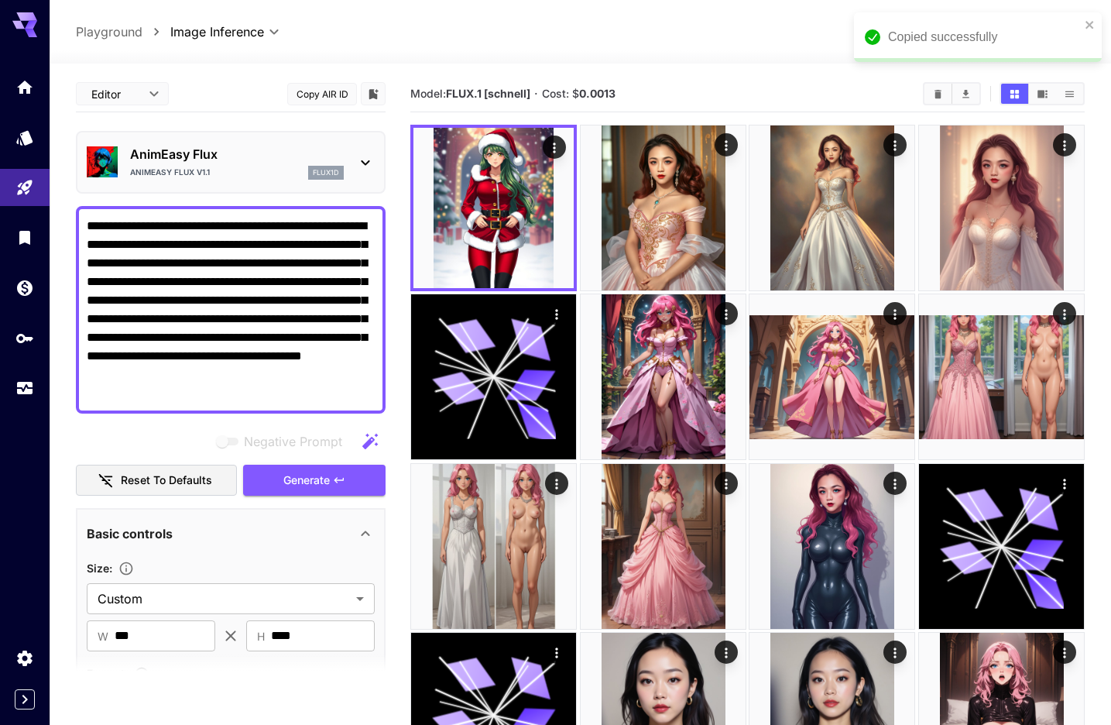
drag, startPoint x: 222, startPoint y: 260, endPoint x: 231, endPoint y: 273, distance: 15.5
click at [231, 273] on textarea "**********" at bounding box center [231, 310] width 288 height 186
drag, startPoint x: 217, startPoint y: 258, endPoint x: 302, endPoint y: 297, distance: 93.9
click at [302, 297] on textarea "**********" at bounding box center [231, 310] width 288 height 186
paste textarea "**********"
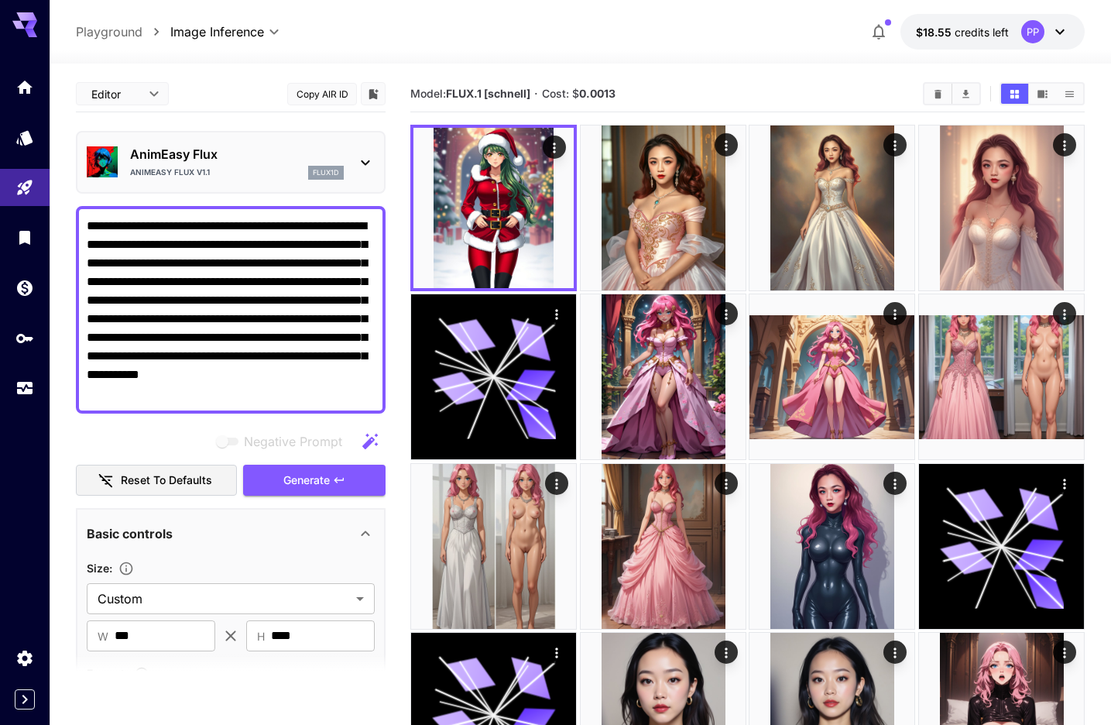
click at [219, 262] on textarea "**********" at bounding box center [231, 310] width 288 height 186
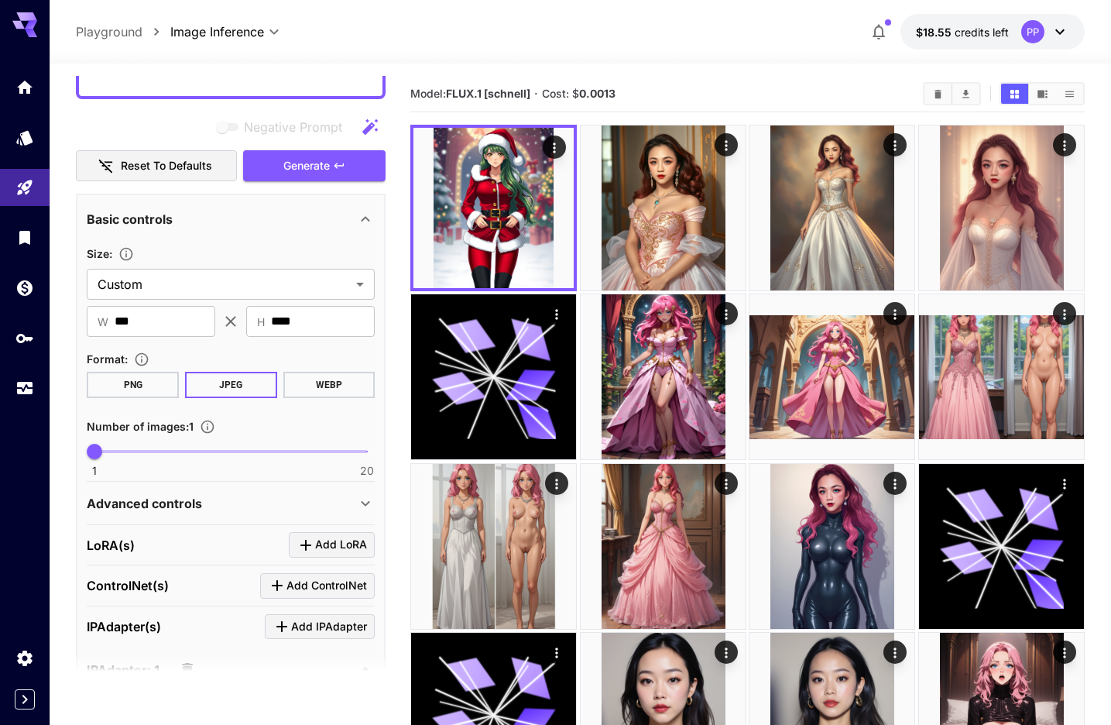
scroll to position [491, 0]
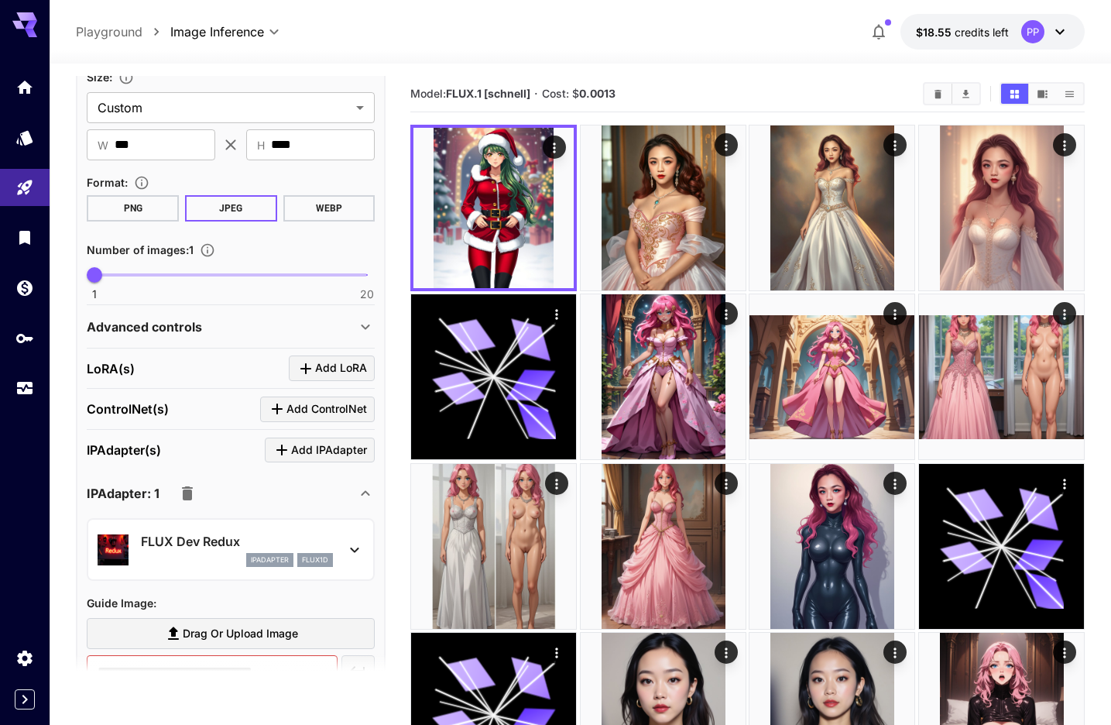
type textarea "**********"
click at [194, 492] on icon "button" at bounding box center [187, 493] width 19 height 19
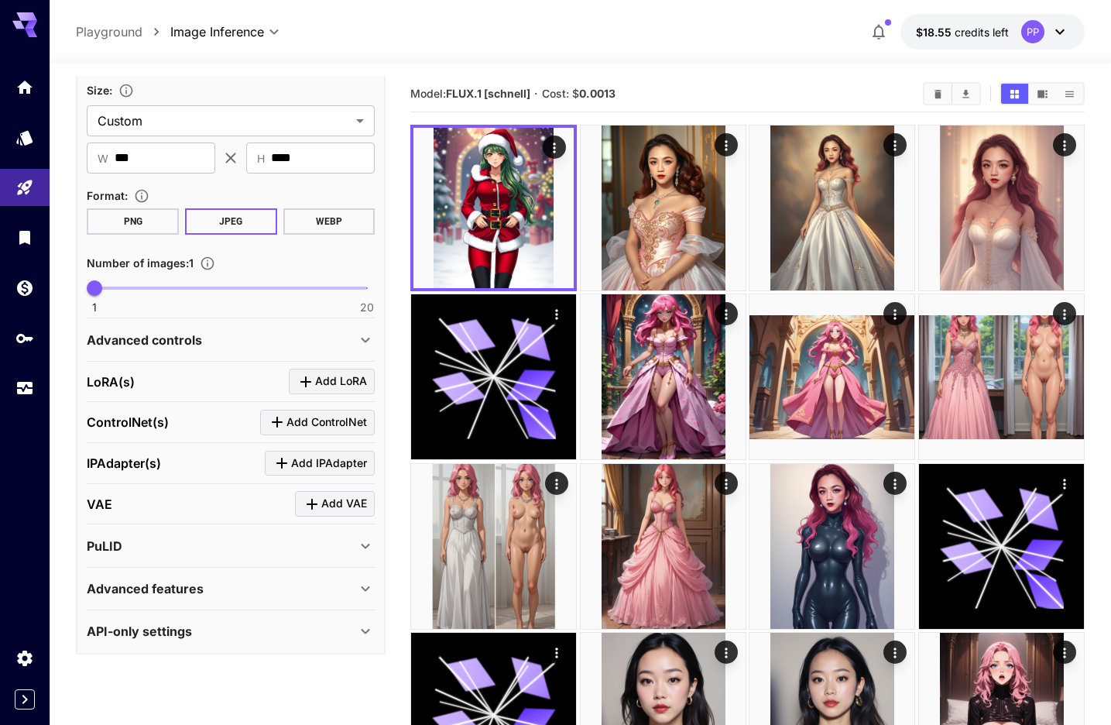
click at [284, 537] on div "PuLID" at bounding box center [221, 546] width 269 height 19
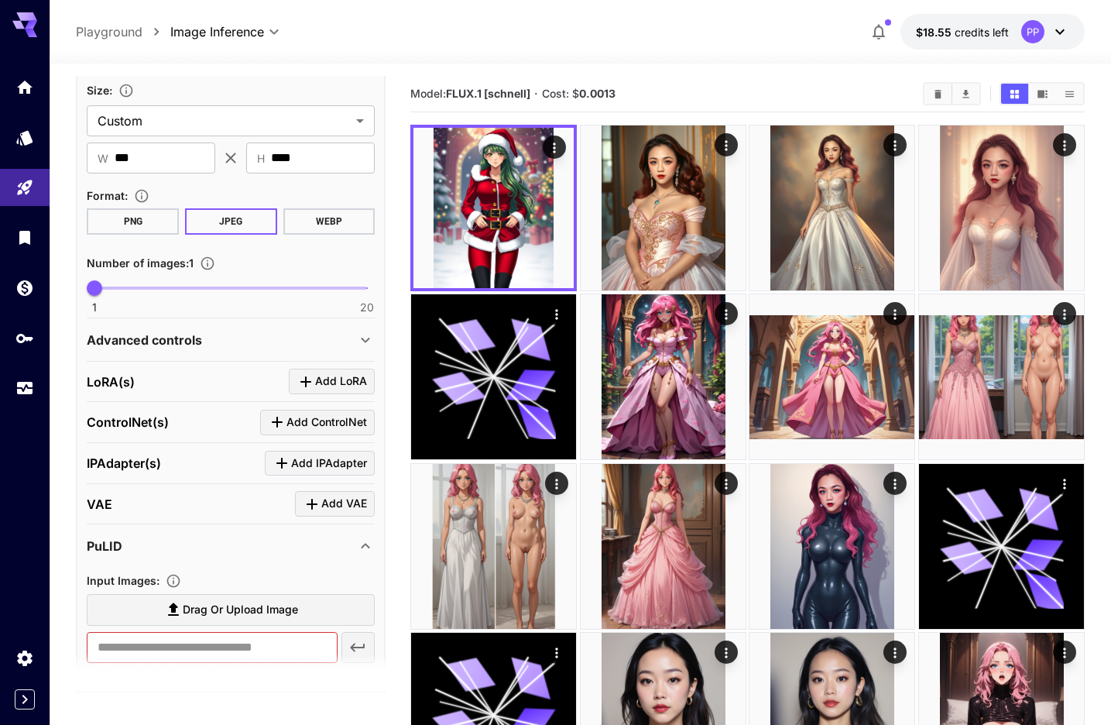
scroll to position [661, 0]
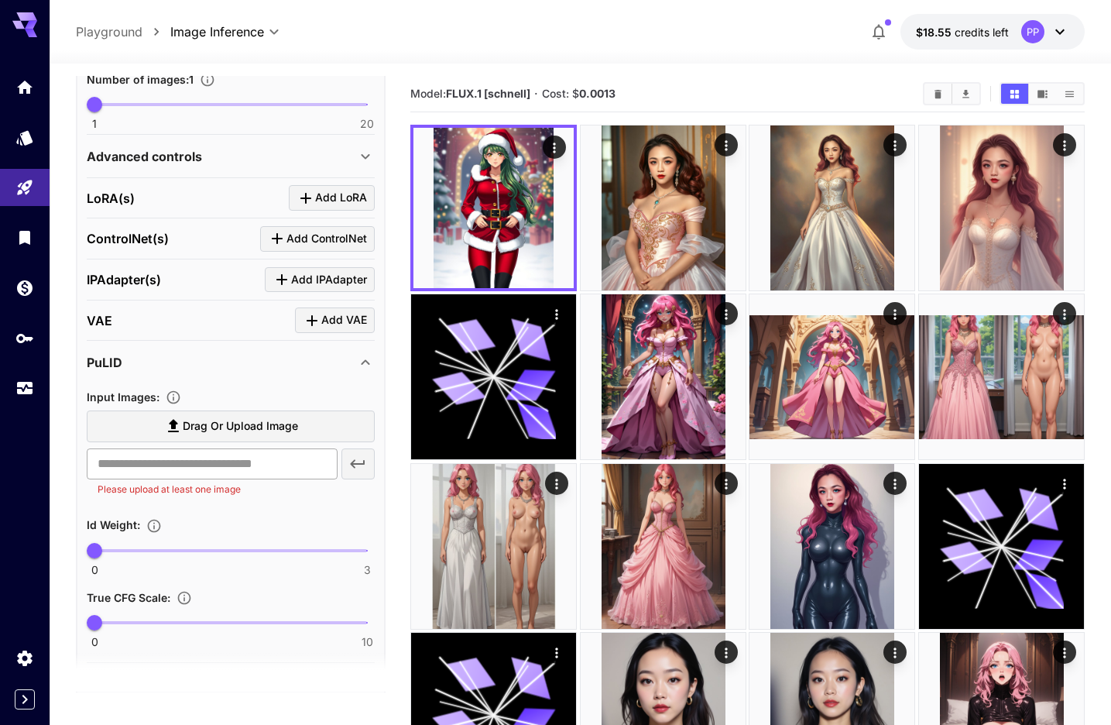
click at [214, 465] on input "text" at bounding box center [212, 463] width 250 height 31
paste input "**********"
type input "**********"
click at [362, 461] on icon "button" at bounding box center [358, 463] width 15 height 9
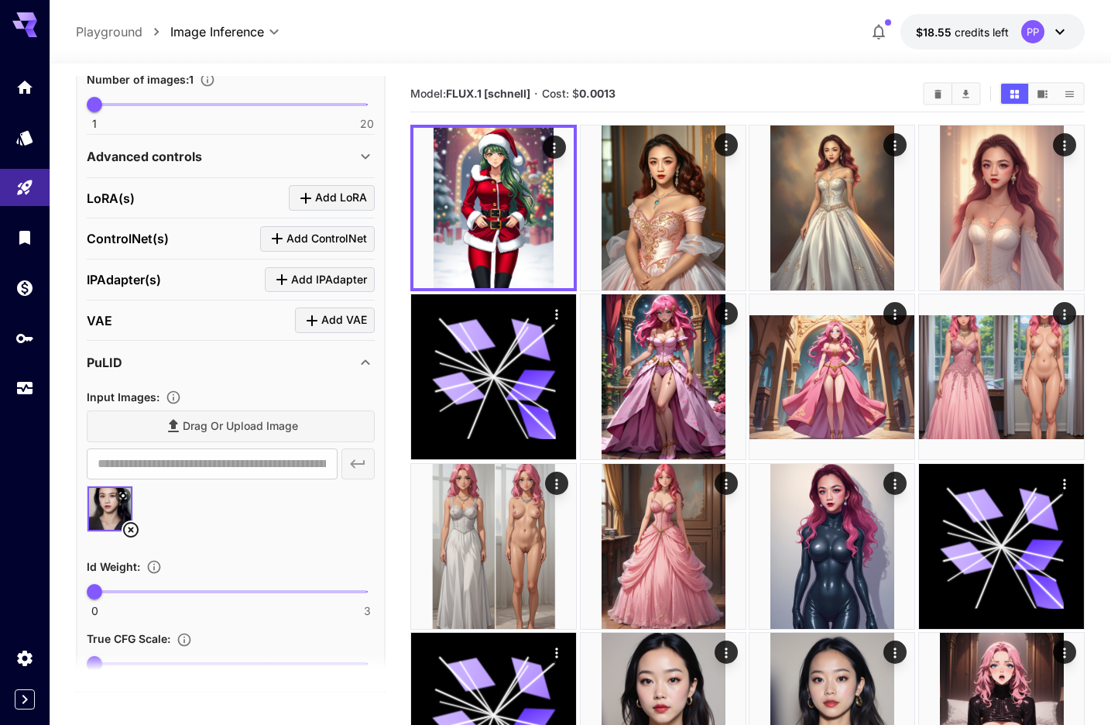
scroll to position [797, 0]
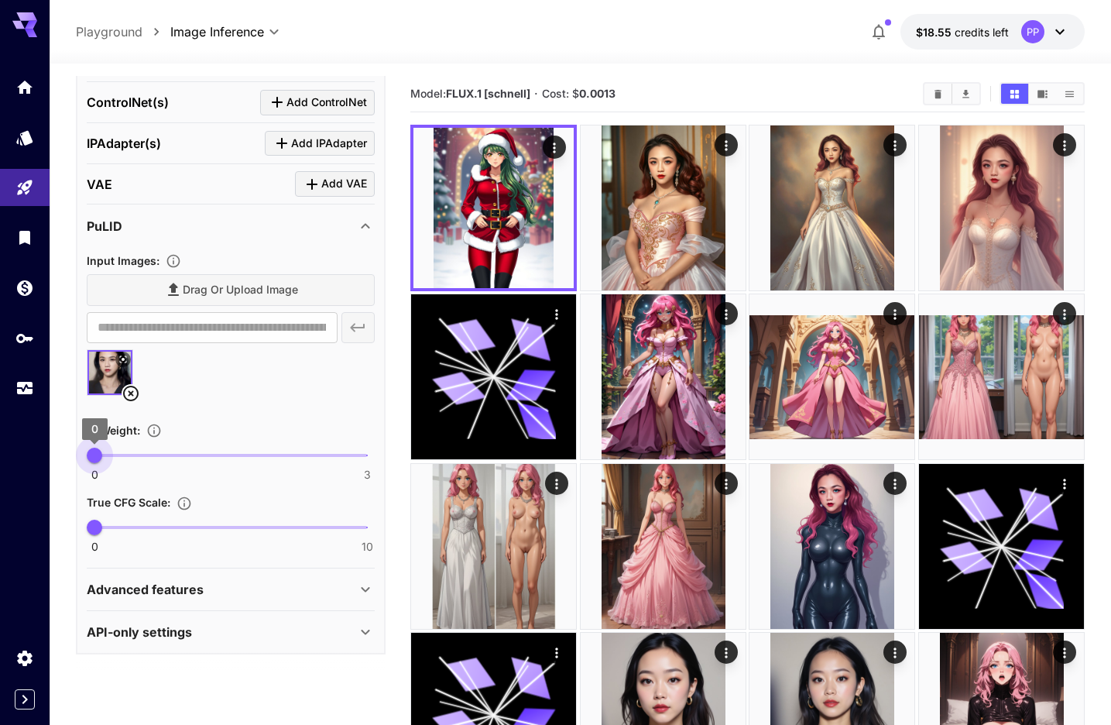
type input "*"
drag, startPoint x: 99, startPoint y: 454, endPoint x: 146, endPoint y: 453, distance: 47.3
click at [146, 453] on span "0 3 1" at bounding box center [230, 455] width 273 height 23
type input "*"
drag, startPoint x: 93, startPoint y: 529, endPoint x: 123, endPoint y: 514, distance: 33.6
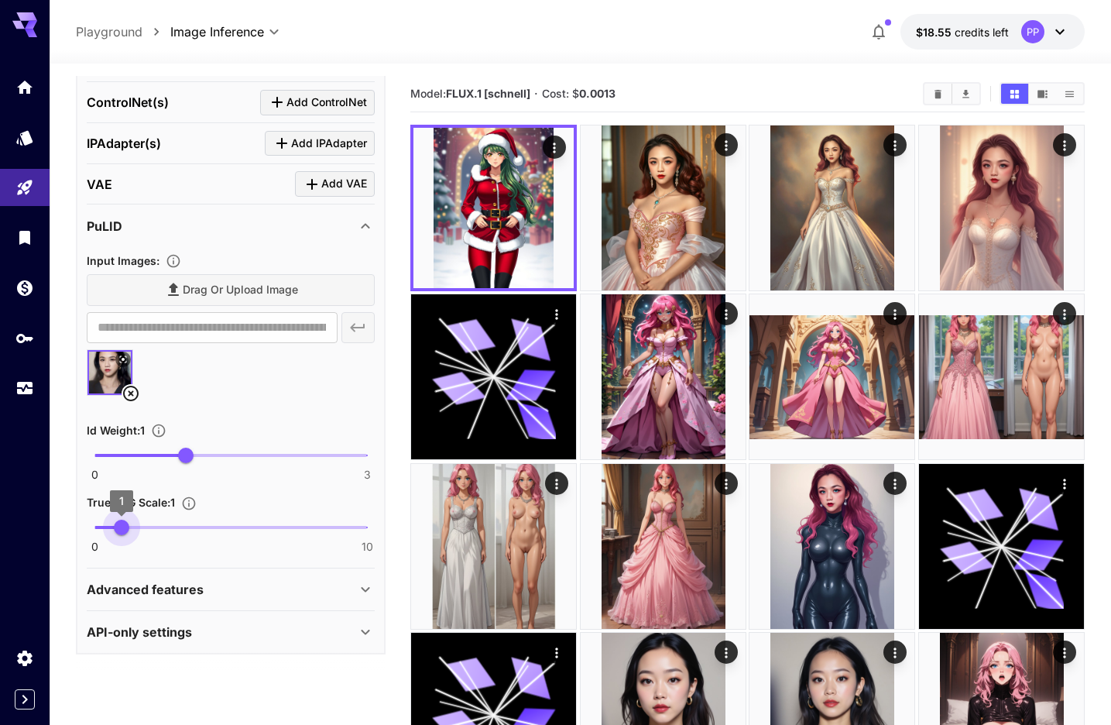
click at [123, 519] on span "1" at bounding box center [121, 526] width 15 height 15
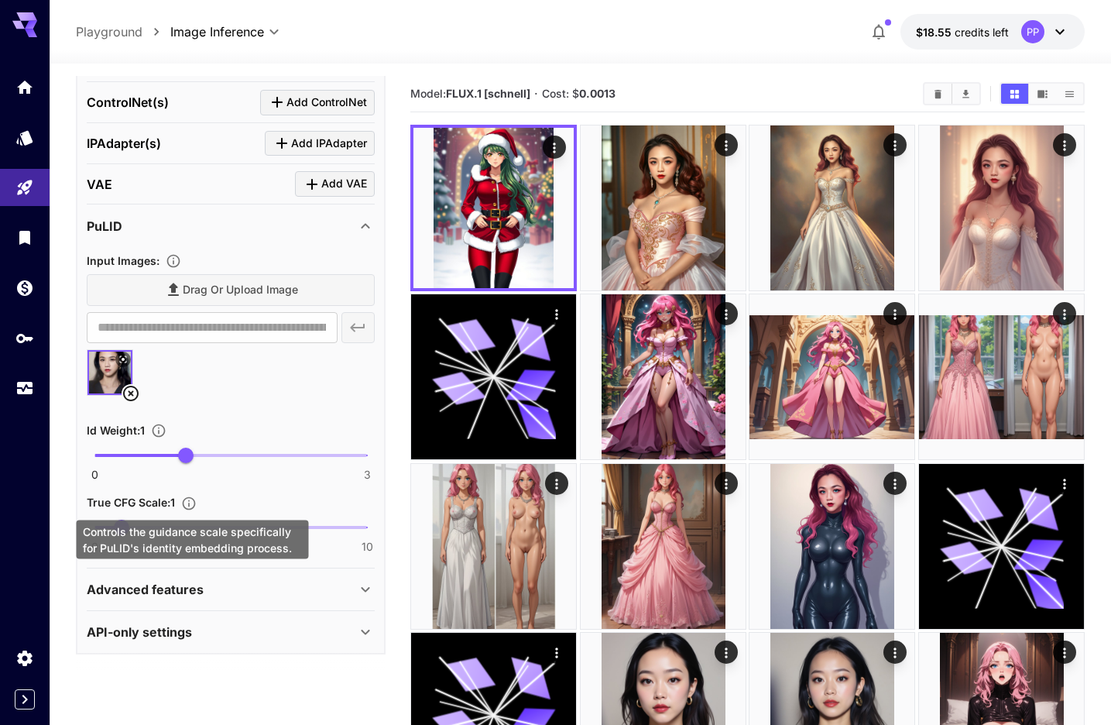
click at [188, 501] on icon "Controls the guidance scale specifically for PuLID's identity embedding process." at bounding box center [188, 502] width 15 height 15
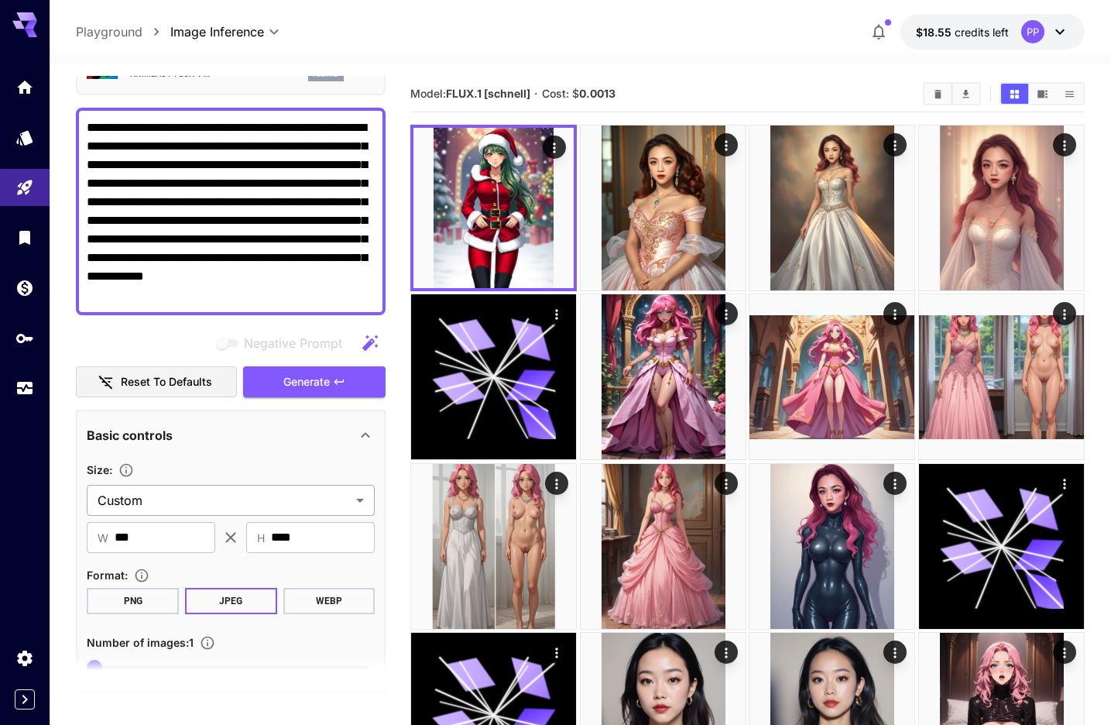
scroll to position [0, 0]
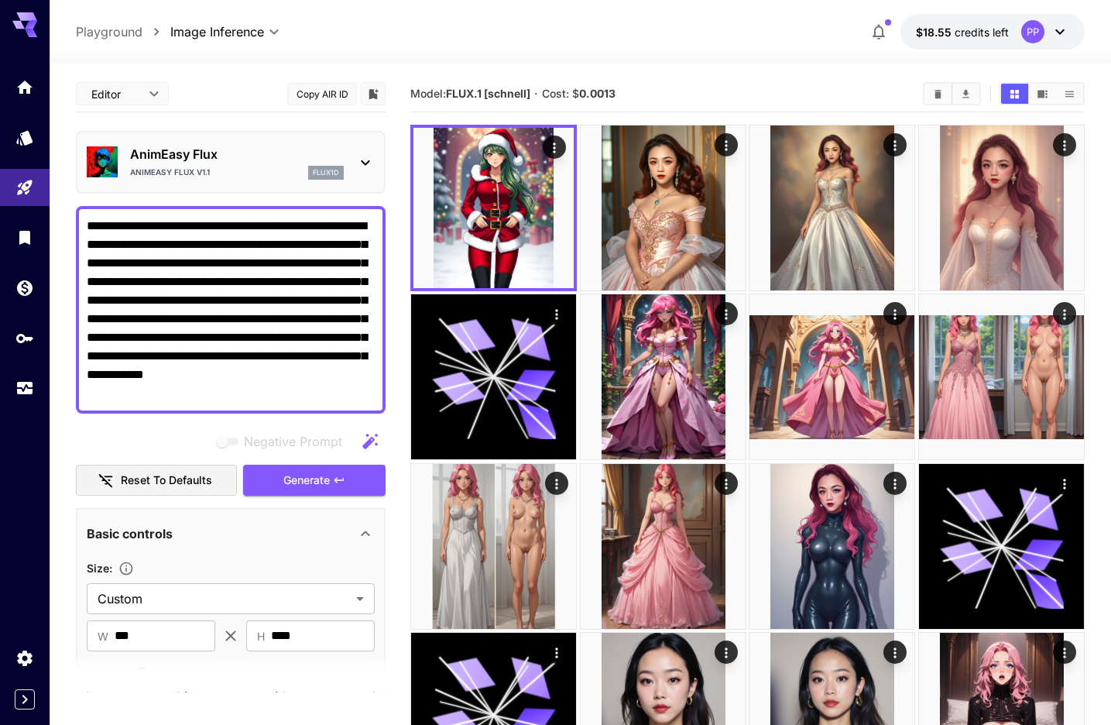
click at [329, 476] on span "Generate" at bounding box center [306, 480] width 46 height 19
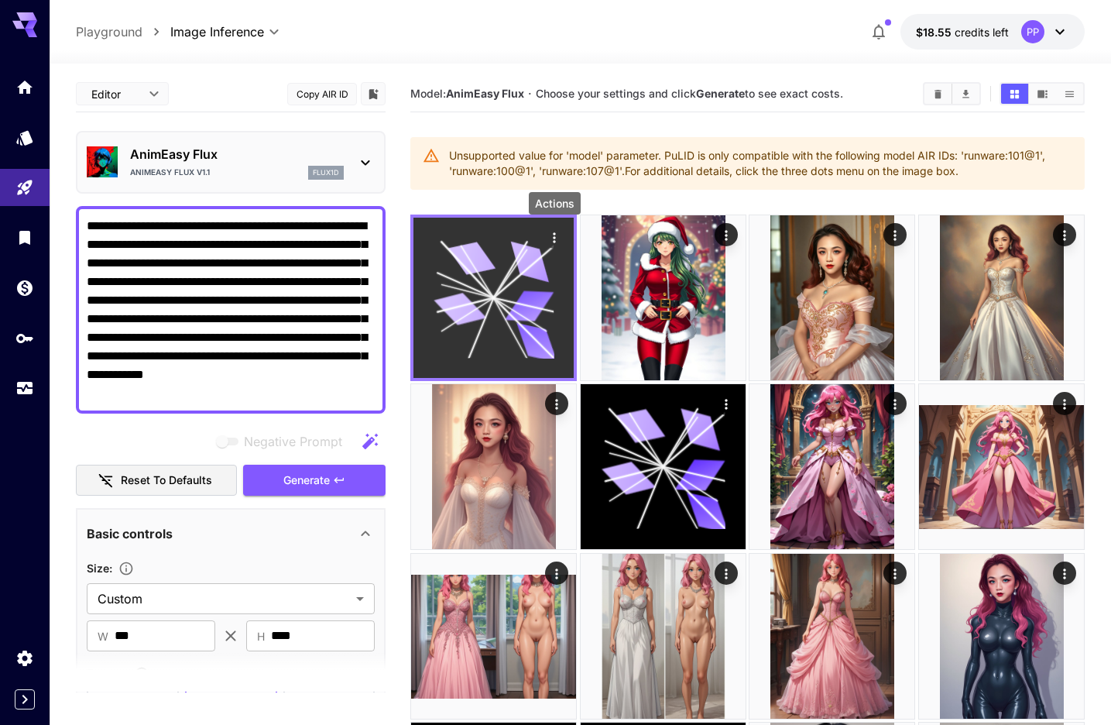
click at [557, 235] on icon "Actions" at bounding box center [554, 237] width 15 height 15
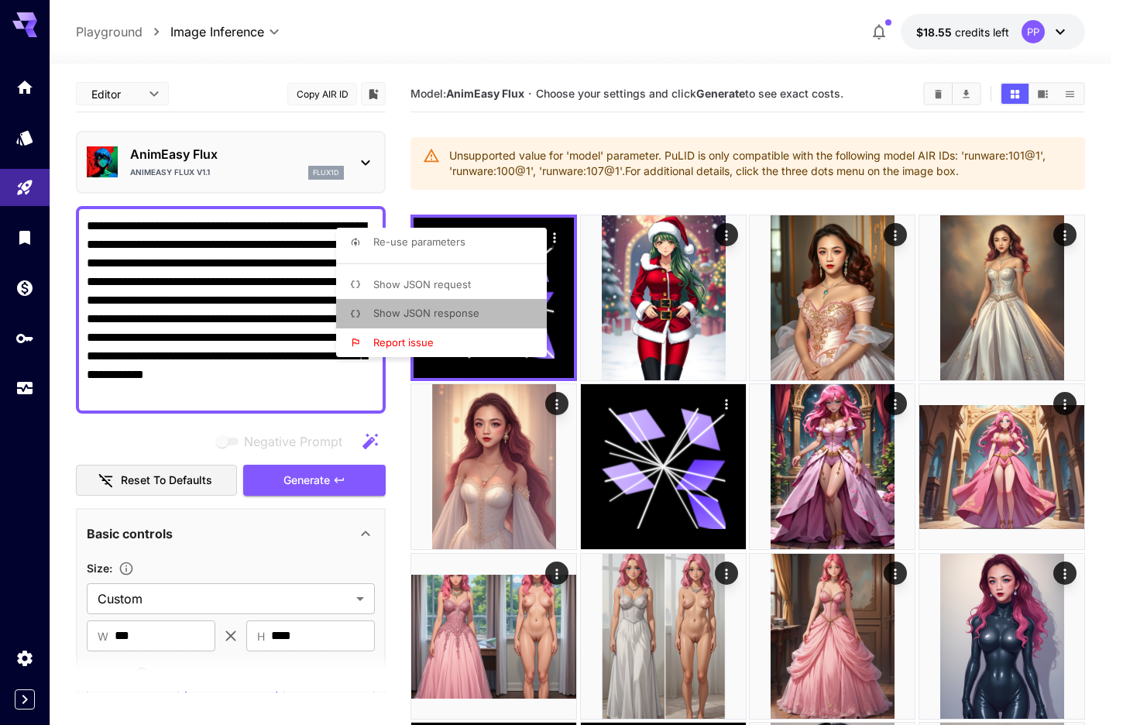
click at [492, 300] on li "Show JSON response" at bounding box center [446, 313] width 220 height 29
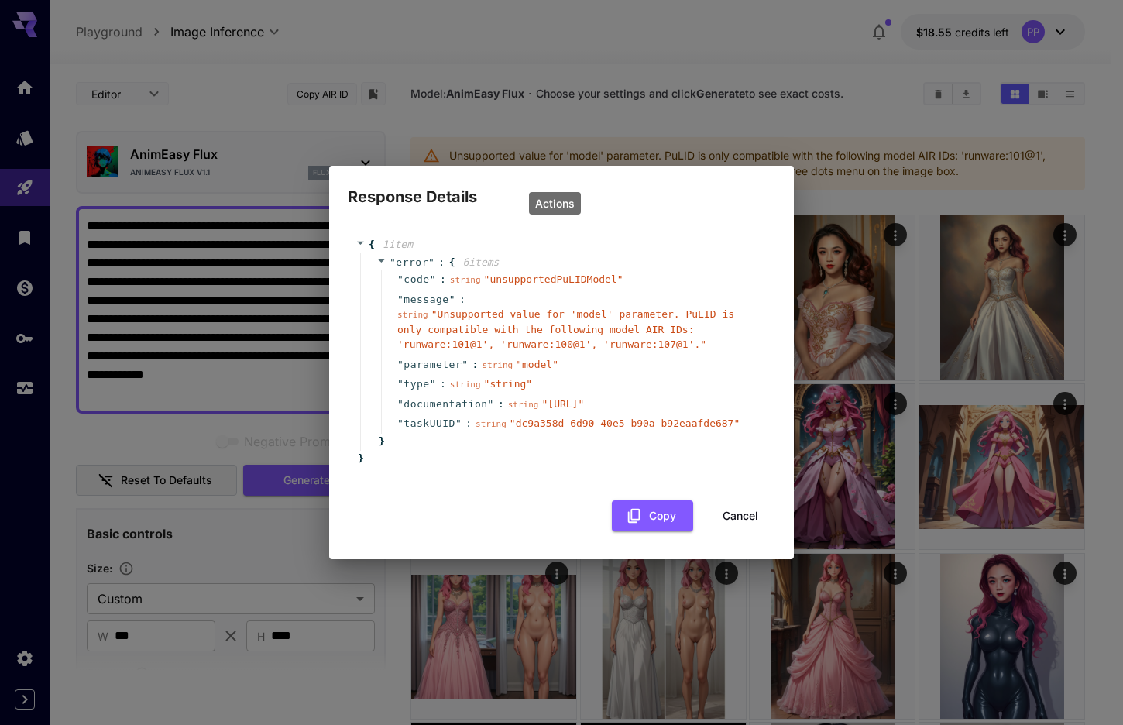
drag, startPoint x: 574, startPoint y: 421, endPoint x: 437, endPoint y: 406, distance: 137.0
click at [541, 406] on span "" https://runware.ai/docs/en/image-inference/api-reference#request-pulid-model "" at bounding box center [562, 404] width 43 height 12
click at [741, 530] on button "Cancel" at bounding box center [740, 516] width 70 height 32
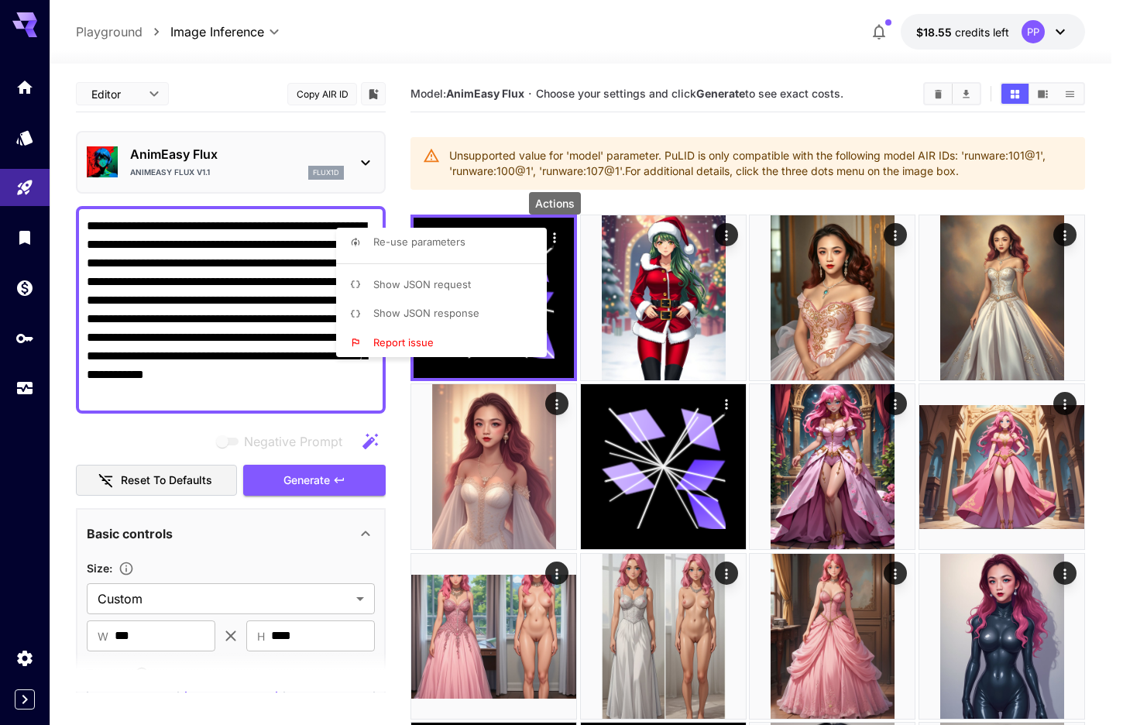
click at [537, 142] on div at bounding box center [561, 362] width 1123 height 725
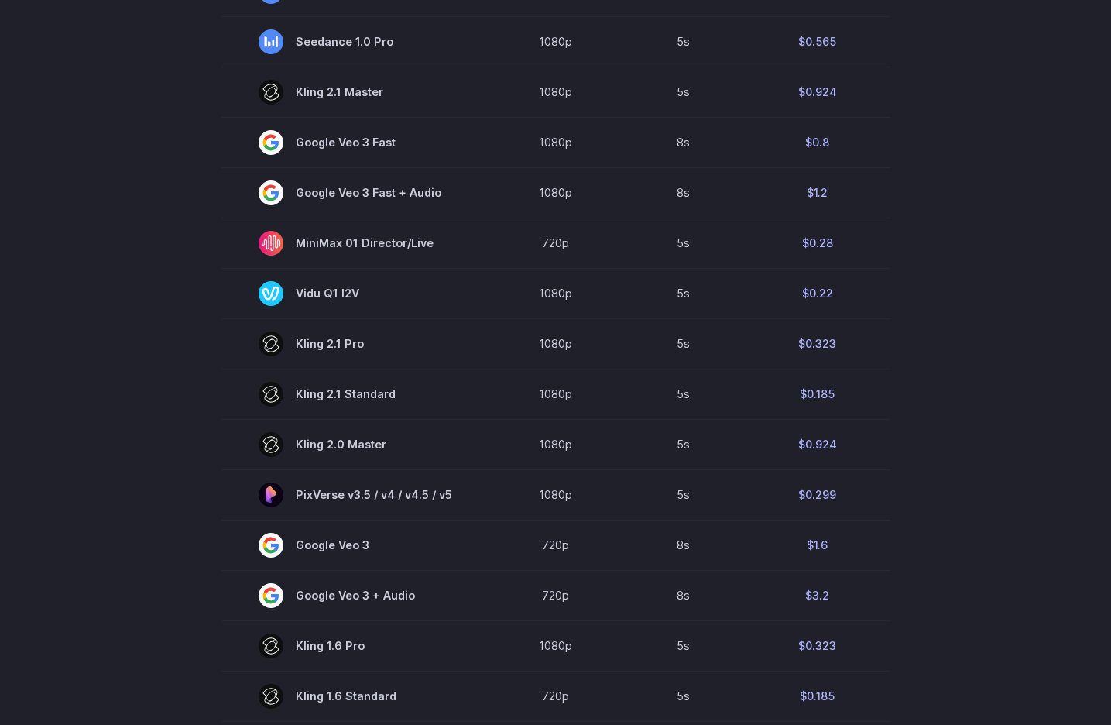
scroll to position [972, 0]
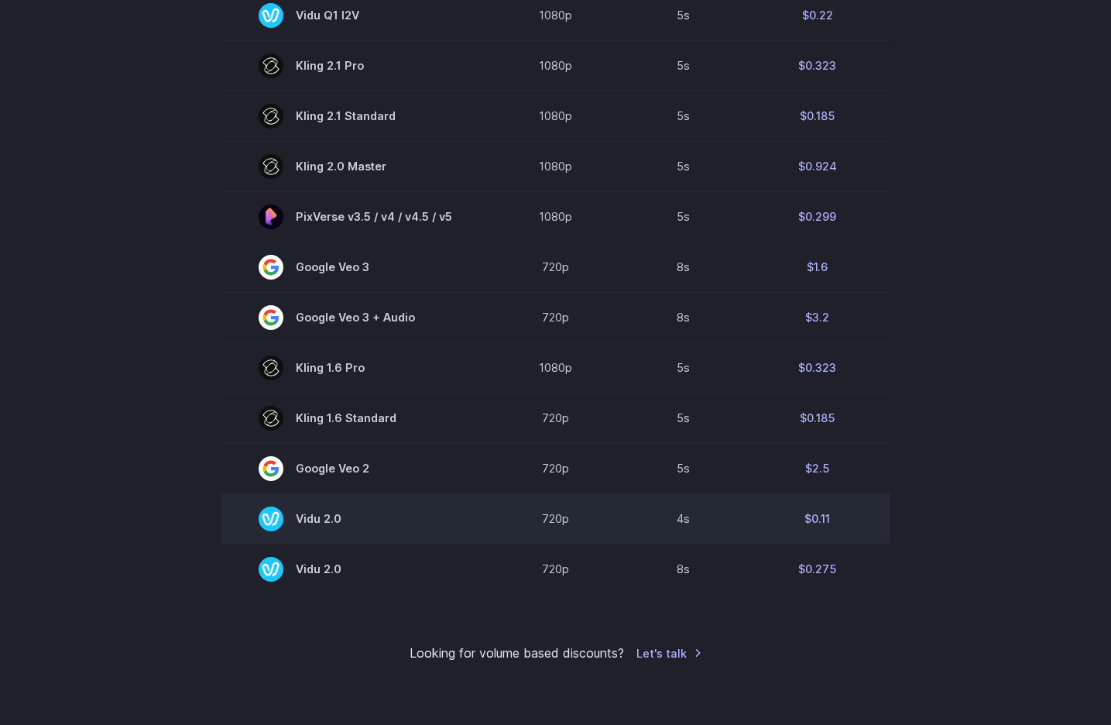
click at [321, 528] on span "Vidu 2.0" at bounding box center [356, 518] width 194 height 25
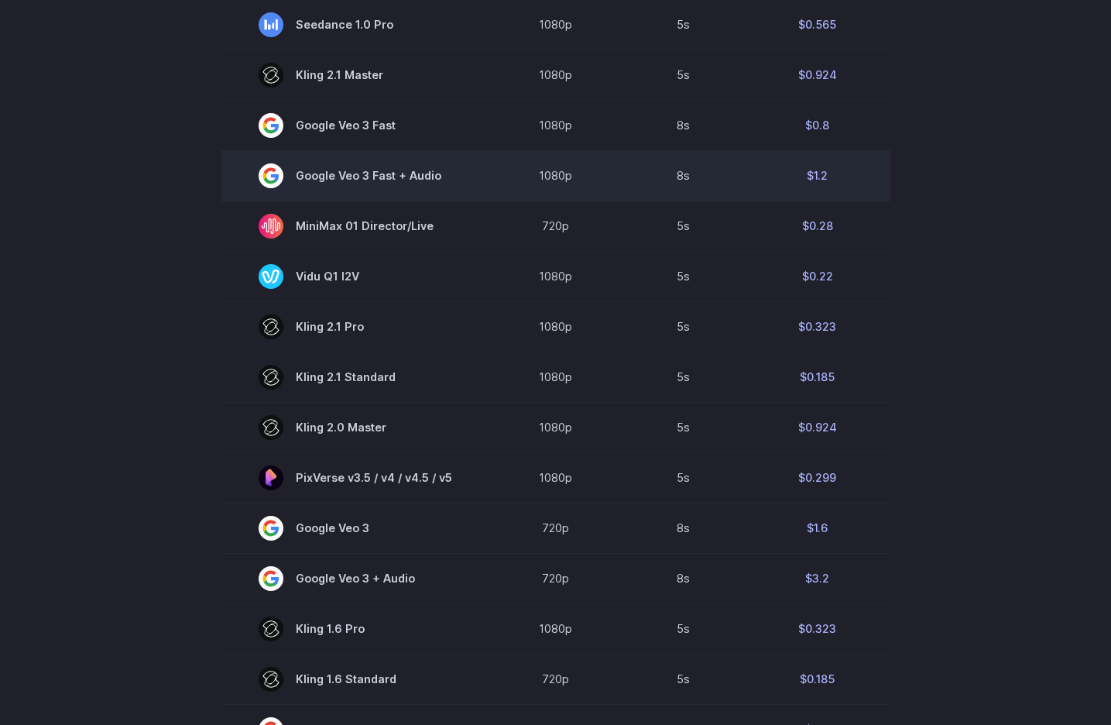
scroll to position [0, 0]
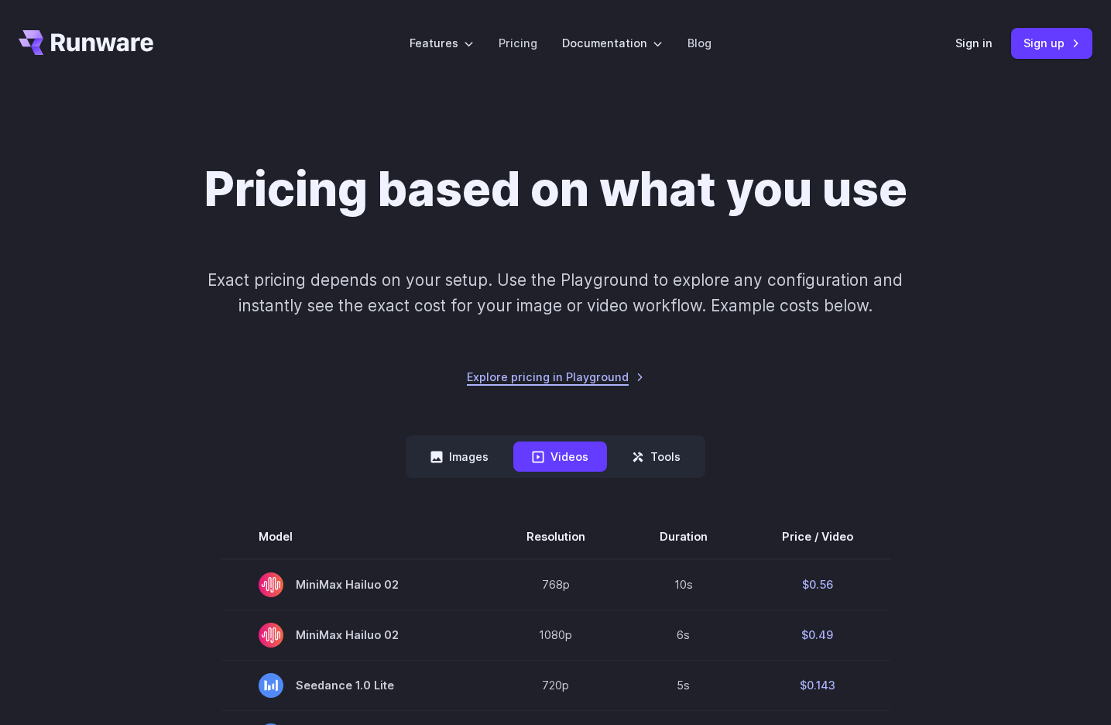
click at [599, 376] on link "Explore pricing in Playground" at bounding box center [555, 377] width 177 height 18
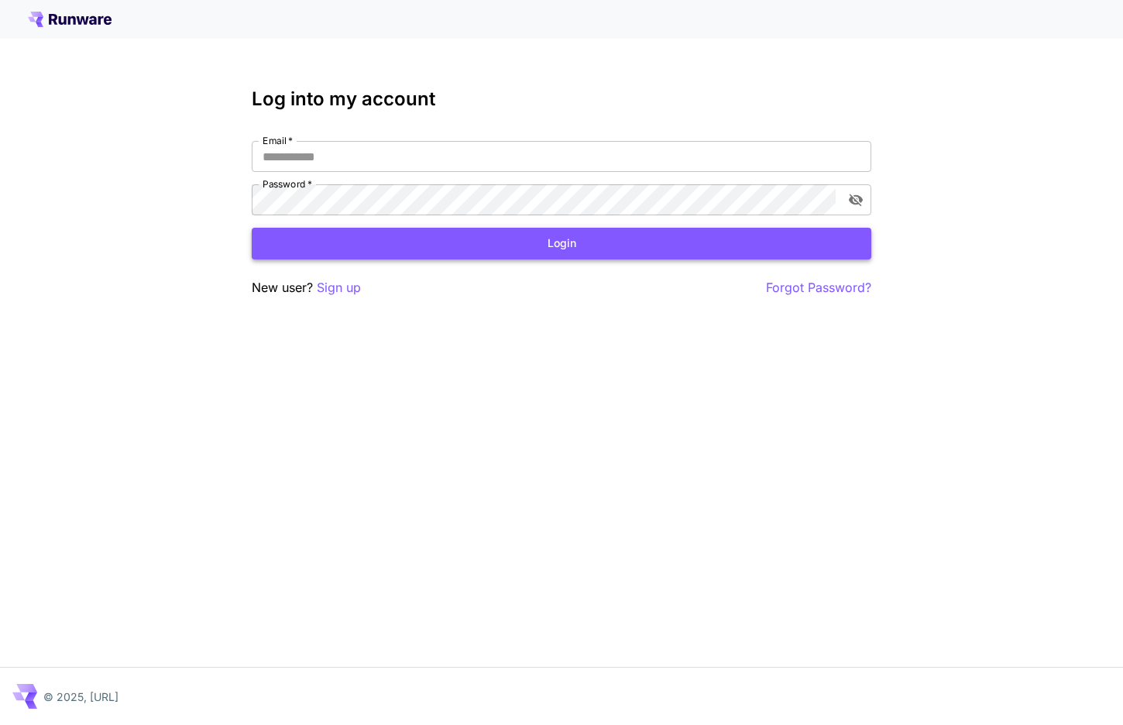
type input "**********"
click at [595, 234] on button "Login" at bounding box center [561, 244] width 619 height 32
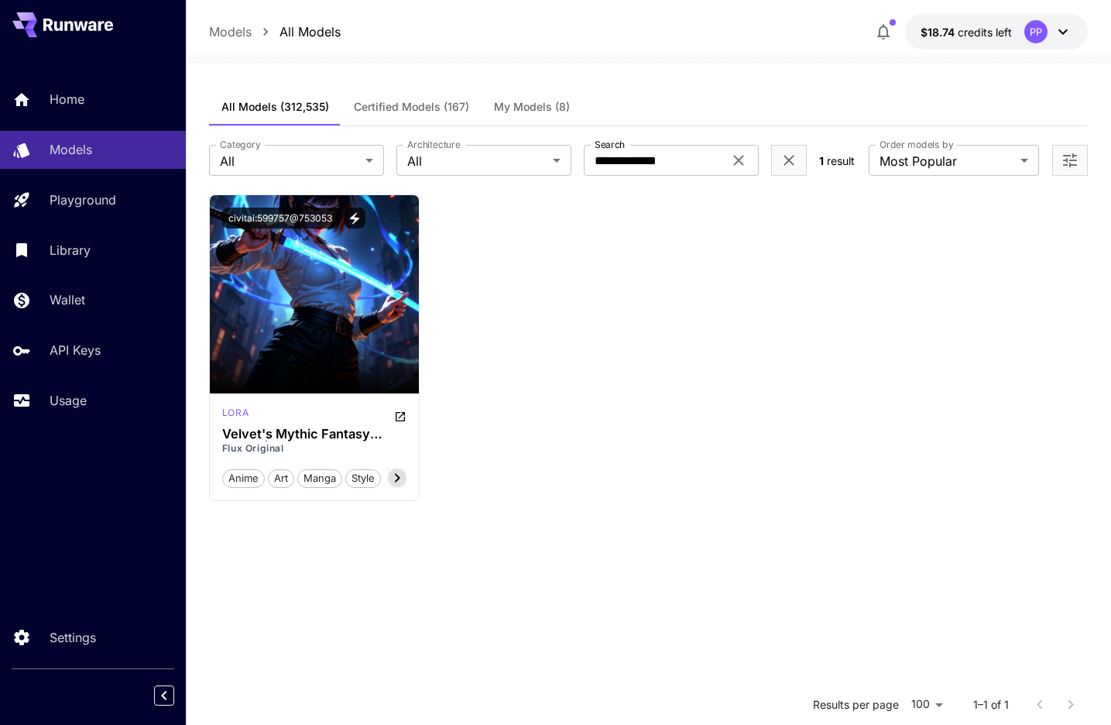
click at [241, 32] on p "Models" at bounding box center [230, 31] width 43 height 19
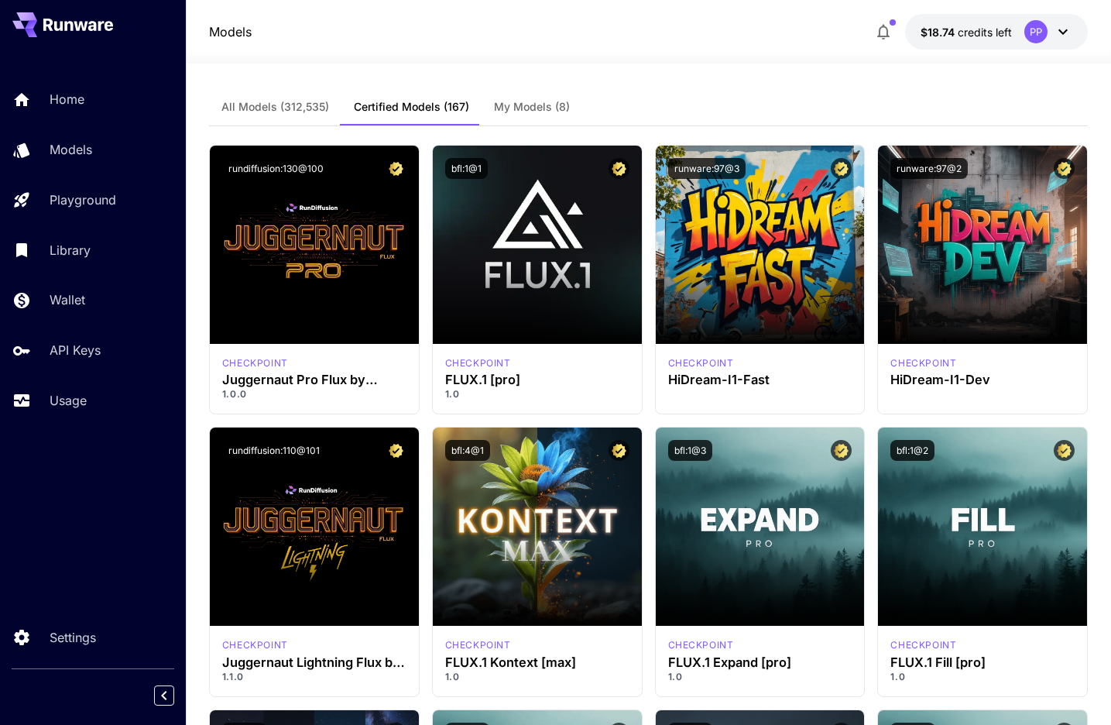
click at [309, 101] on span "All Models (312,535)" at bounding box center [275, 107] width 108 height 14
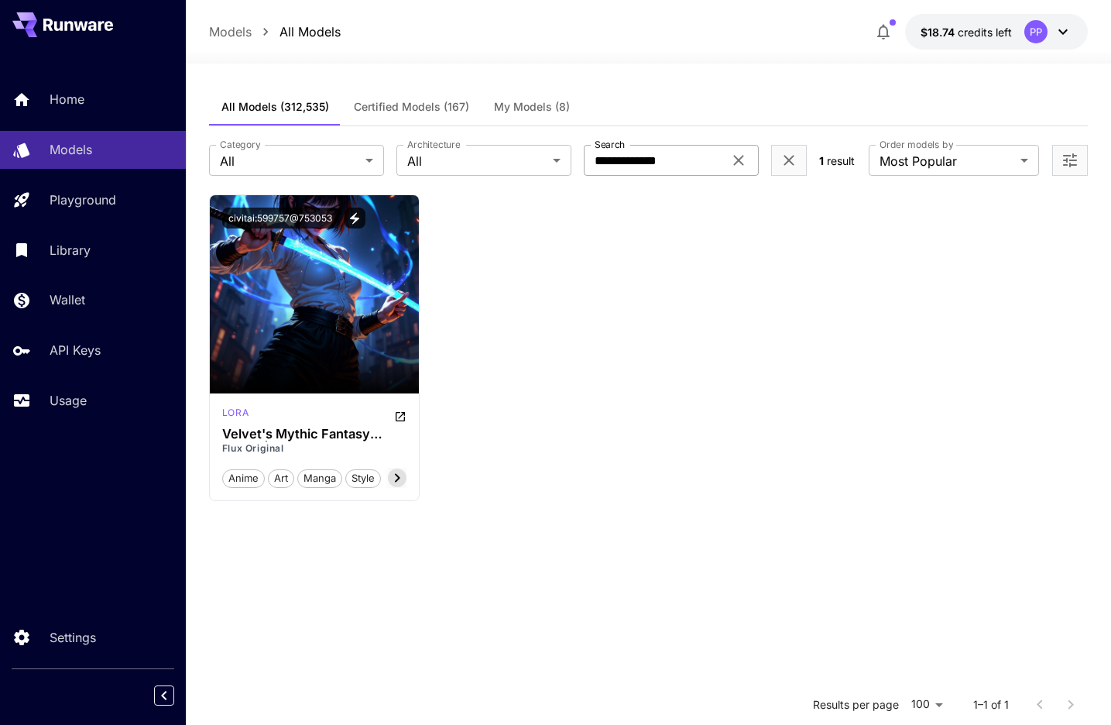
click at [739, 160] on icon at bounding box center [738, 160] width 19 height 19
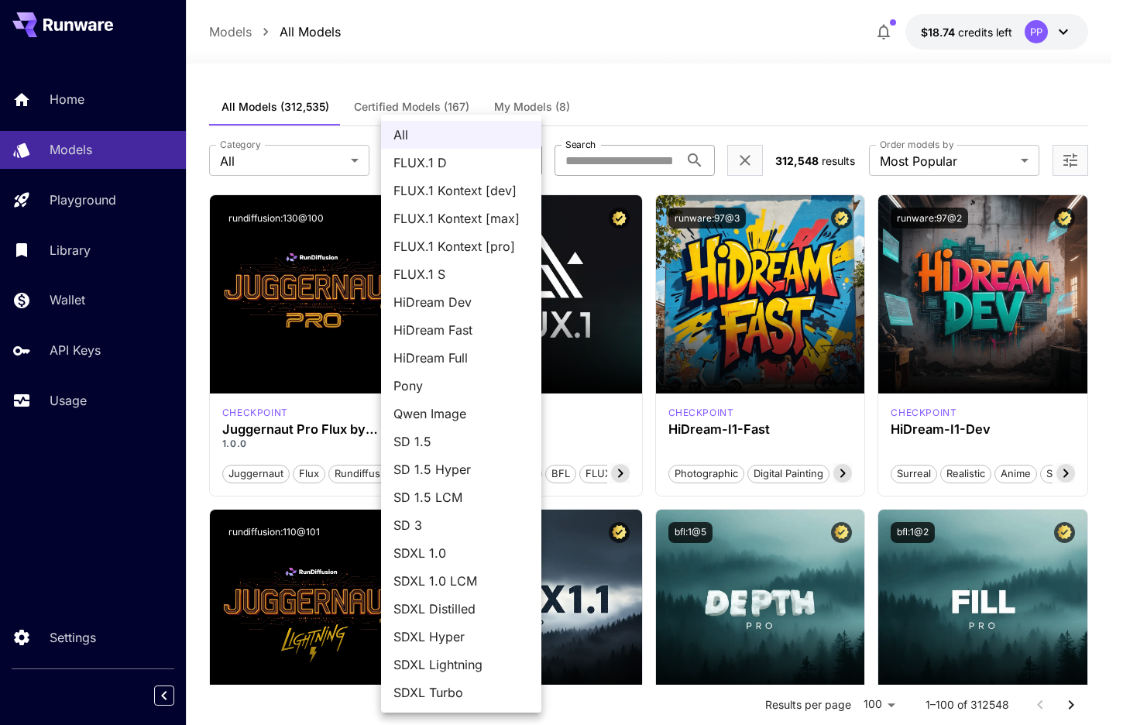
click at [475, 174] on li "FLUX.1 D" at bounding box center [461, 163] width 160 height 28
type input "******"
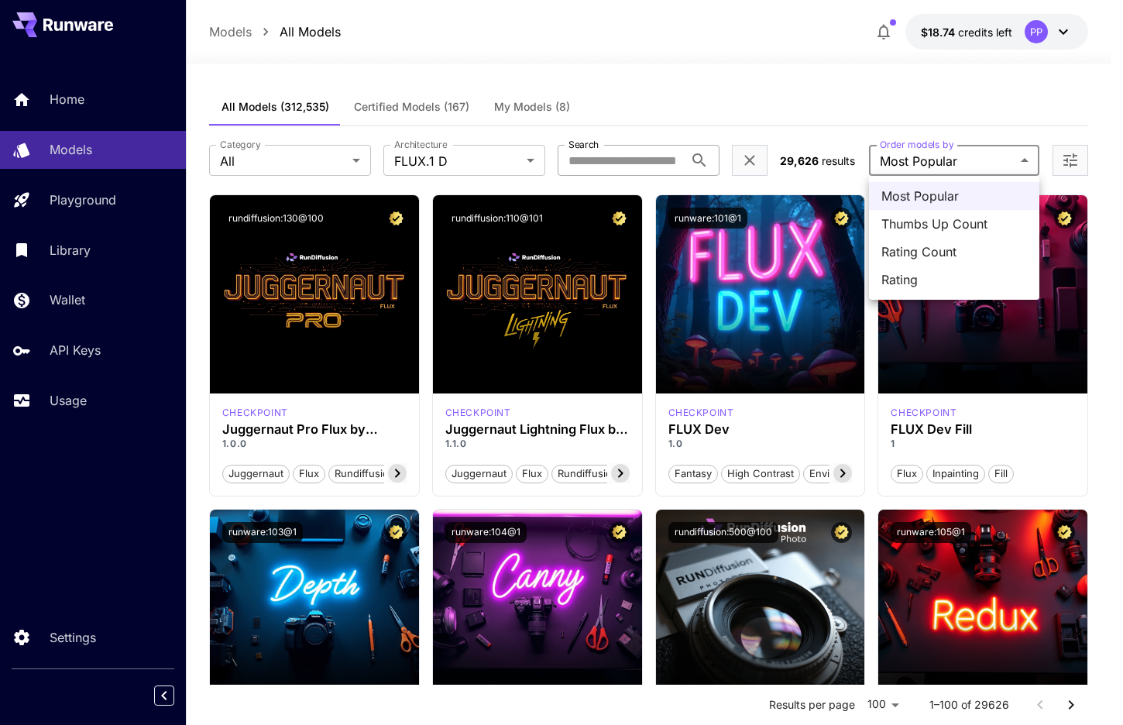
click at [986, 96] on div at bounding box center [561, 362] width 1123 height 725
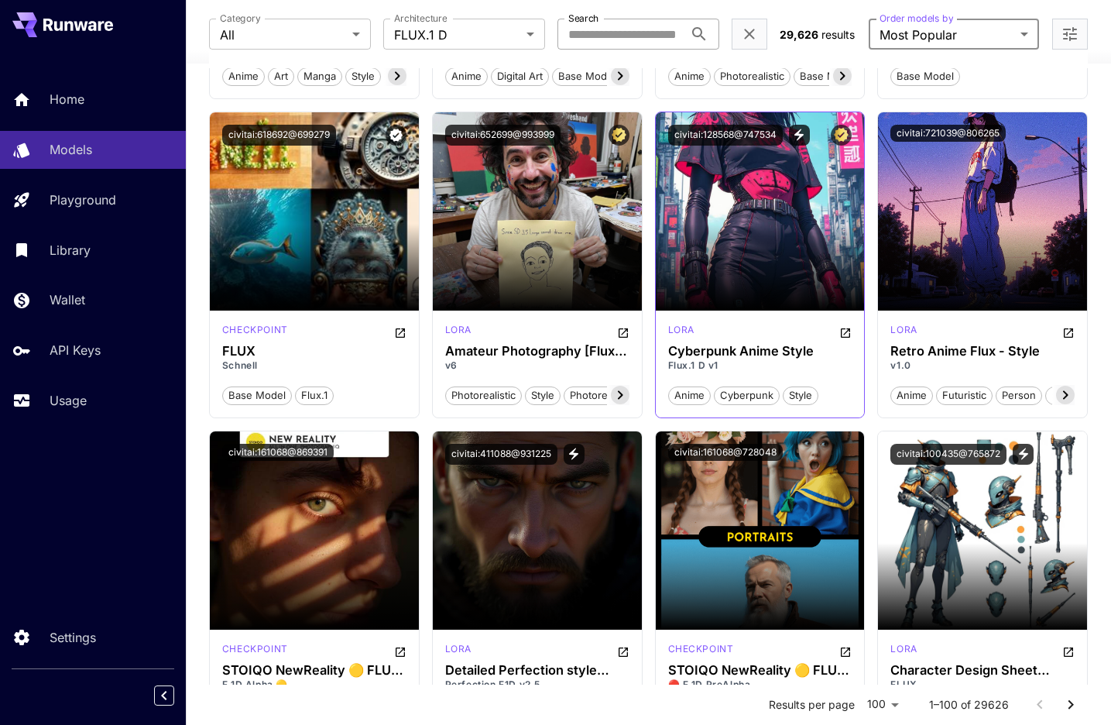
scroll to position [1863, 0]
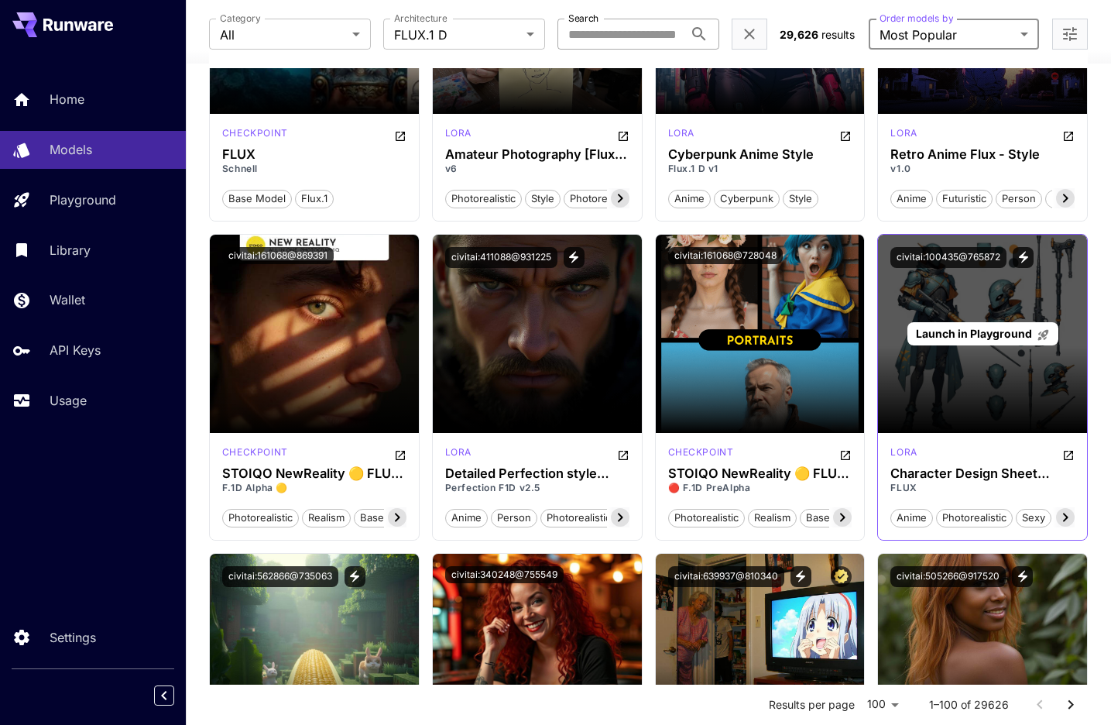
click at [993, 345] on div "Launch in Playground" at bounding box center [982, 334] width 209 height 198
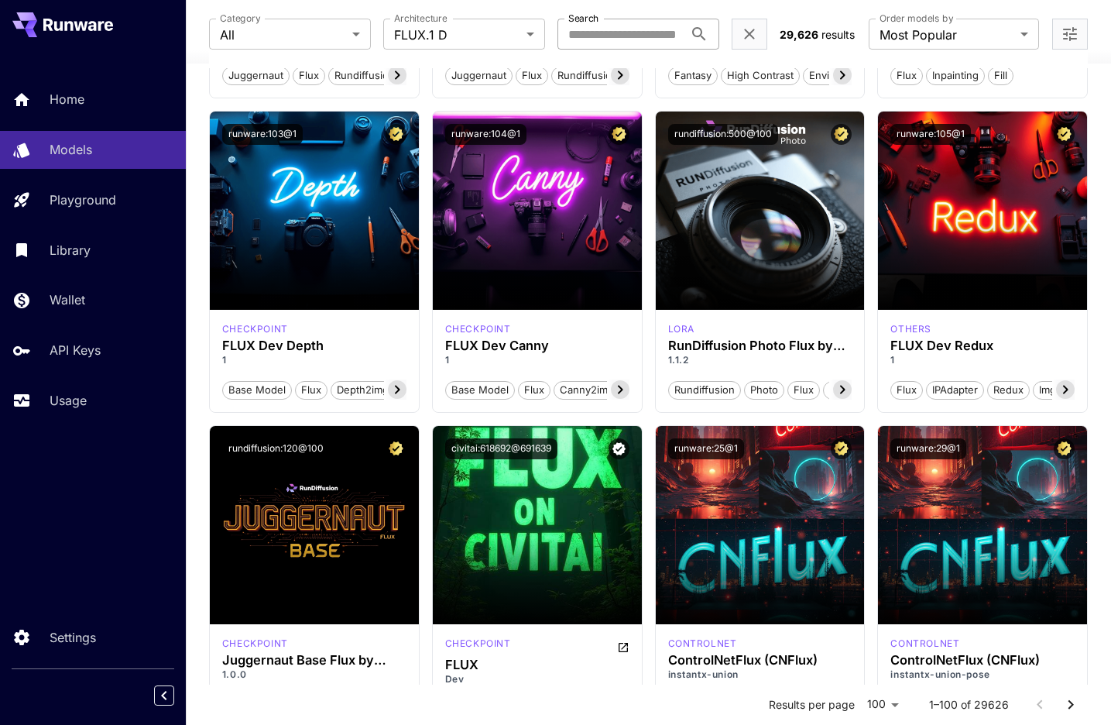
scroll to position [0, 0]
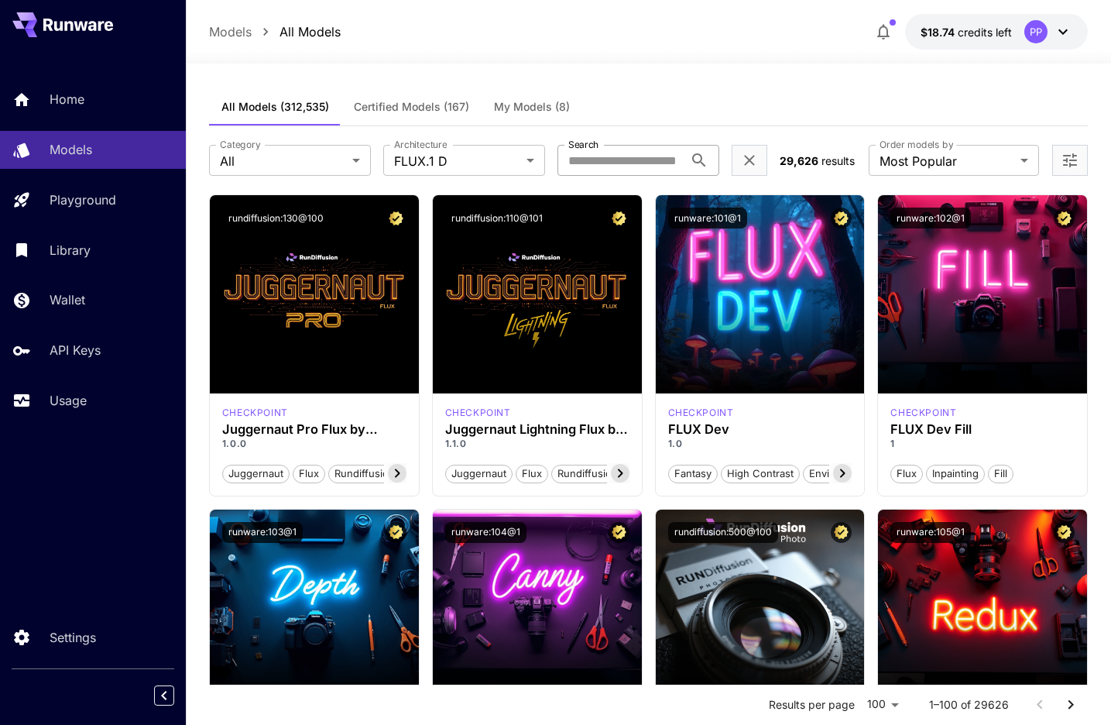
click at [617, 157] on input "Search" at bounding box center [620, 160] width 126 height 31
paste input "**********"
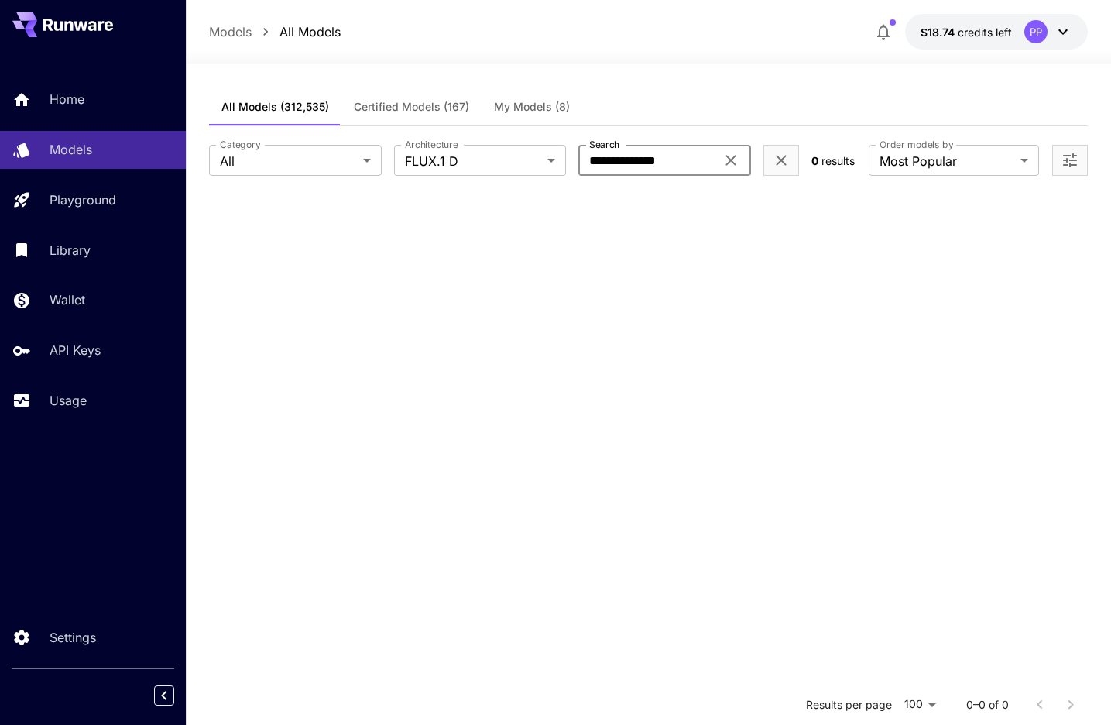
click at [619, 156] on input "**********" at bounding box center [646, 160] width 137 height 31
paste input "text"
type input "*******"
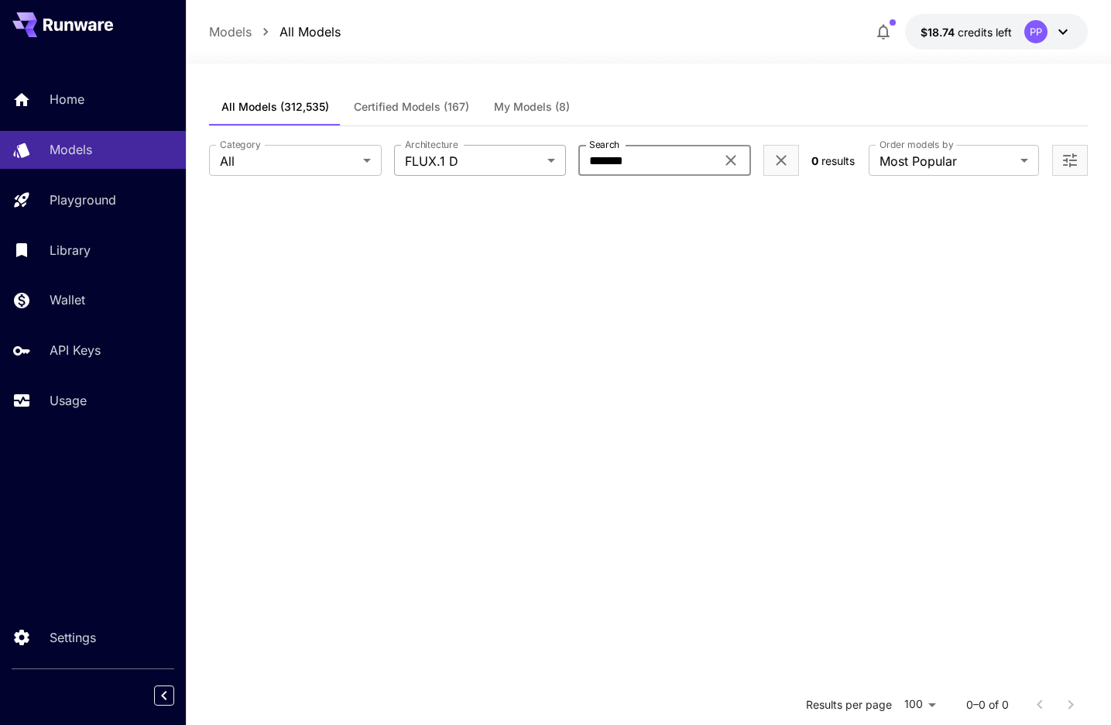
click at [546, 153] on body "**********" at bounding box center [555, 503] width 1111 height 1006
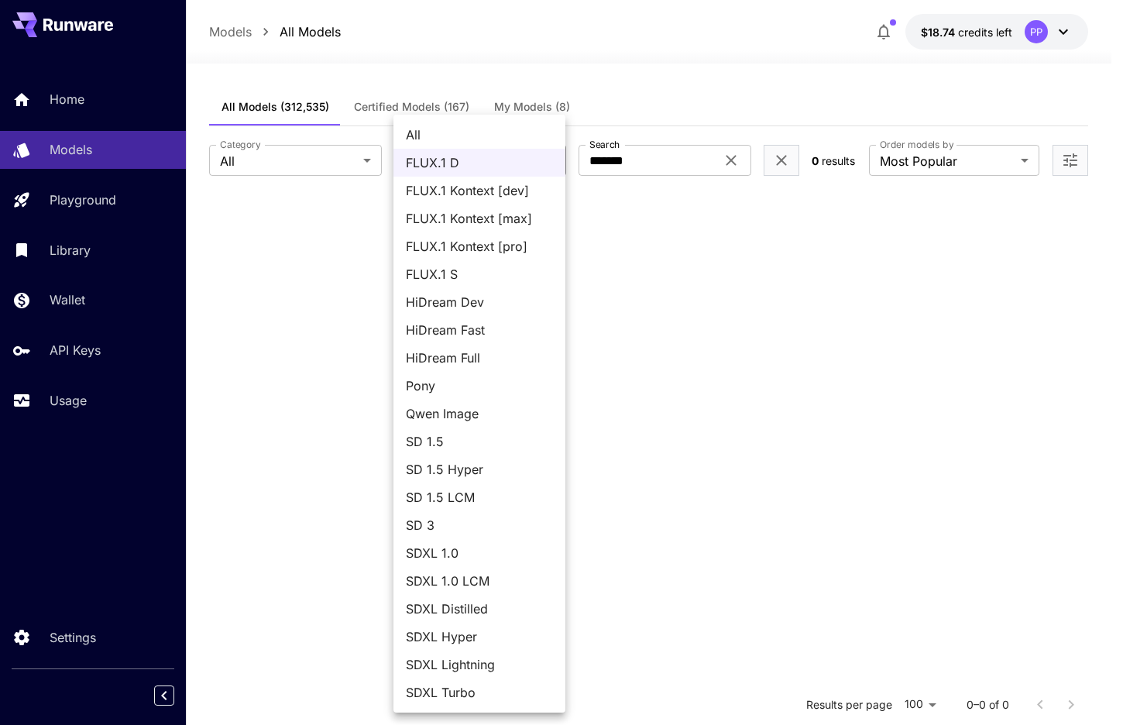
click at [484, 138] on span "All" at bounding box center [479, 134] width 147 height 19
type input "***"
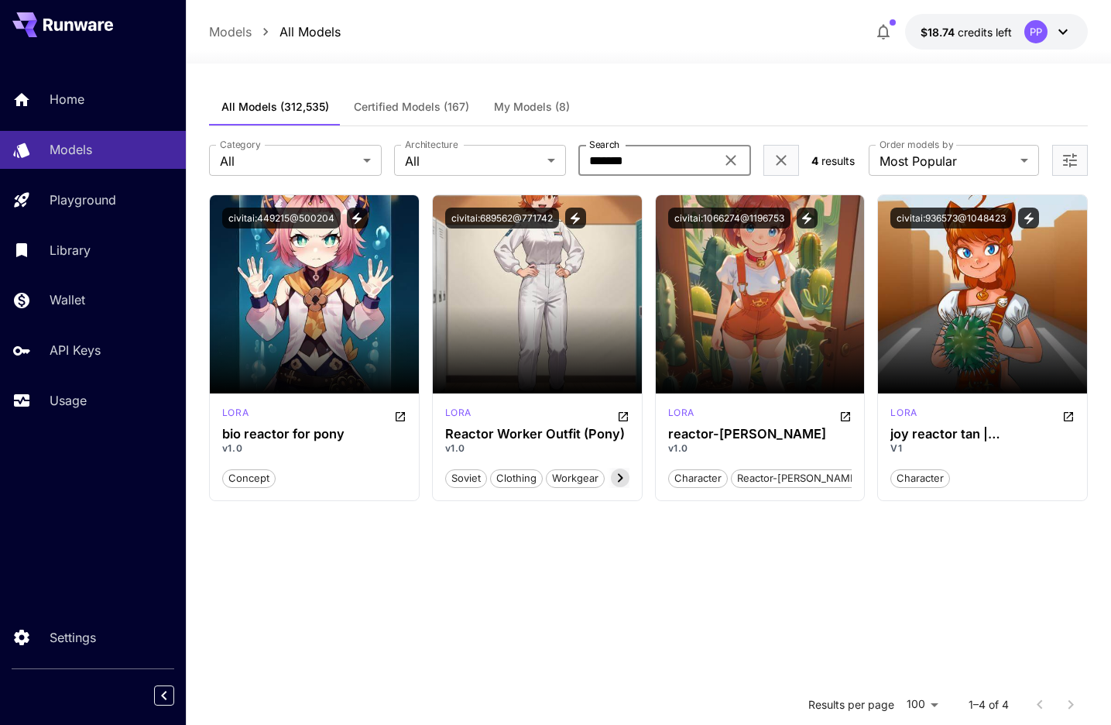
click at [629, 166] on input "*******" at bounding box center [646, 160] width 137 height 31
paste input "text"
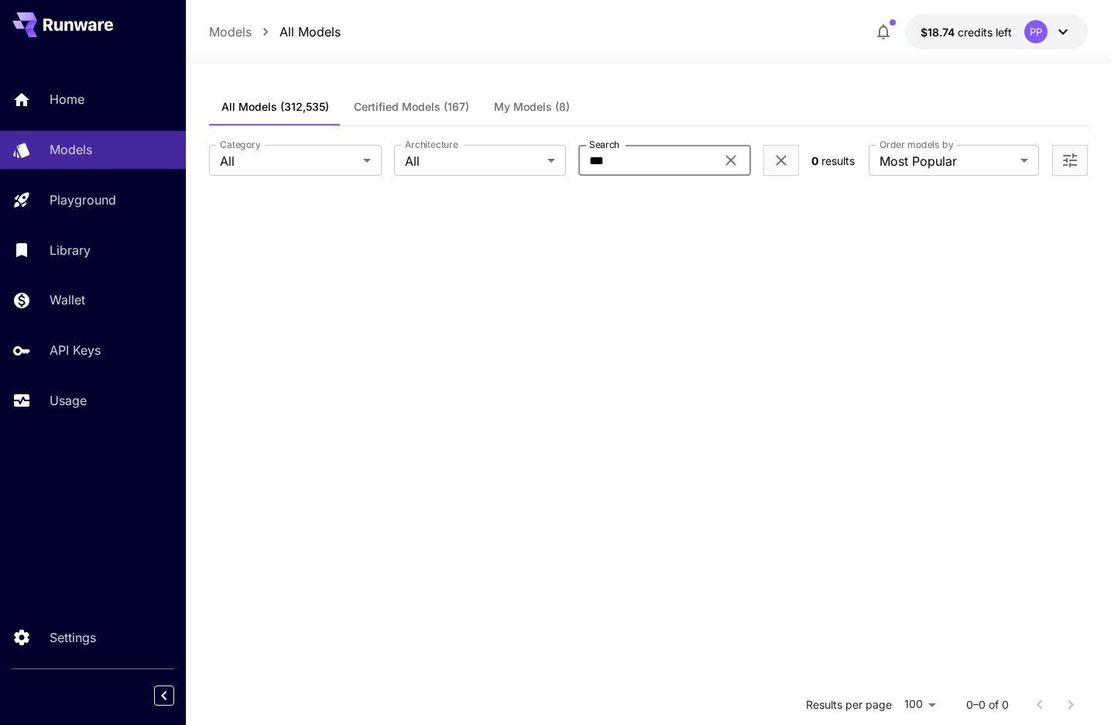
type input "***"
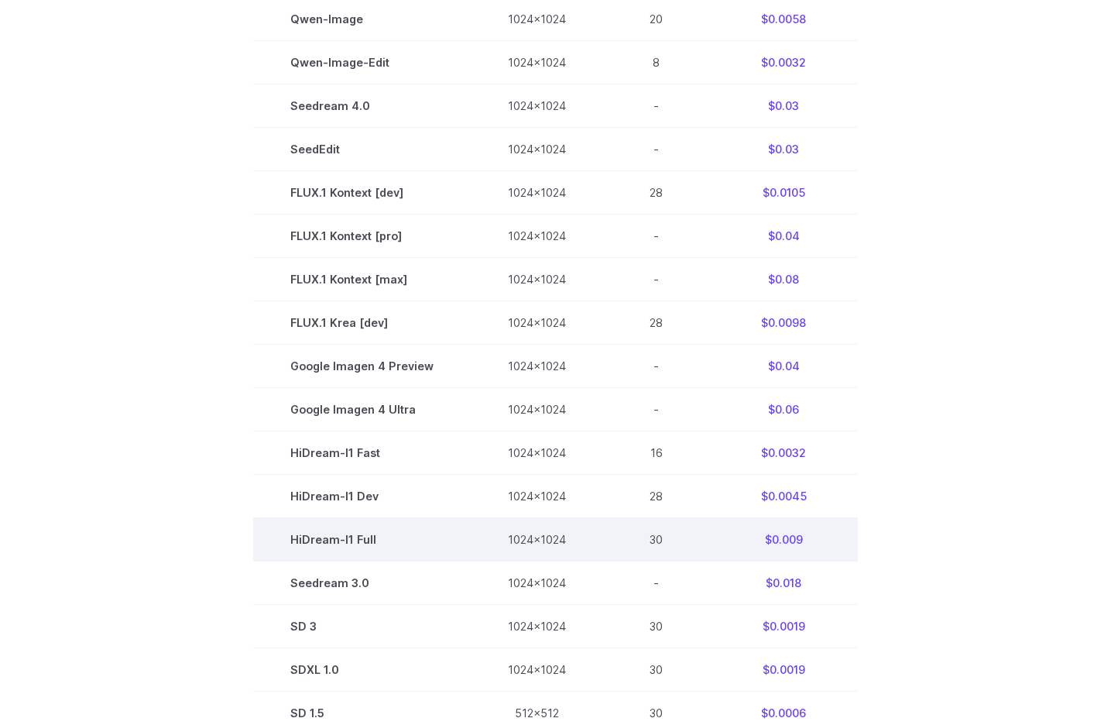
scroll to position [319, 0]
